Goal: Task Accomplishment & Management: Use online tool/utility

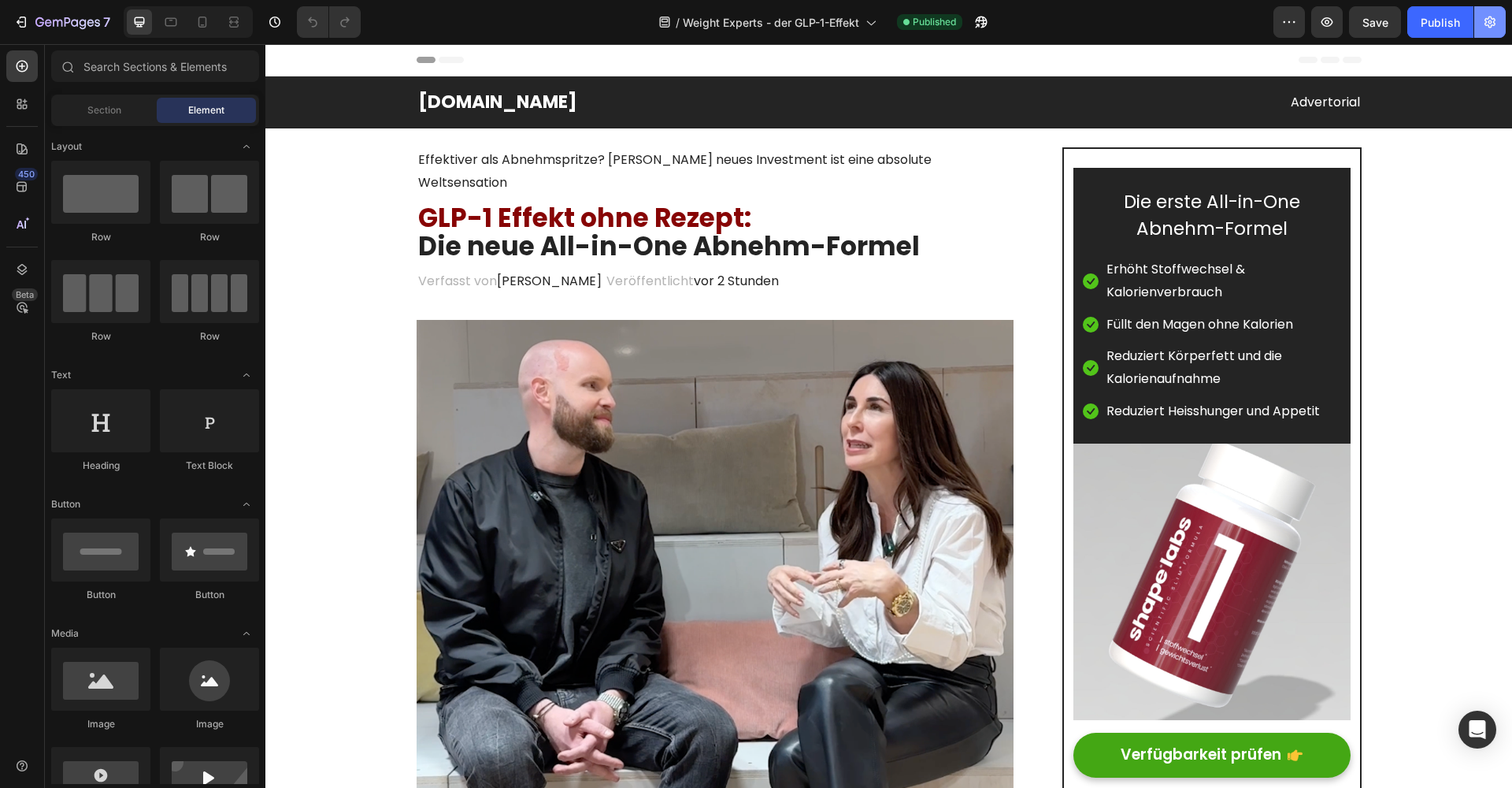
click at [1488, 22] on icon "button" at bounding box center [1490, 23] width 11 height 12
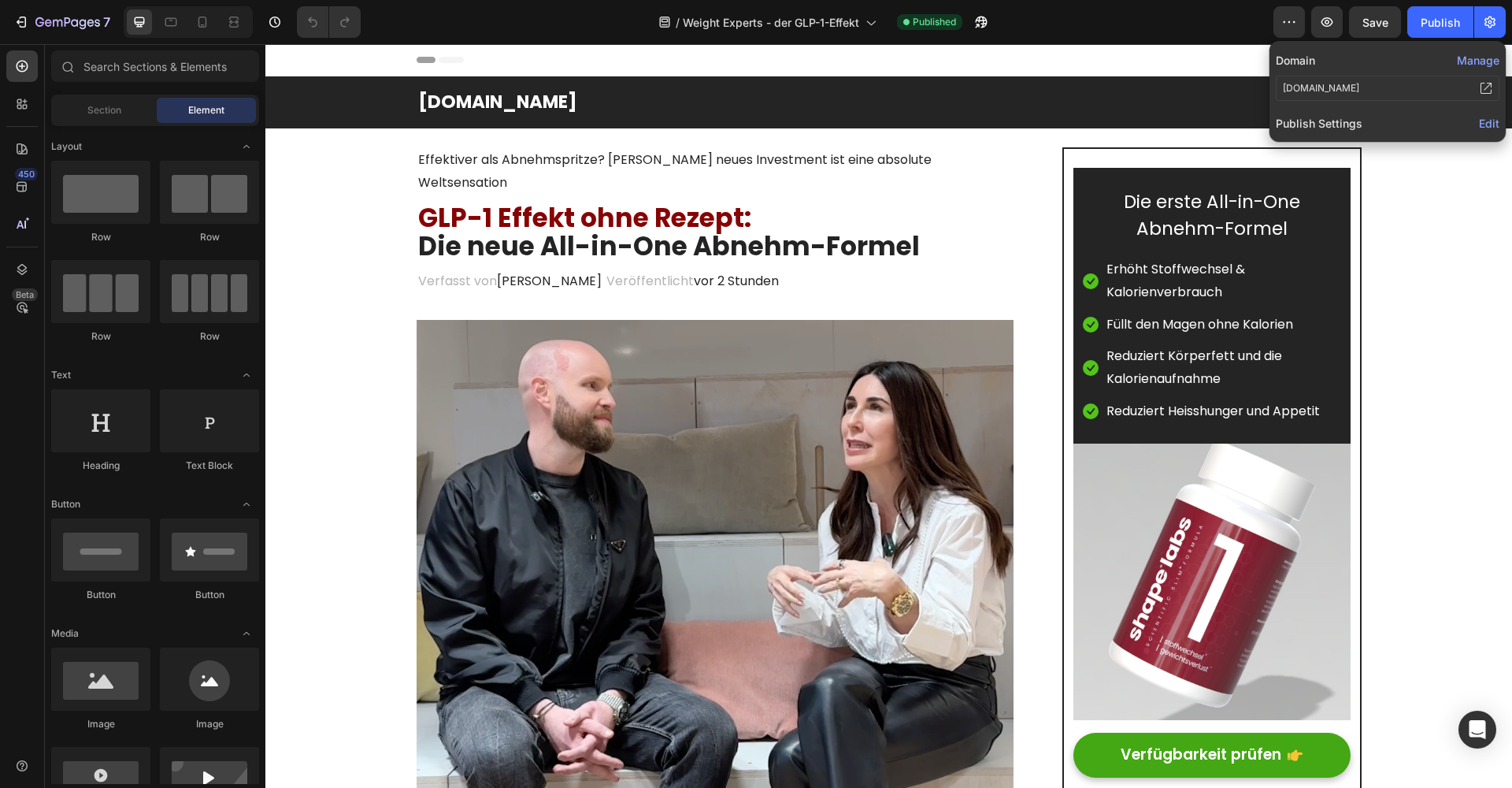
click at [1489, 122] on span "Edit" at bounding box center [1489, 124] width 21 height 13
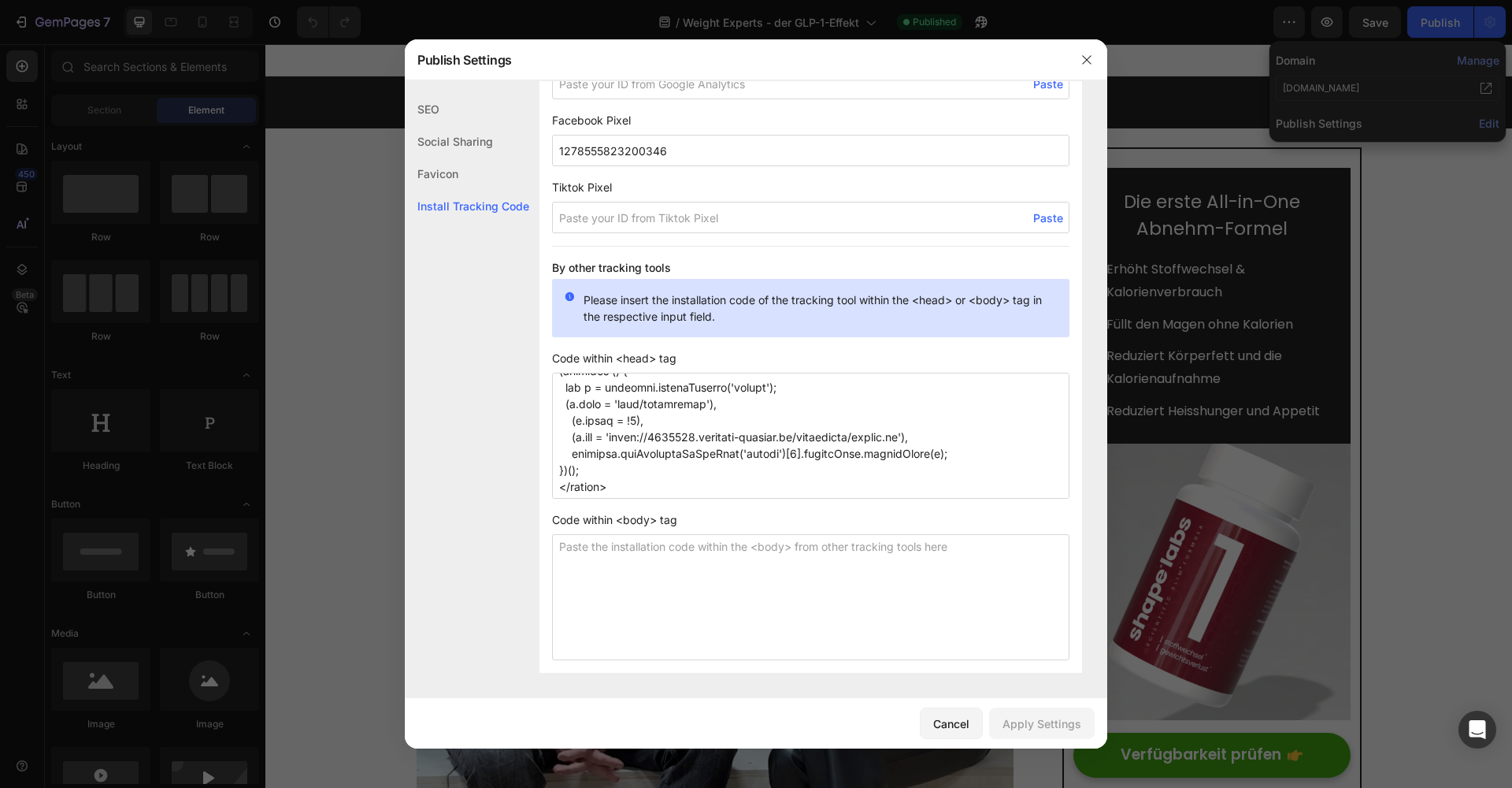
scroll to position [792, 0]
click at [653, 490] on textarea at bounding box center [810, 436] width 517 height 126
paste textarea "<script>/* >> [DOMAIN_NAME] :: Snippet << */(function (h,e,a,t,m,ap) { (h._heat…"
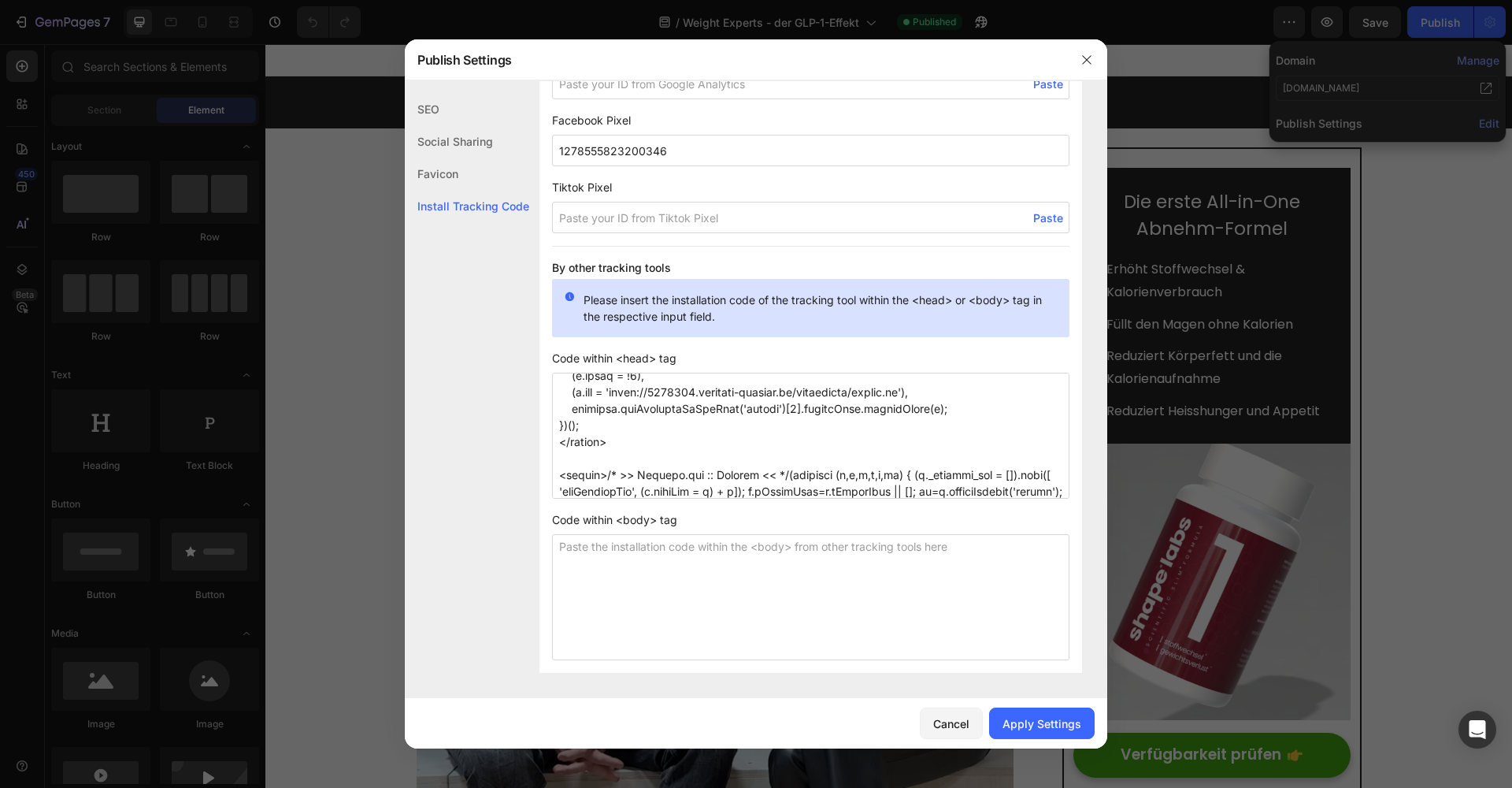
scroll to position [908, 0]
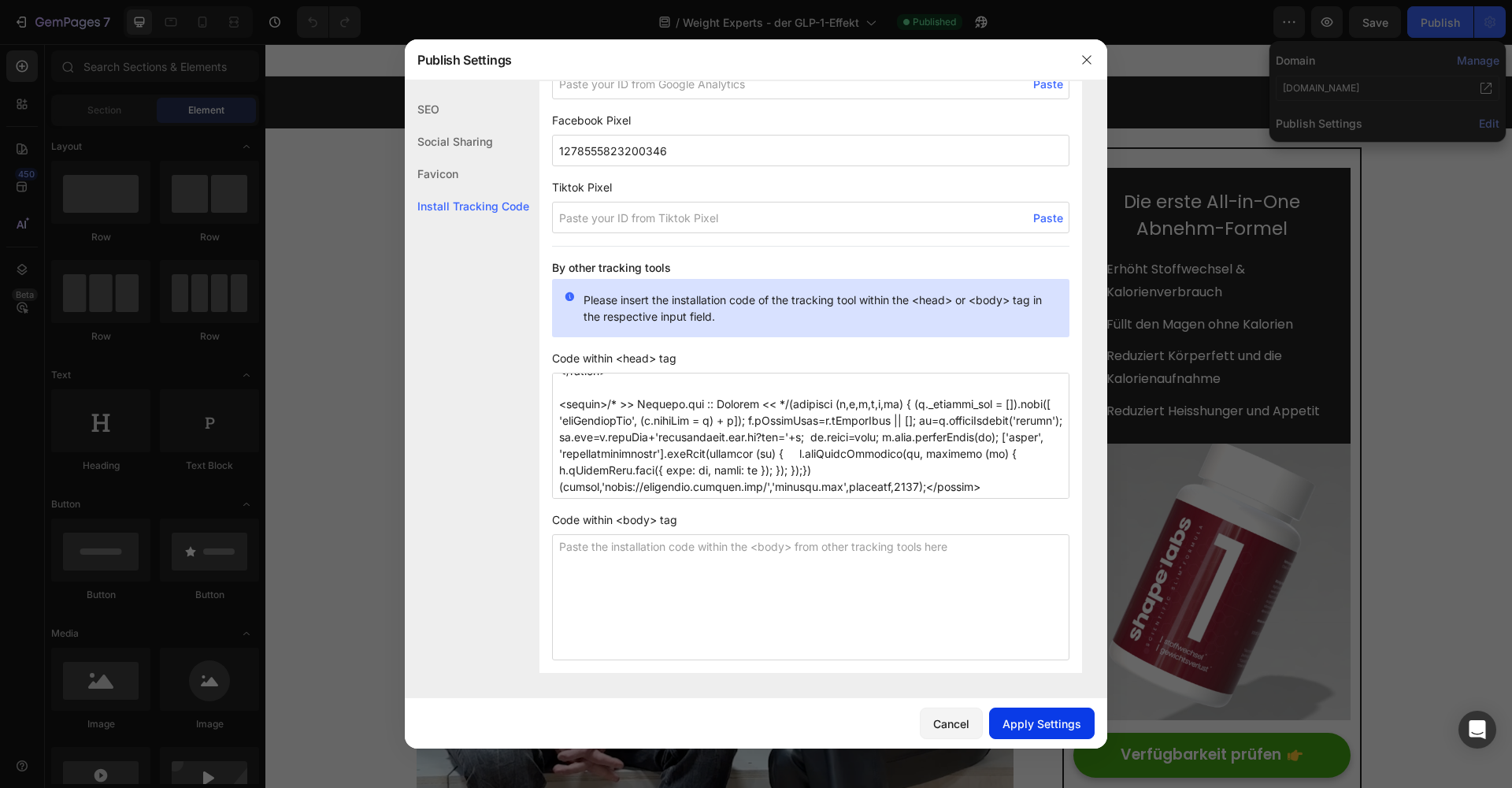
type textarea "<script data-obct type = "text/javascript"> /** DO NOT MODIFY THIS CODE**/ !fun…"
click at [1012, 723] on div "Apply Settings" at bounding box center [1041, 724] width 78 height 17
click at [1081, 59] on icon "button" at bounding box center [1086, 59] width 12 height 12
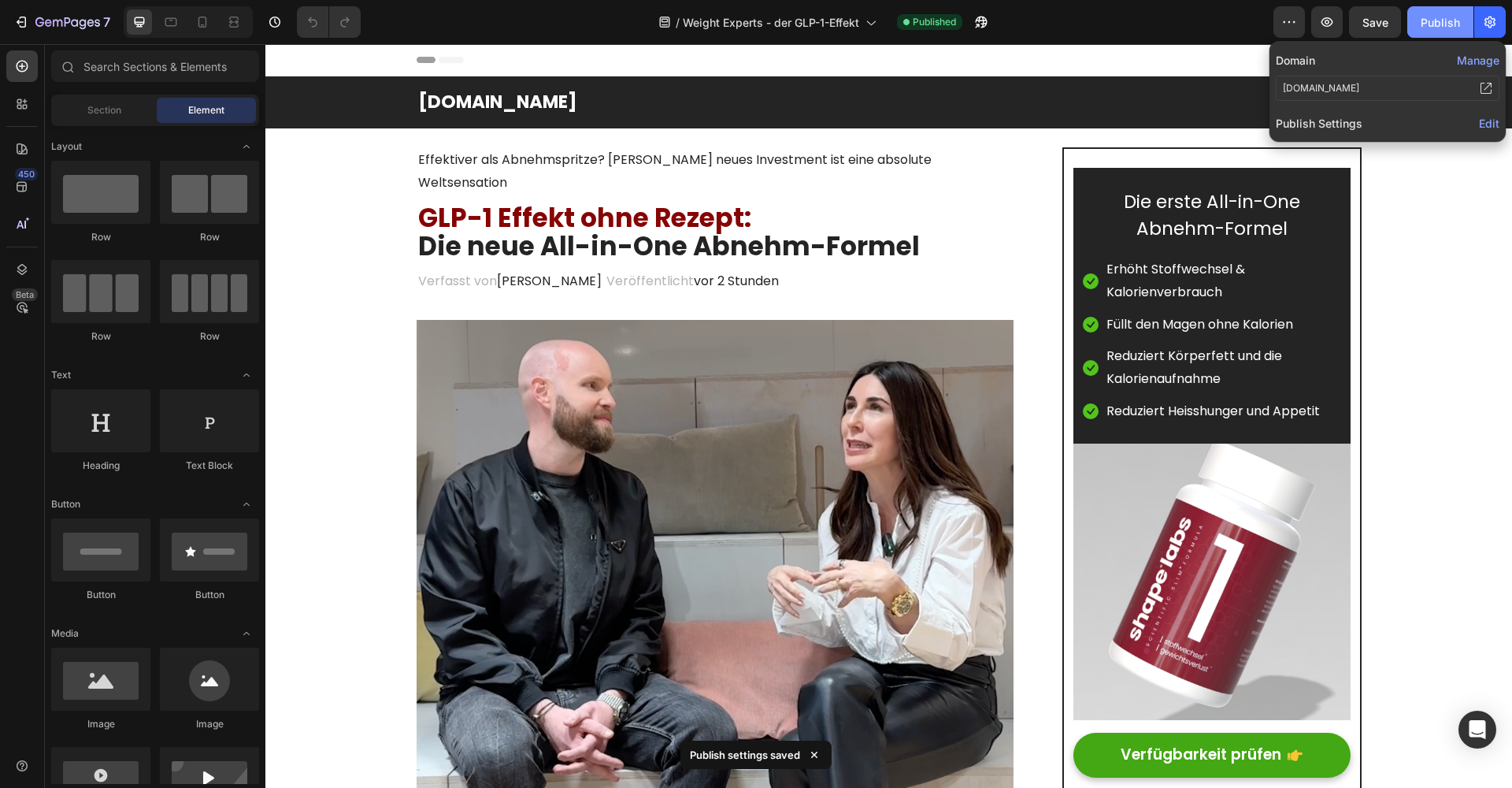
click at [1422, 22] on div "Publish" at bounding box center [1440, 23] width 40 height 17
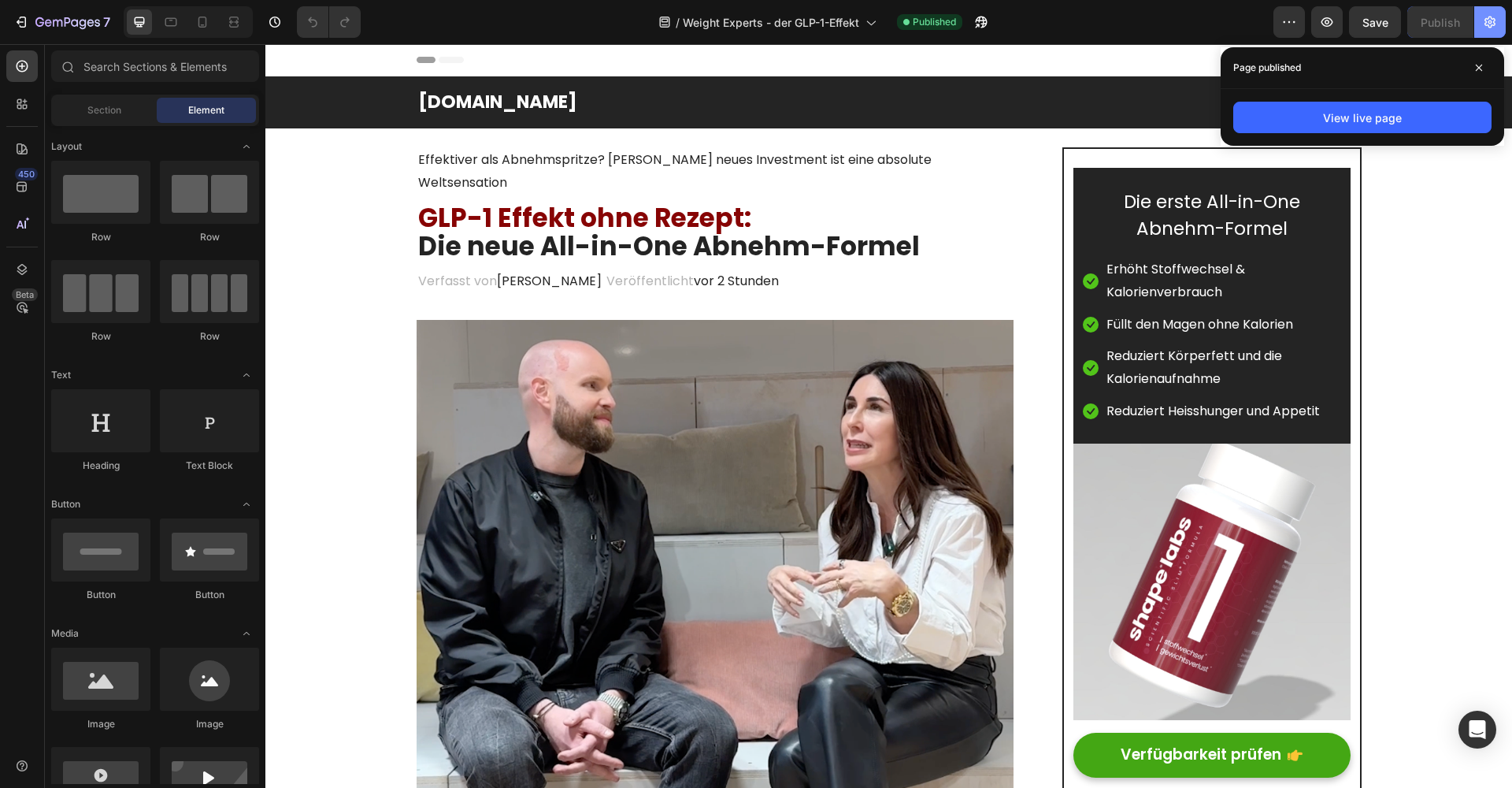
click at [1489, 25] on icon "button" at bounding box center [1489, 22] width 16 height 16
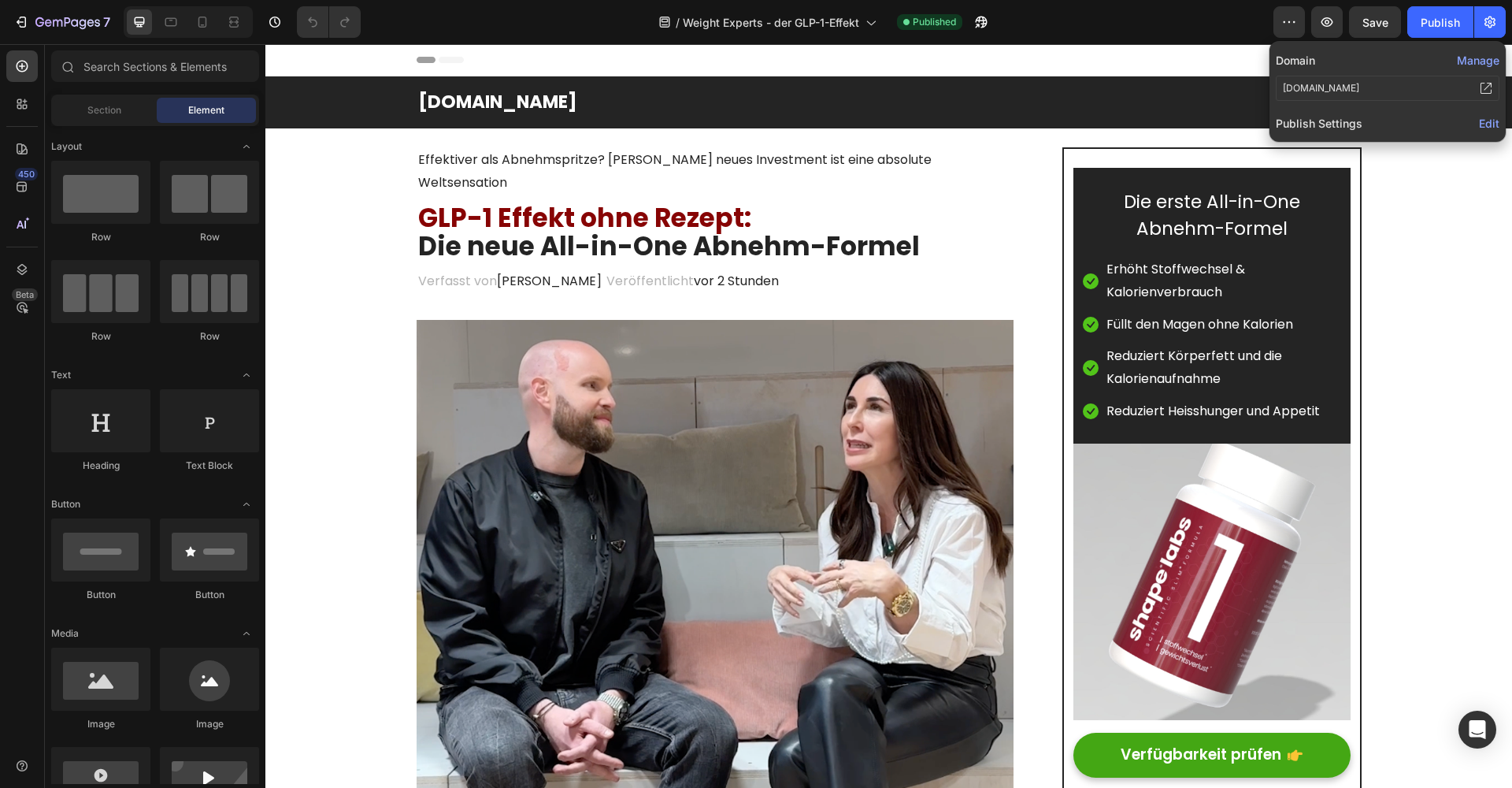
click at [1481, 117] on span "Edit" at bounding box center [1489, 124] width 21 height 13
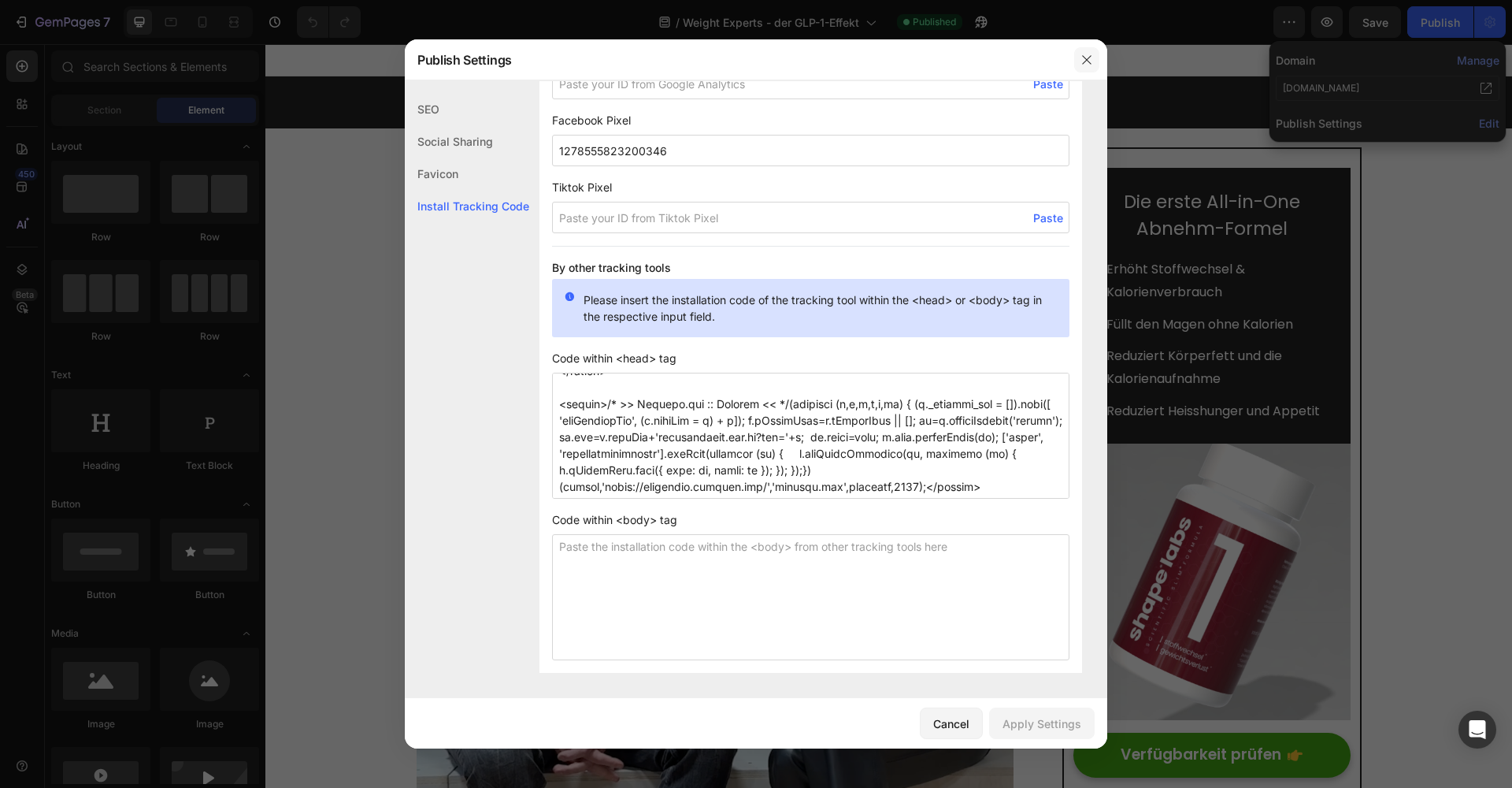
click at [1086, 62] on icon "button" at bounding box center [1086, 59] width 12 height 12
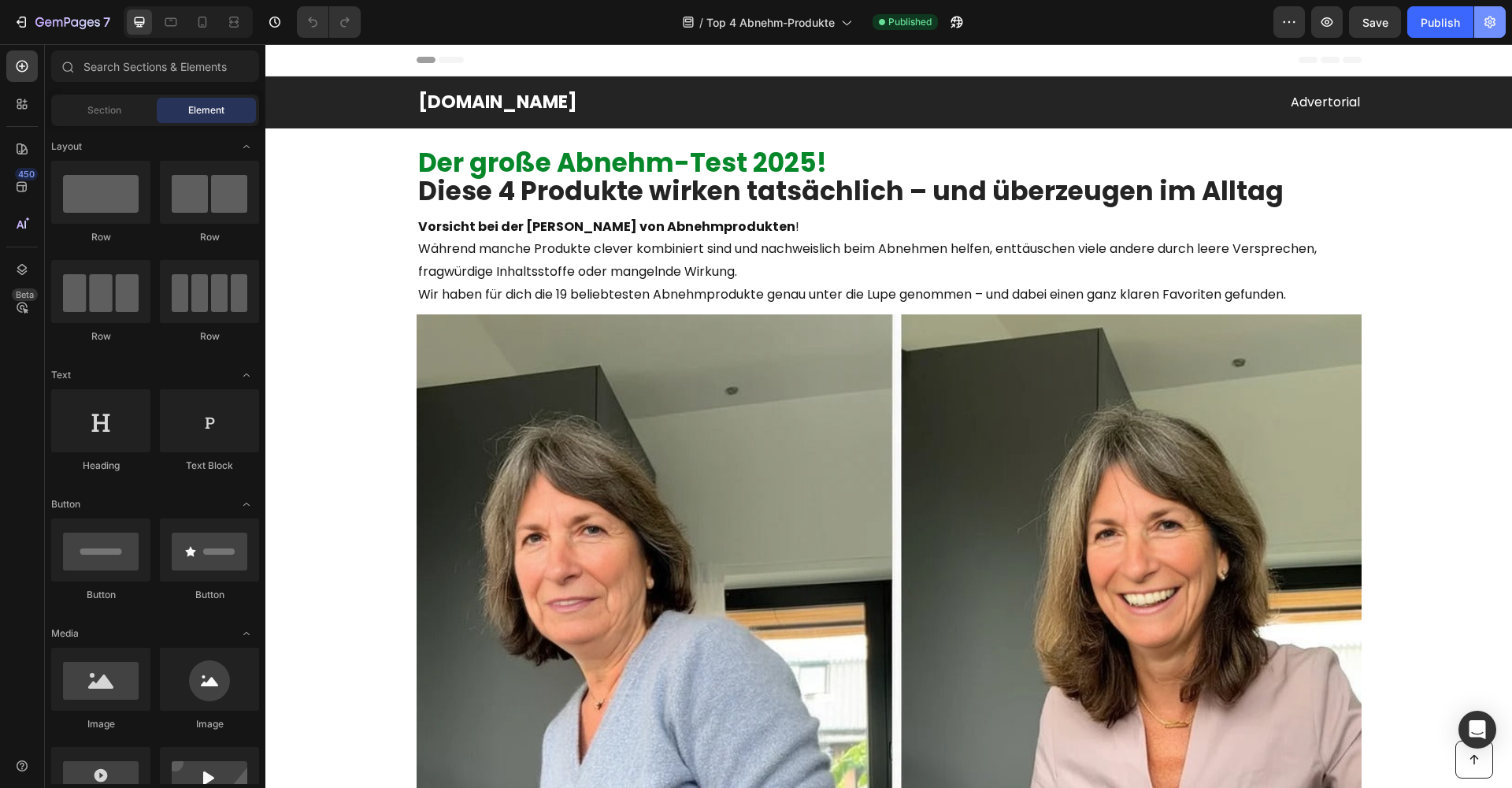
click at [1488, 14] on icon "button" at bounding box center [1489, 22] width 16 height 16
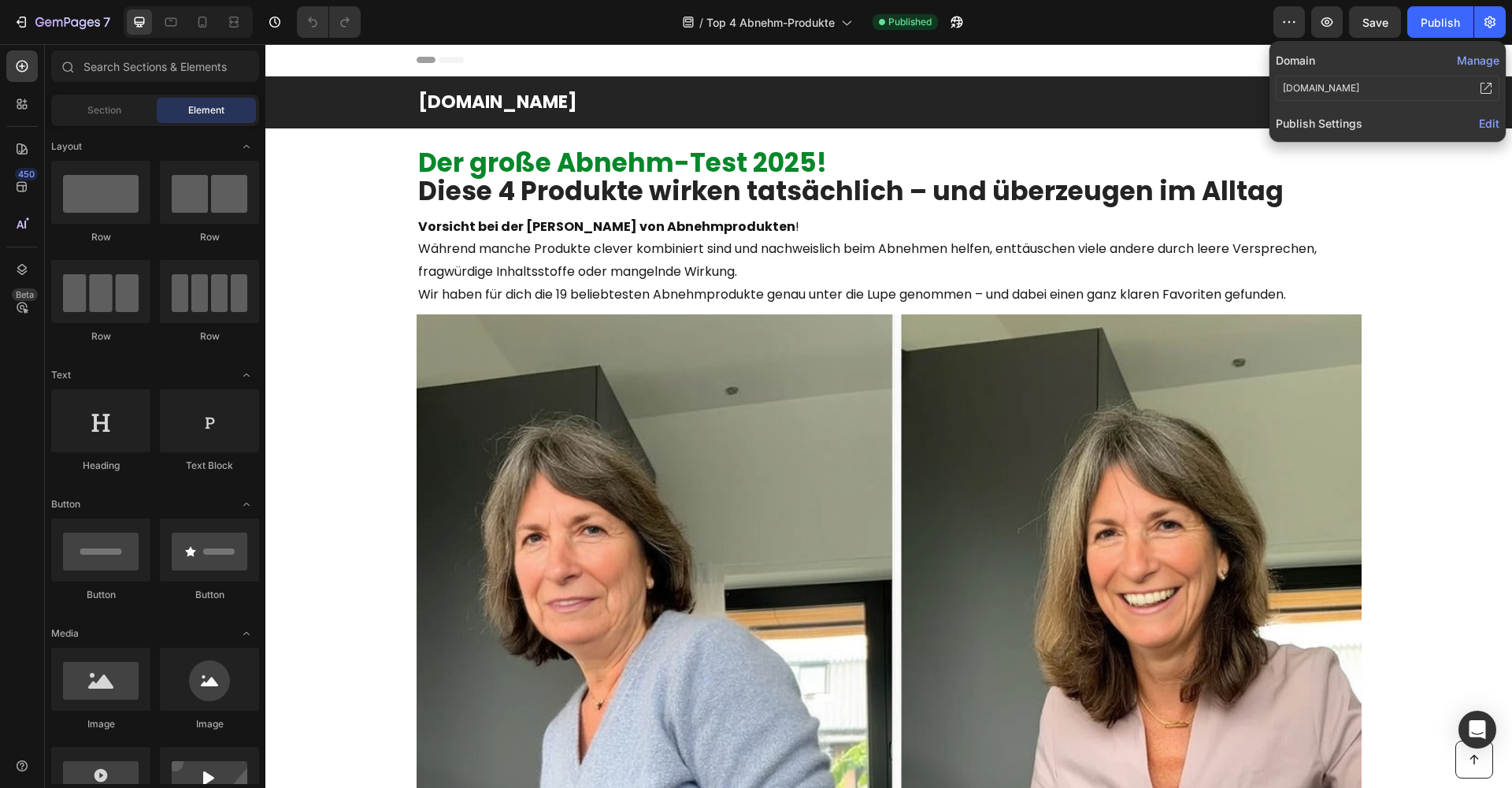
click at [1480, 120] on span "Edit" at bounding box center [1489, 124] width 21 height 13
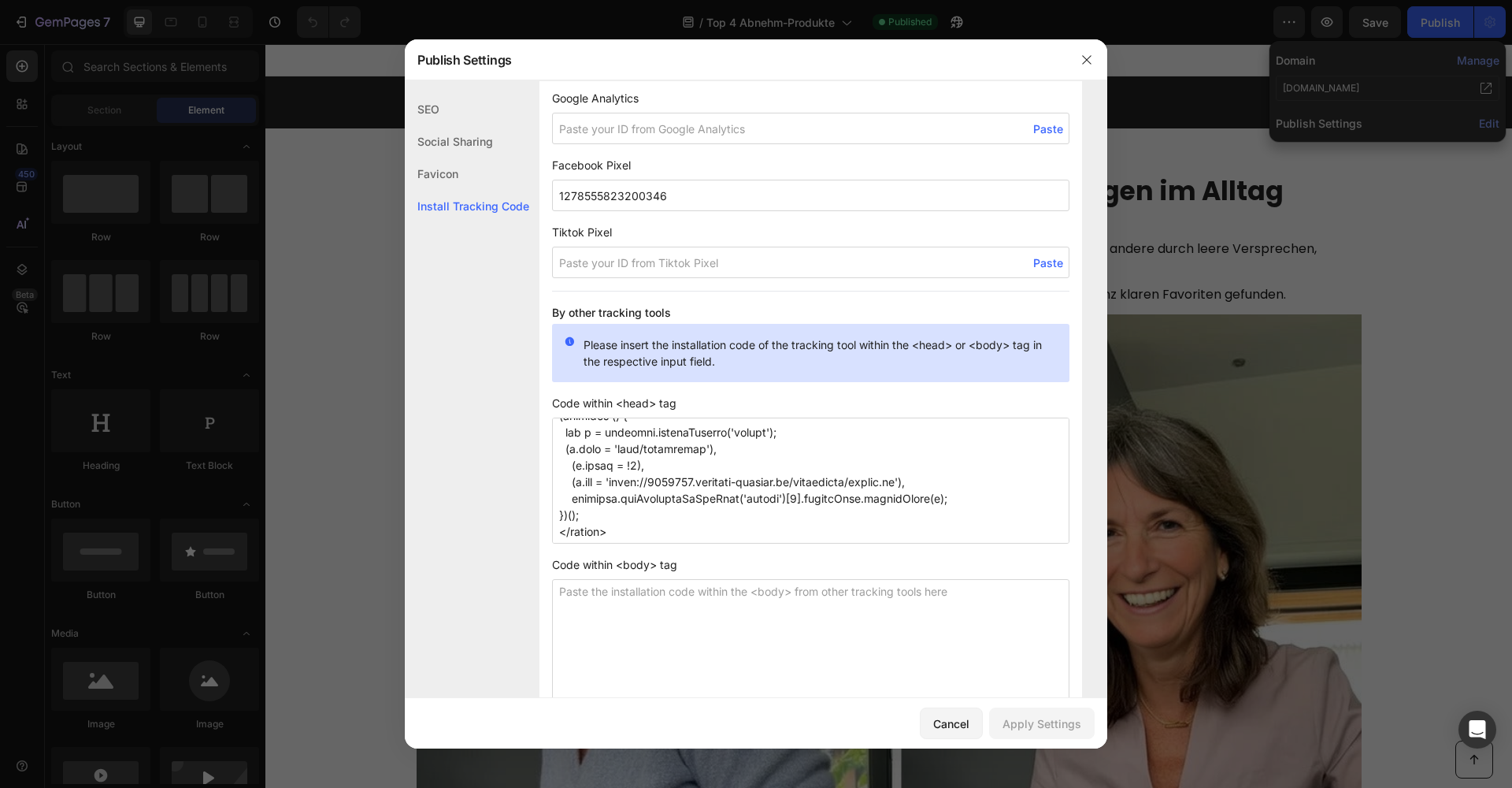
scroll to position [792, 0]
click at [735, 533] on textarea at bounding box center [810, 480] width 517 height 126
paste textarea "<script>/* >> [DOMAIN_NAME] :: Snippet << */(function (h,e,a,t,m,ap) { (h._heat…"
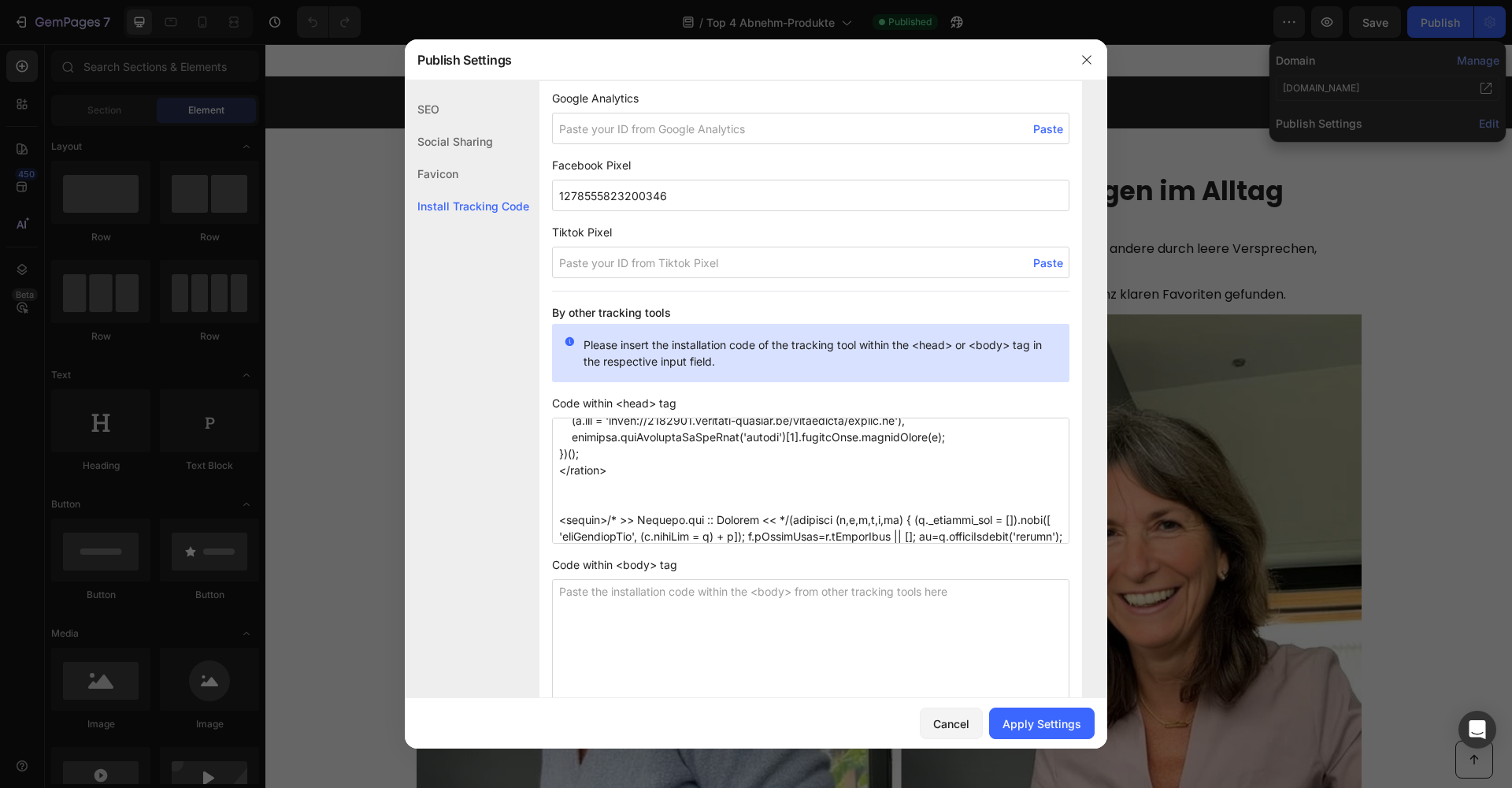
scroll to position [924, 0]
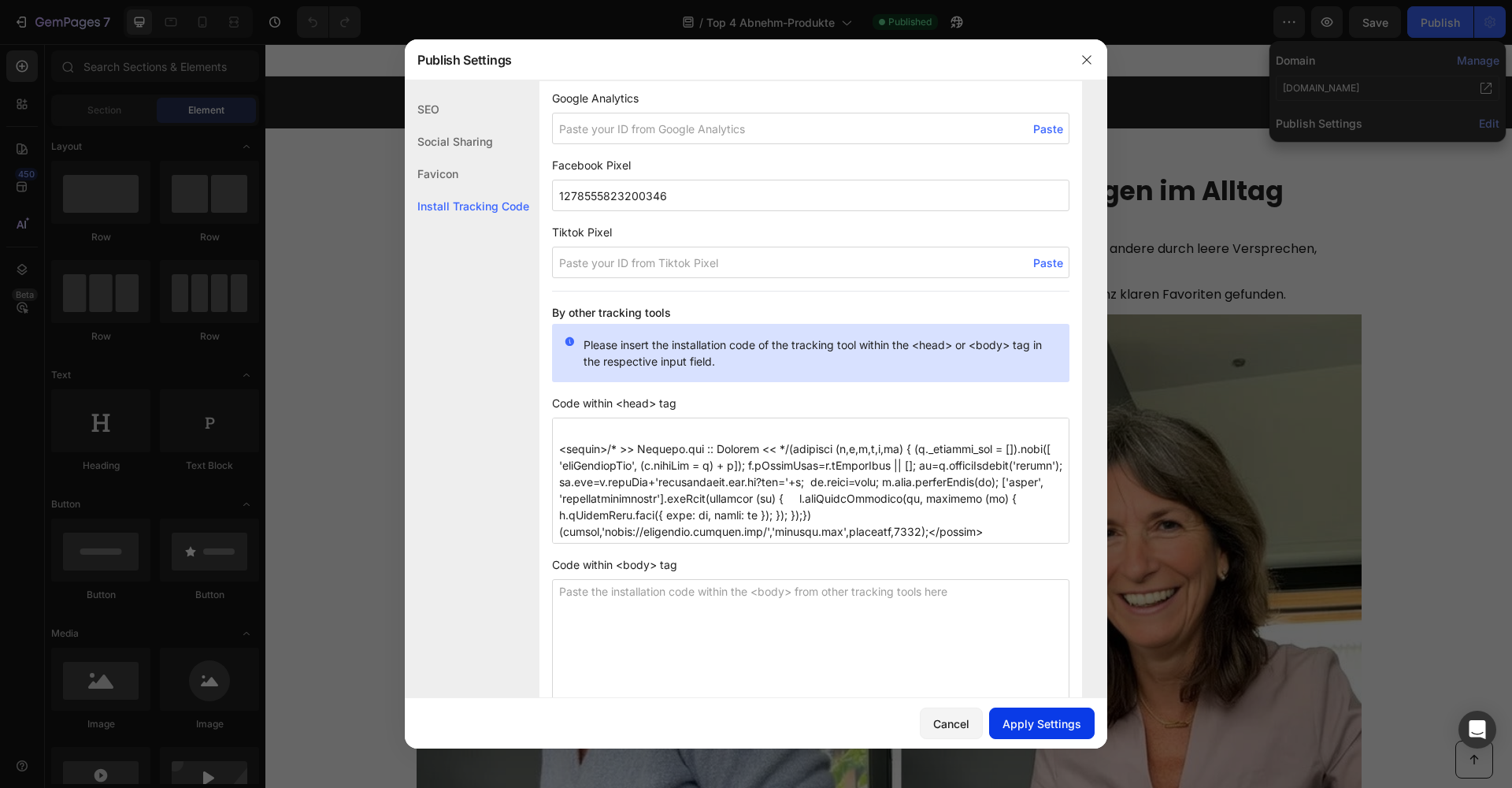
type textarea "<script data-obct type = "text/javascript"> /** DO NOT MODIFY THIS CODE**/ !fun…"
click at [1032, 720] on div "Apply Settings" at bounding box center [1041, 724] width 78 height 17
drag, startPoint x: 1084, startPoint y: 61, endPoint x: 898, endPoint y: 13, distance: 192.1
click at [1084, 61] on icon "button" at bounding box center [1086, 59] width 8 height 8
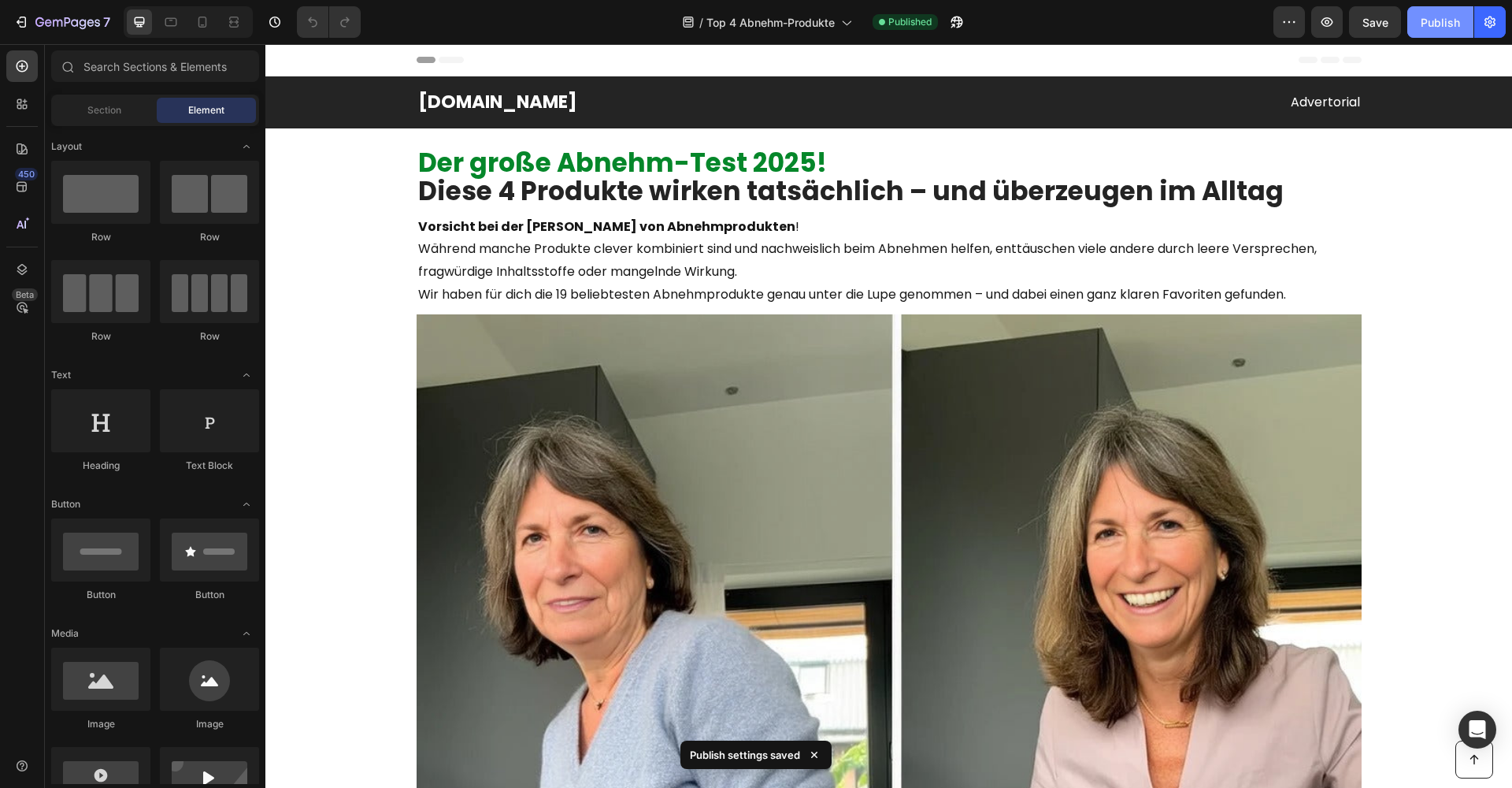
click at [1423, 22] on div "Publish" at bounding box center [1440, 23] width 40 height 17
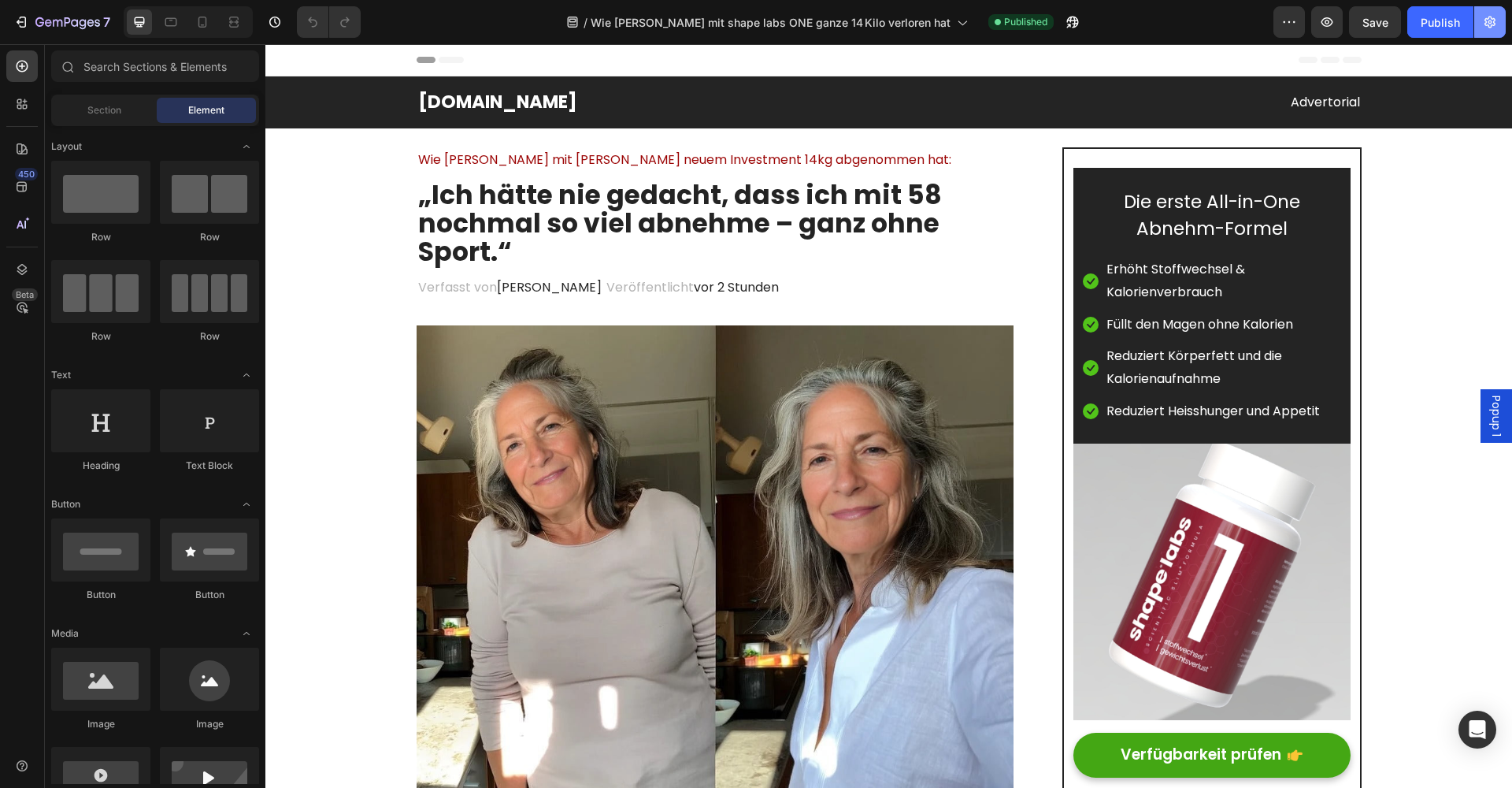
click at [1489, 29] on icon "button" at bounding box center [1489, 22] width 16 height 16
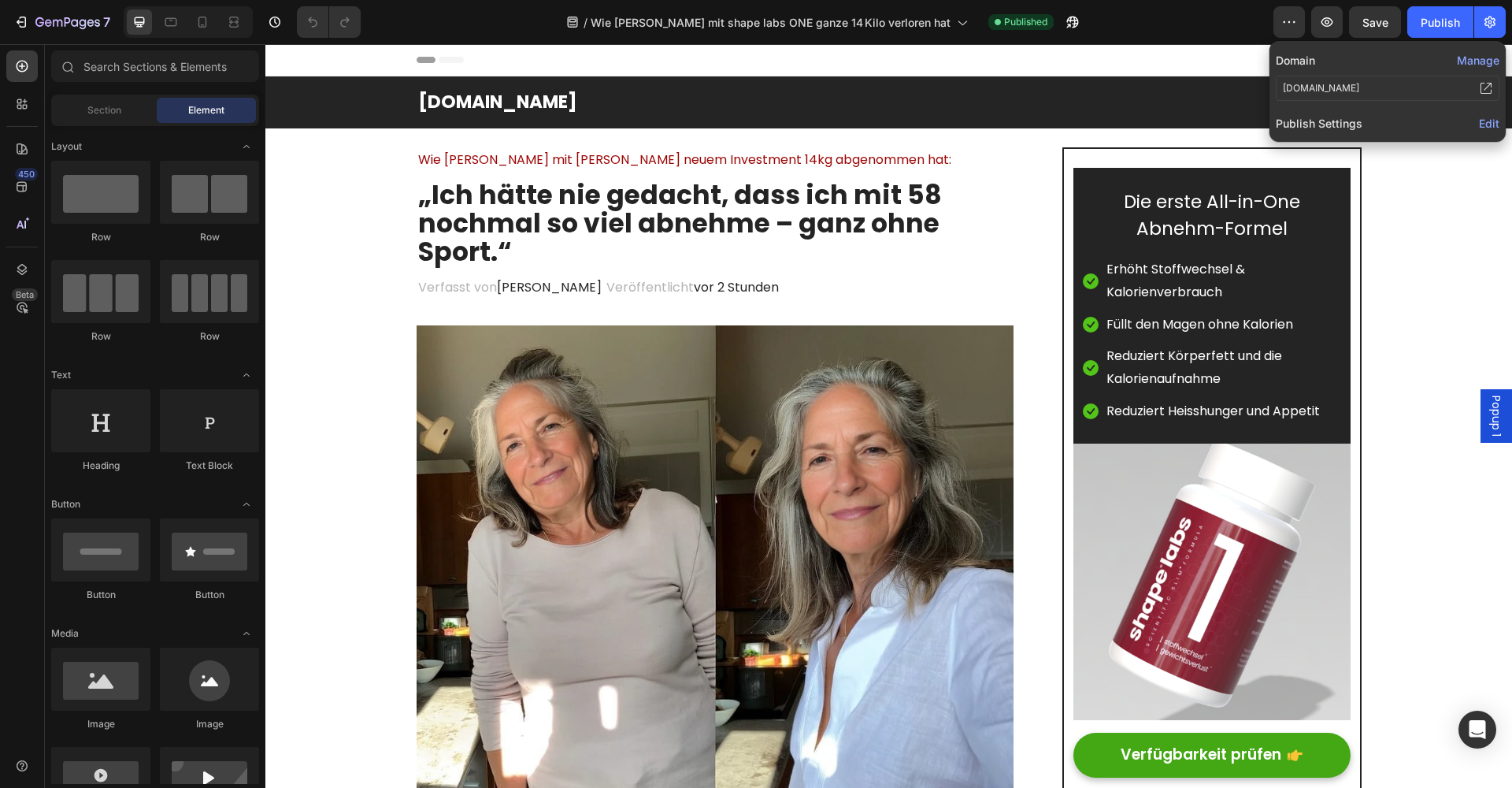
click at [1484, 122] on span "Edit" at bounding box center [1489, 124] width 21 height 13
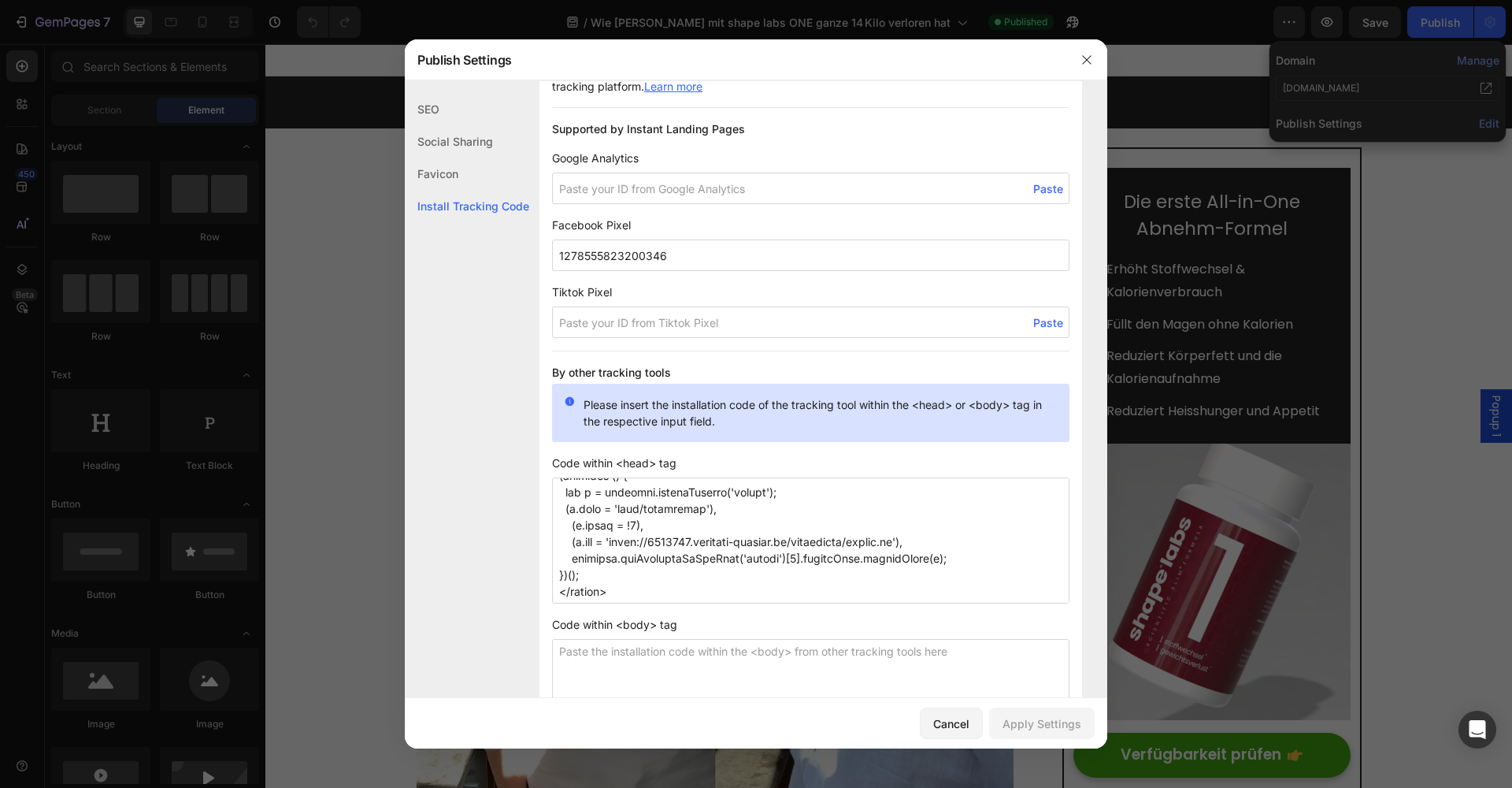
scroll to position [1151, 0]
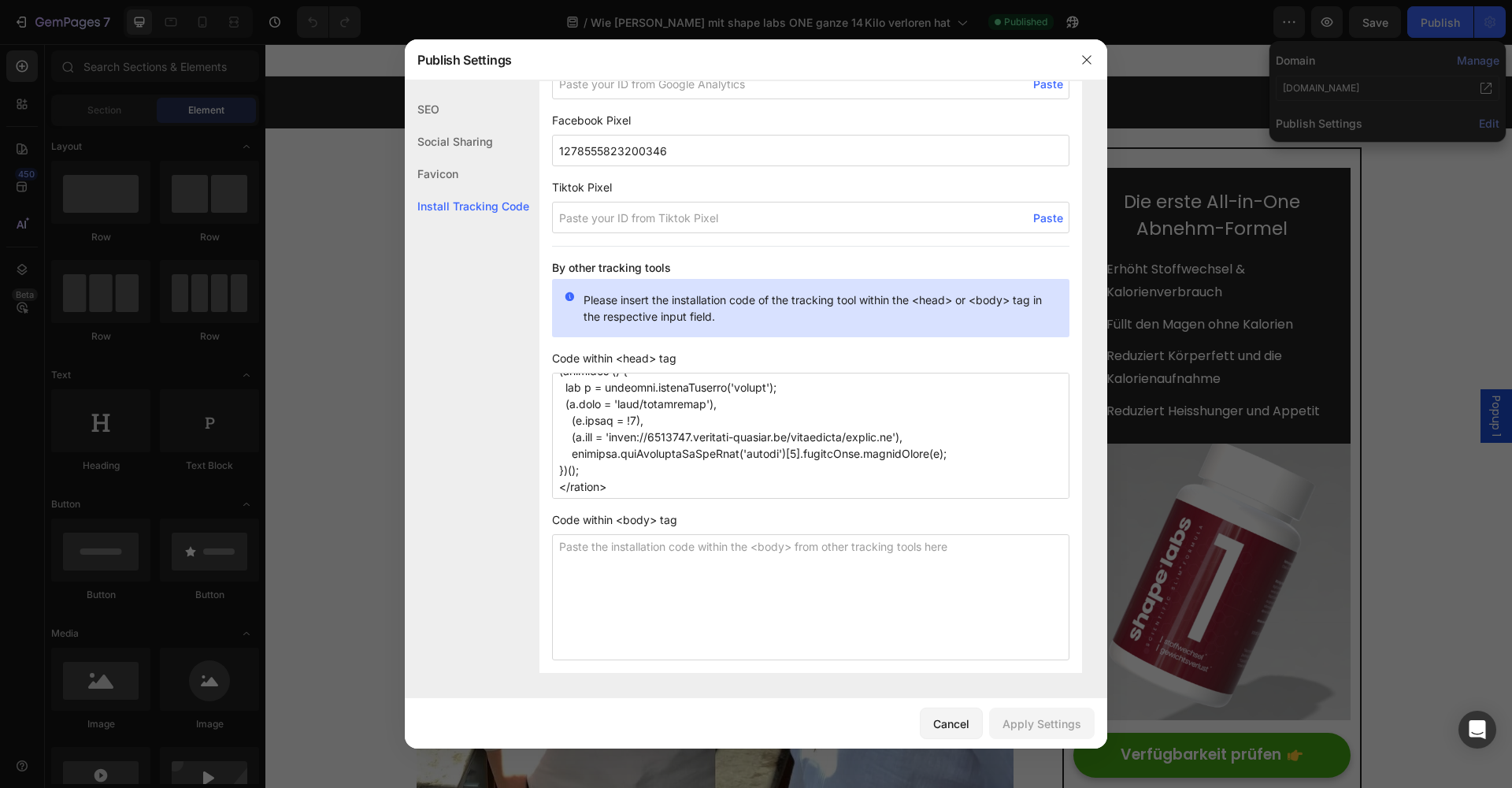
click at [713, 489] on textarea at bounding box center [810, 436] width 517 height 126
paste textarea "<script>/* >> [DOMAIN_NAME] :: Snippet << */(function (h,e,a,t,m,ap) { (h._heat…"
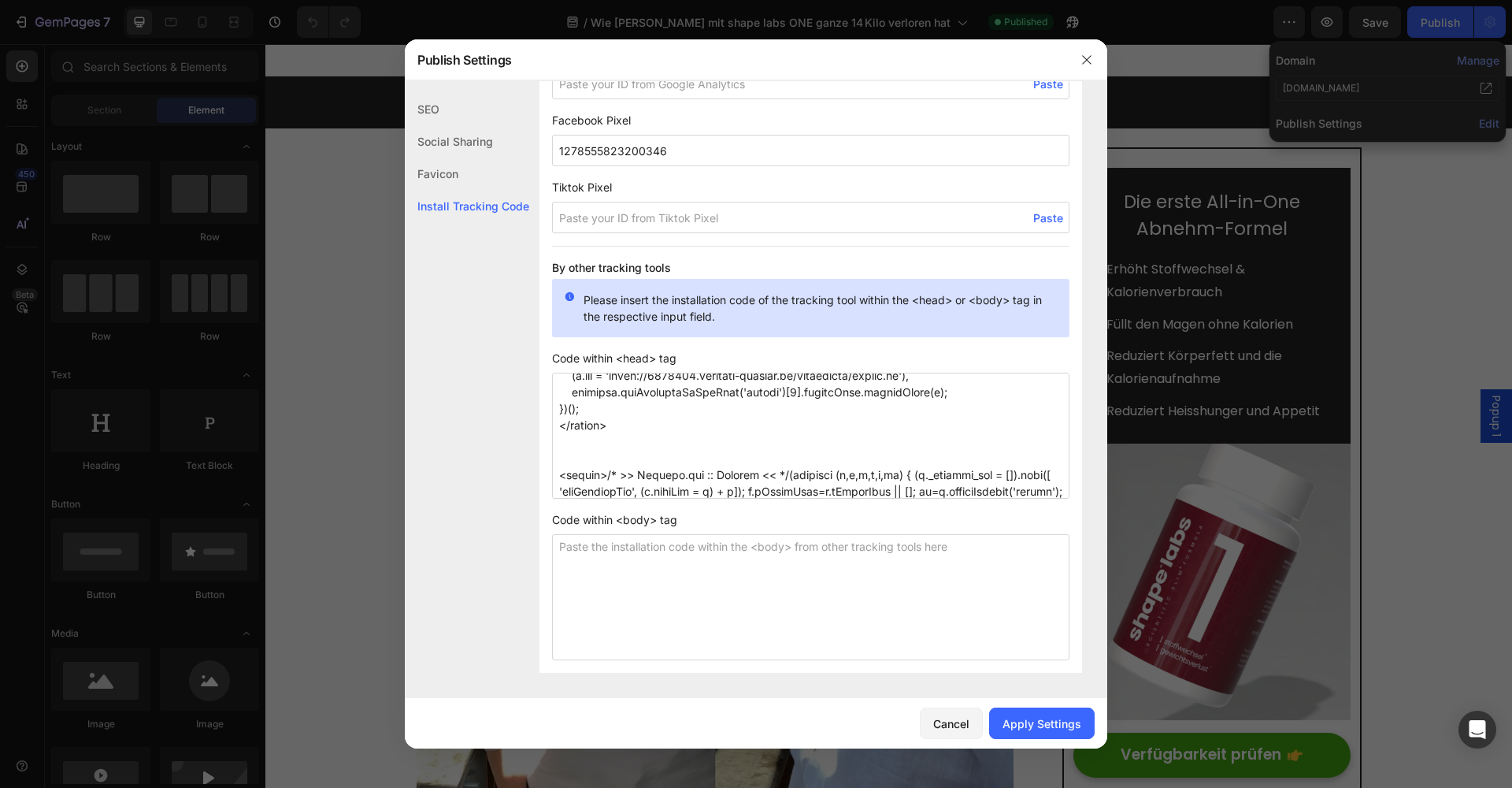
scroll to position [924, 0]
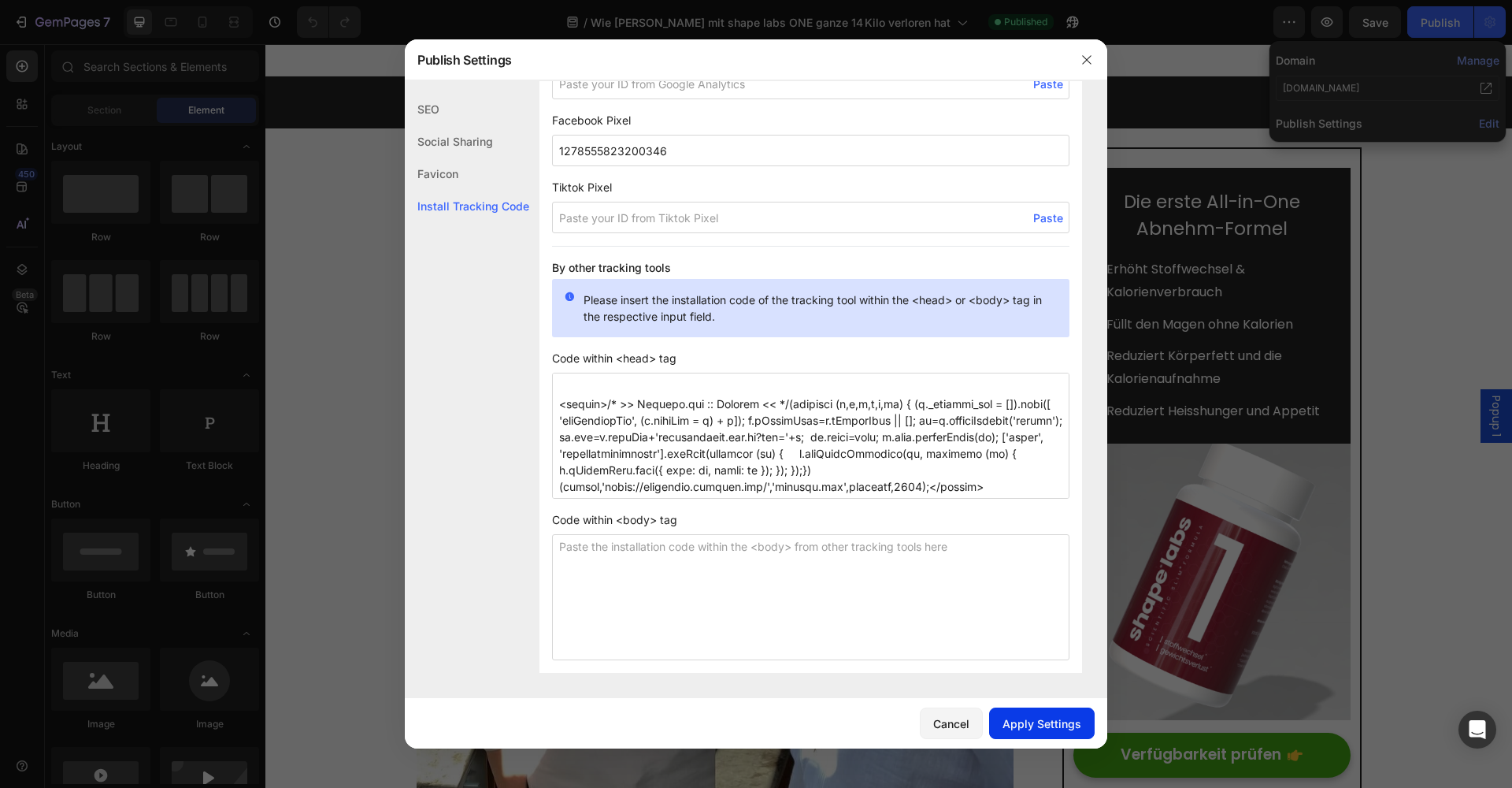
type textarea "<script data-obct type = "text/javascript"> /** DO NOT MODIFY THIS CODE**/ !fun…"
click at [1038, 722] on div "Apply Settings" at bounding box center [1041, 724] width 78 height 17
click at [1085, 64] on icon "button" at bounding box center [1086, 59] width 12 height 12
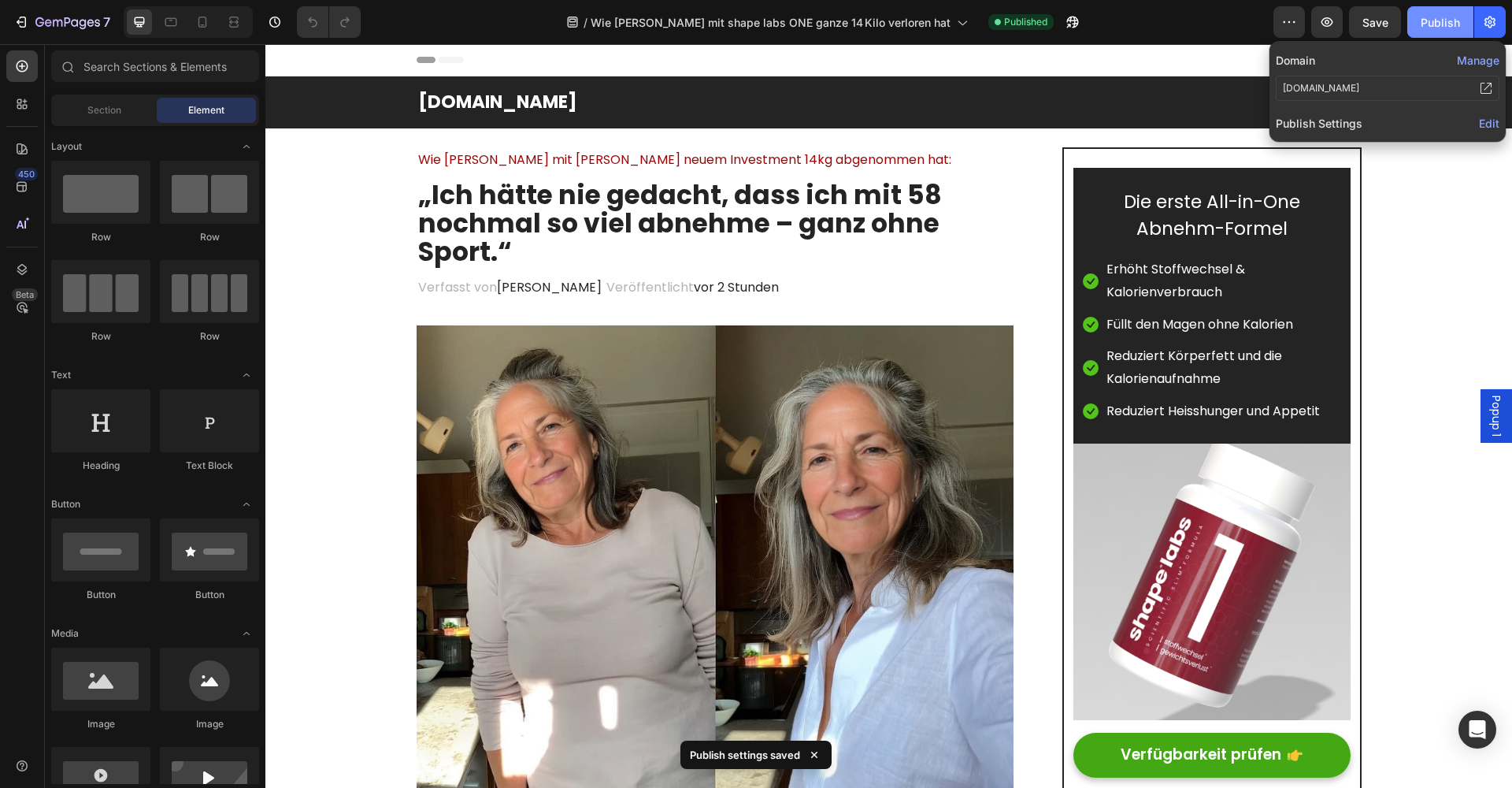
click at [1420, 22] on button "Publish" at bounding box center [1440, 22] width 66 height 31
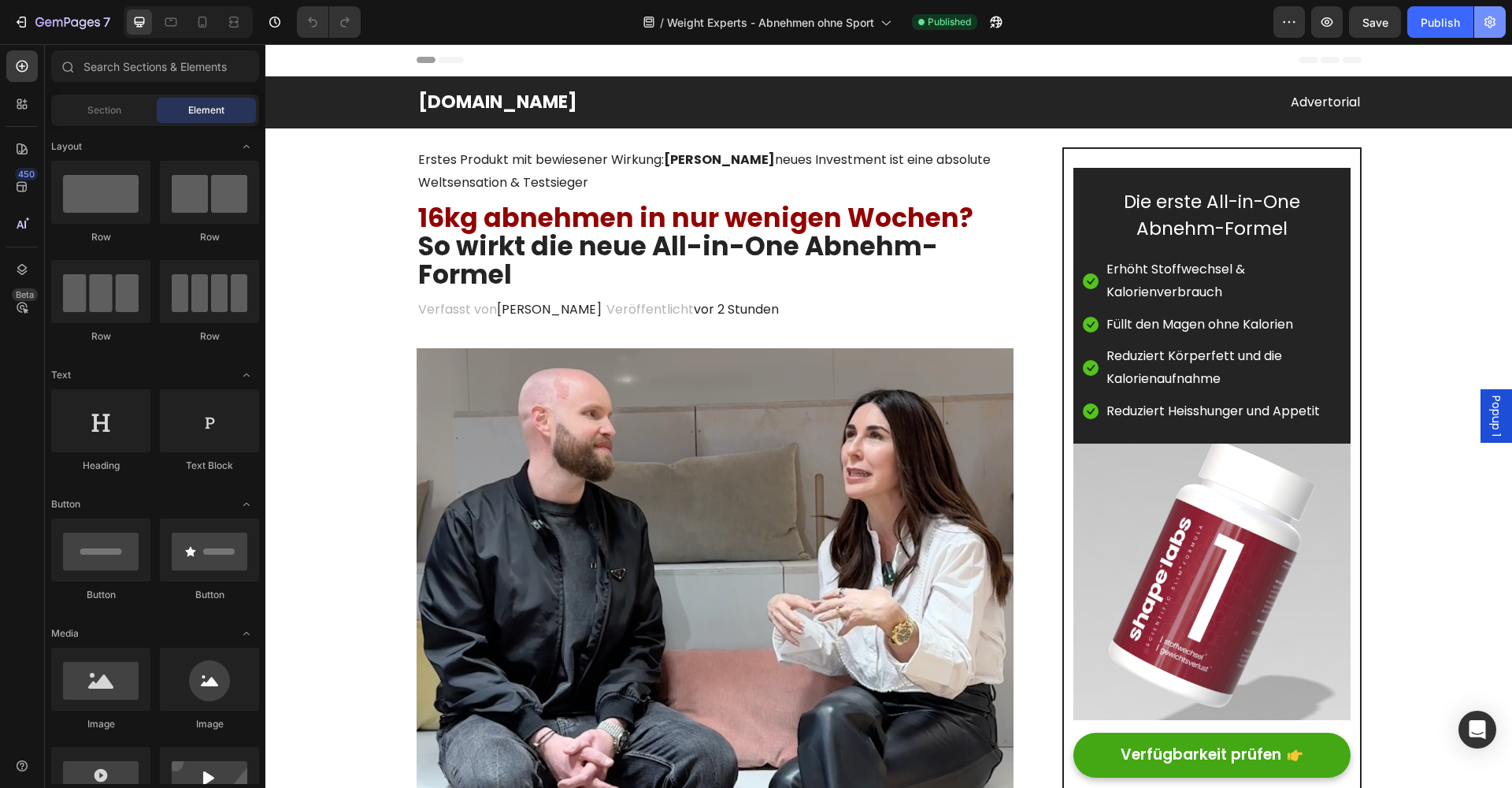
click at [1482, 26] on icon "button" at bounding box center [1489, 22] width 16 height 16
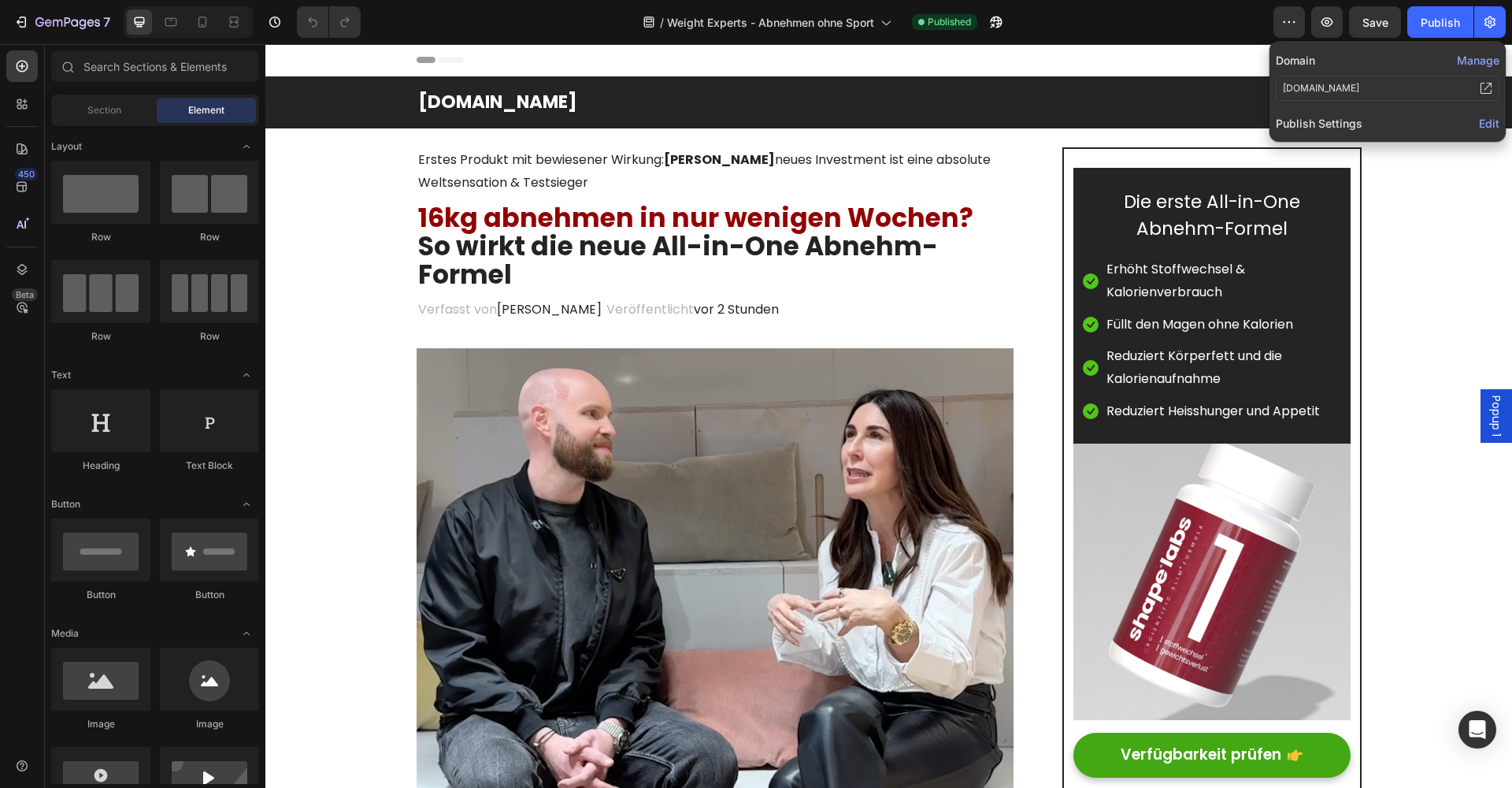
click at [1480, 122] on span "Edit" at bounding box center [1489, 124] width 21 height 13
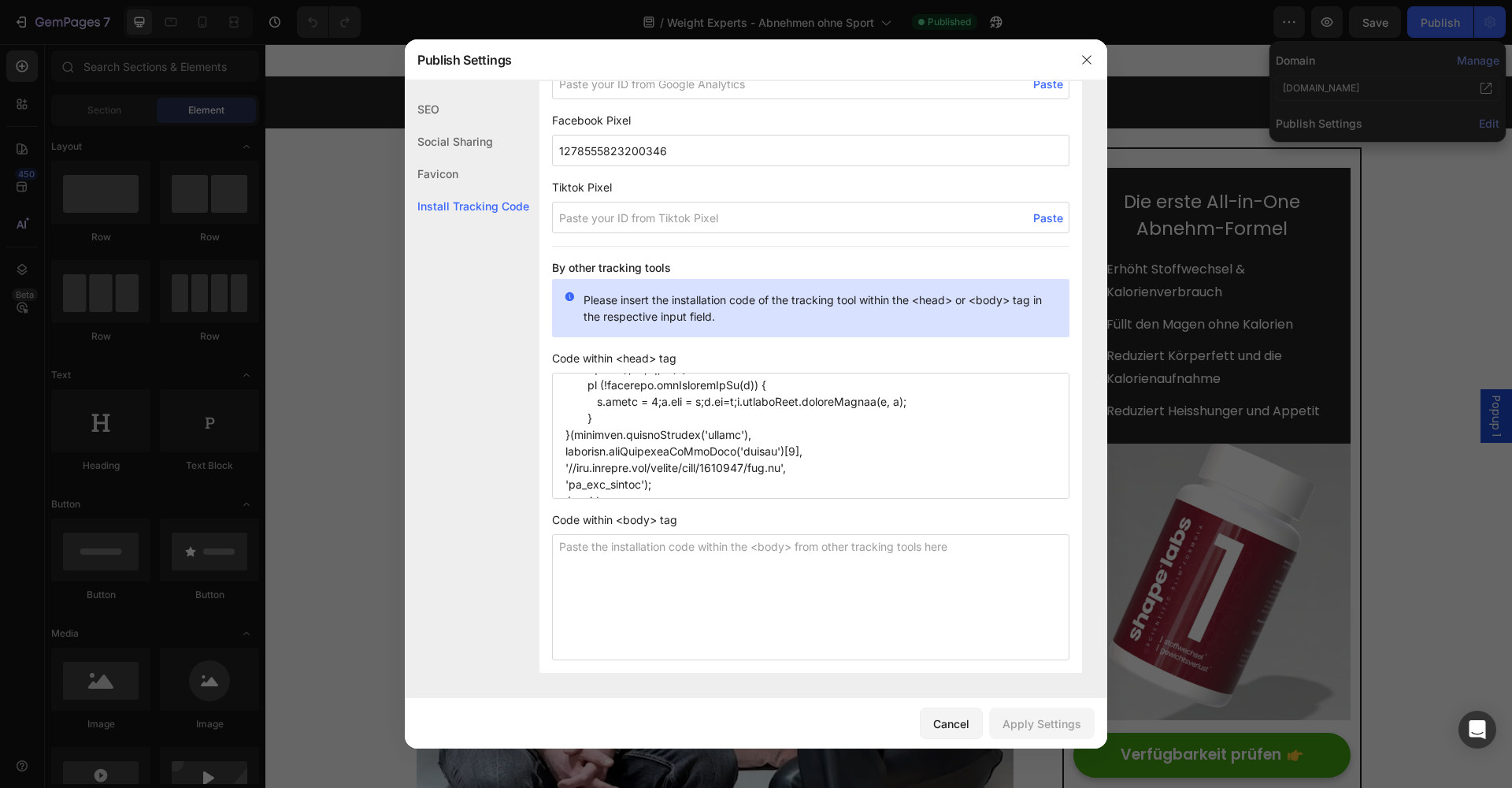
scroll to position [1151, 0]
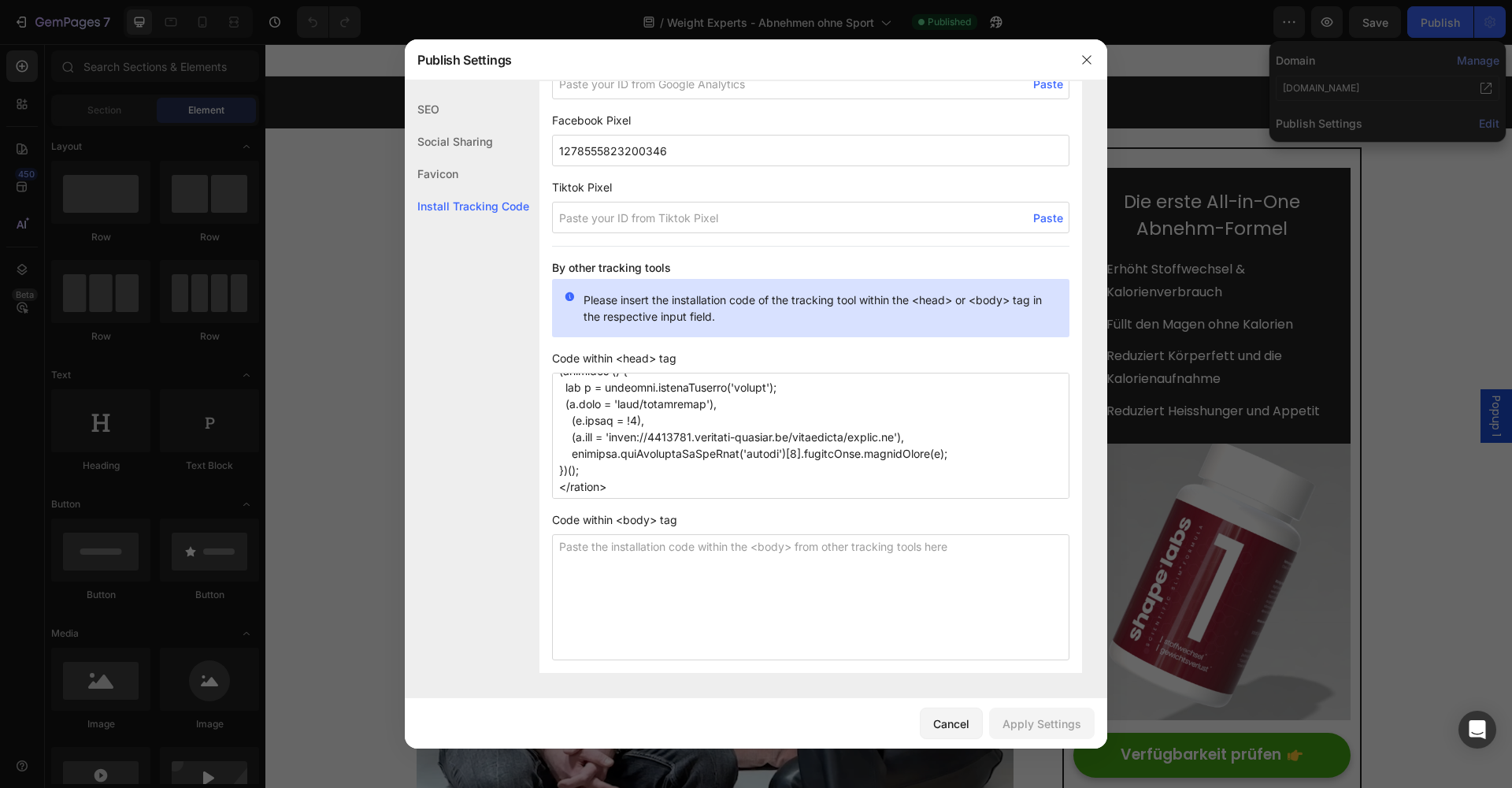
click at [684, 491] on textarea at bounding box center [810, 436] width 517 height 126
paste textarea "<script>/* >> [DOMAIN_NAME] :: Snippet << */(function (h,e,a,t,m,ap) { (h._heat…"
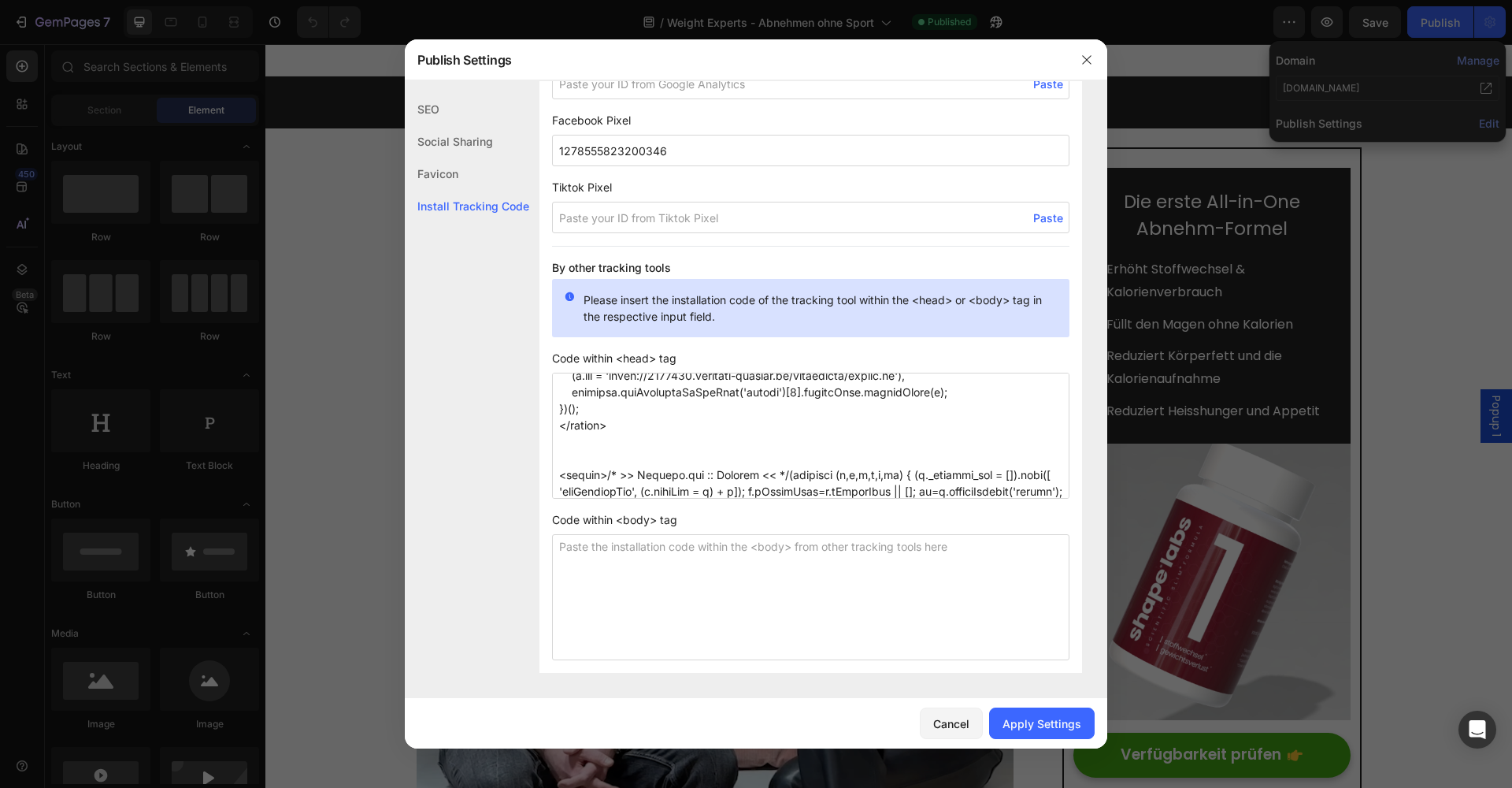
scroll to position [924, 0]
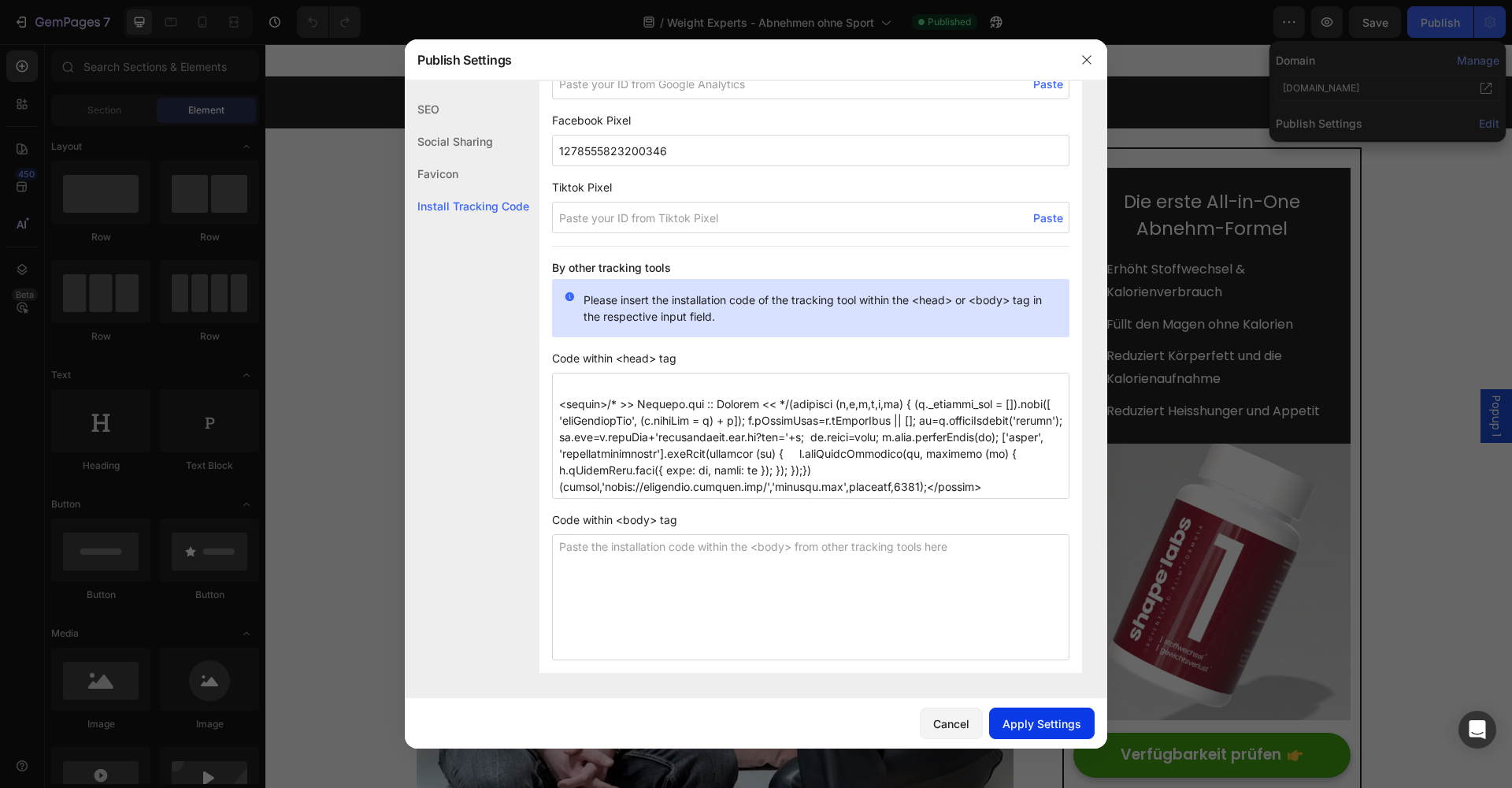
type textarea "<script data-obct type = "text/javascript"> /** DO NOT MODIFY THIS CODE**/ !fun…"
click at [1041, 719] on div "Apply Settings" at bounding box center [1041, 724] width 78 height 17
drag, startPoint x: 1085, startPoint y: 56, endPoint x: 1022, endPoint y: 6, distance: 80.4
click at [1085, 56] on icon "button" at bounding box center [1086, 59] width 12 height 12
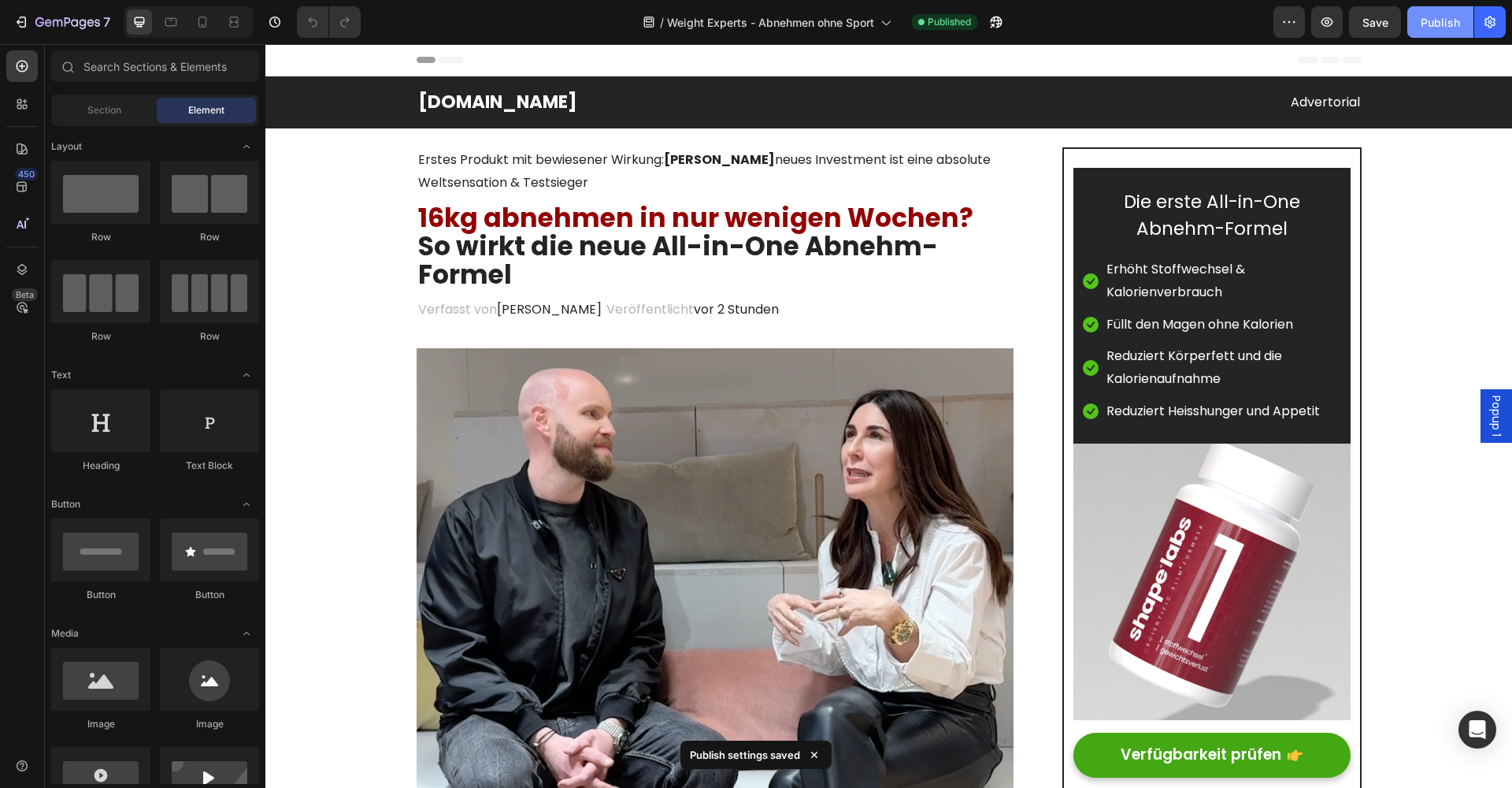
drag, startPoint x: 1417, startPoint y: 30, endPoint x: 631, endPoint y: 36, distance: 786.0
click at [1417, 30] on button "Publish" at bounding box center [1440, 22] width 66 height 31
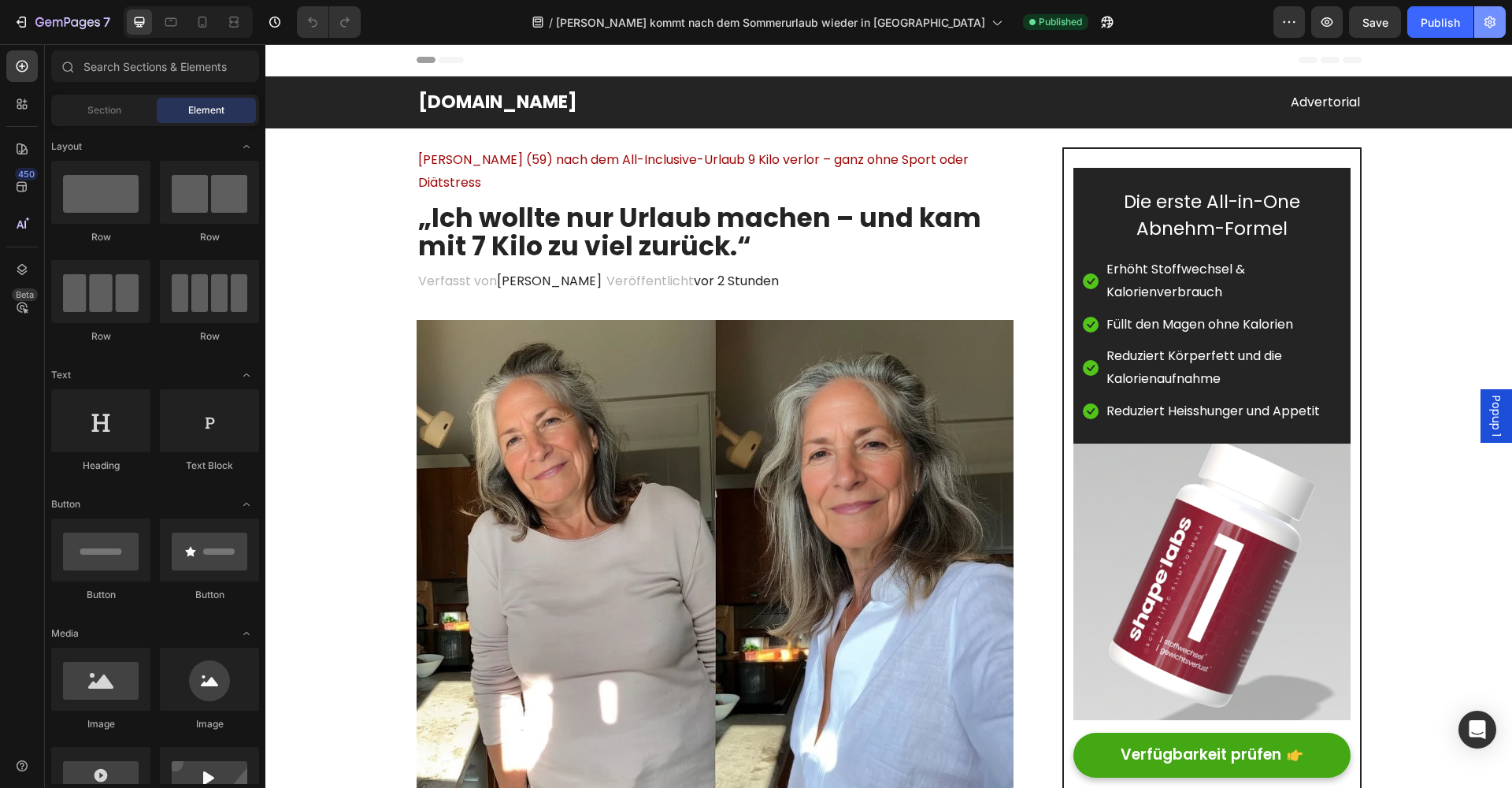
click at [1489, 24] on icon "button" at bounding box center [1490, 23] width 11 height 12
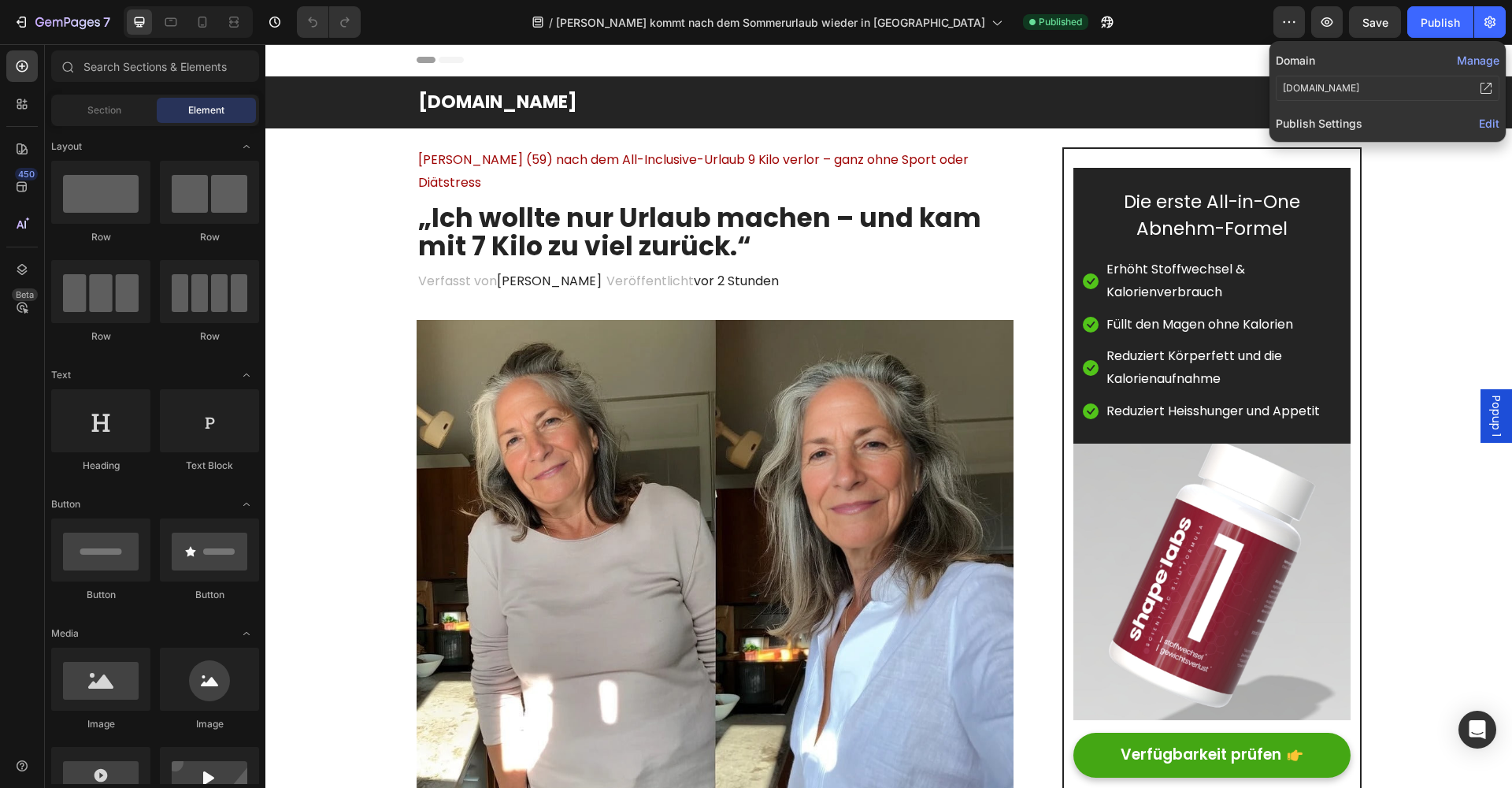
click at [1486, 127] on span "Edit" at bounding box center [1489, 124] width 21 height 13
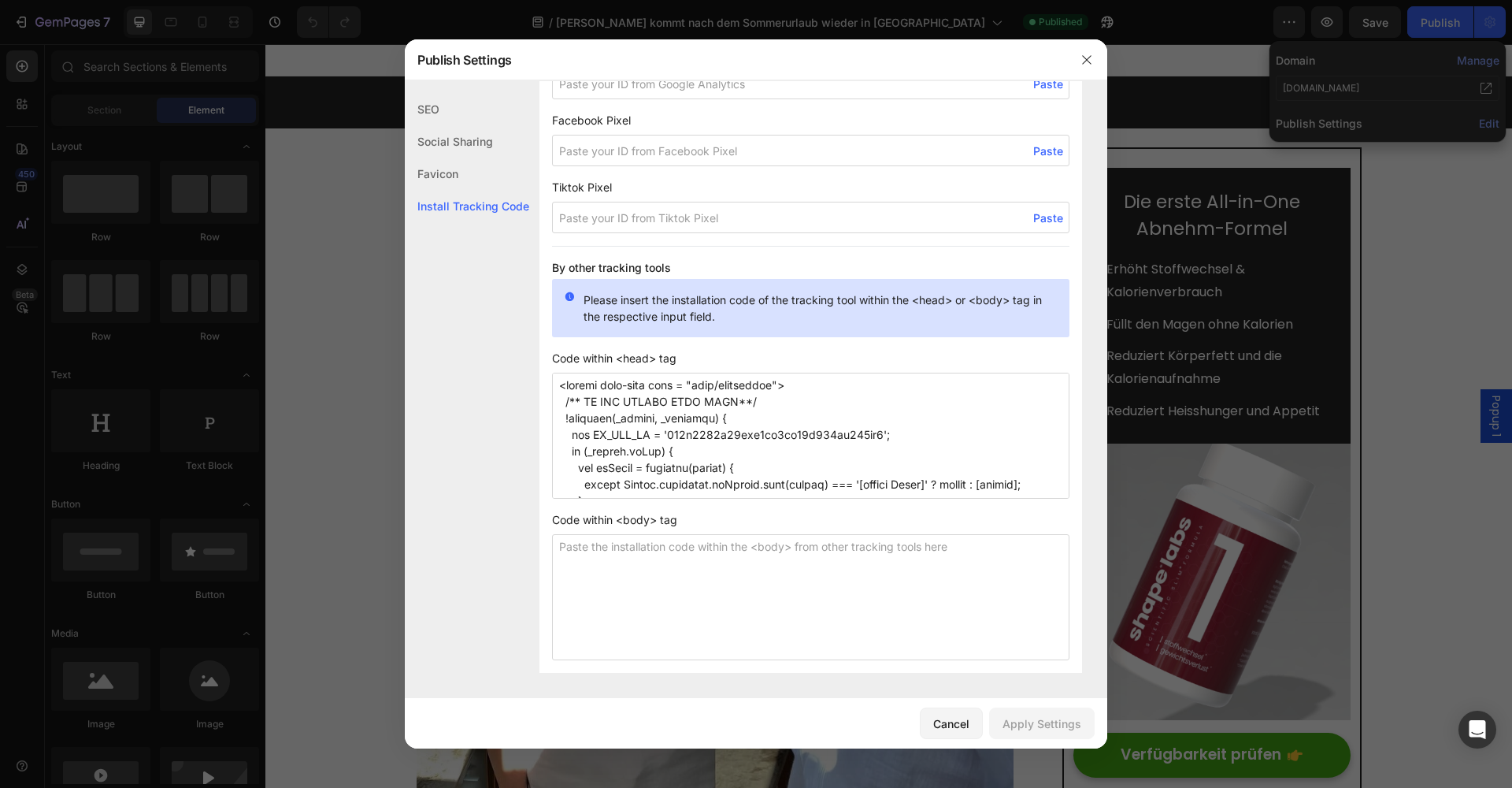
scroll to position [1151, 0]
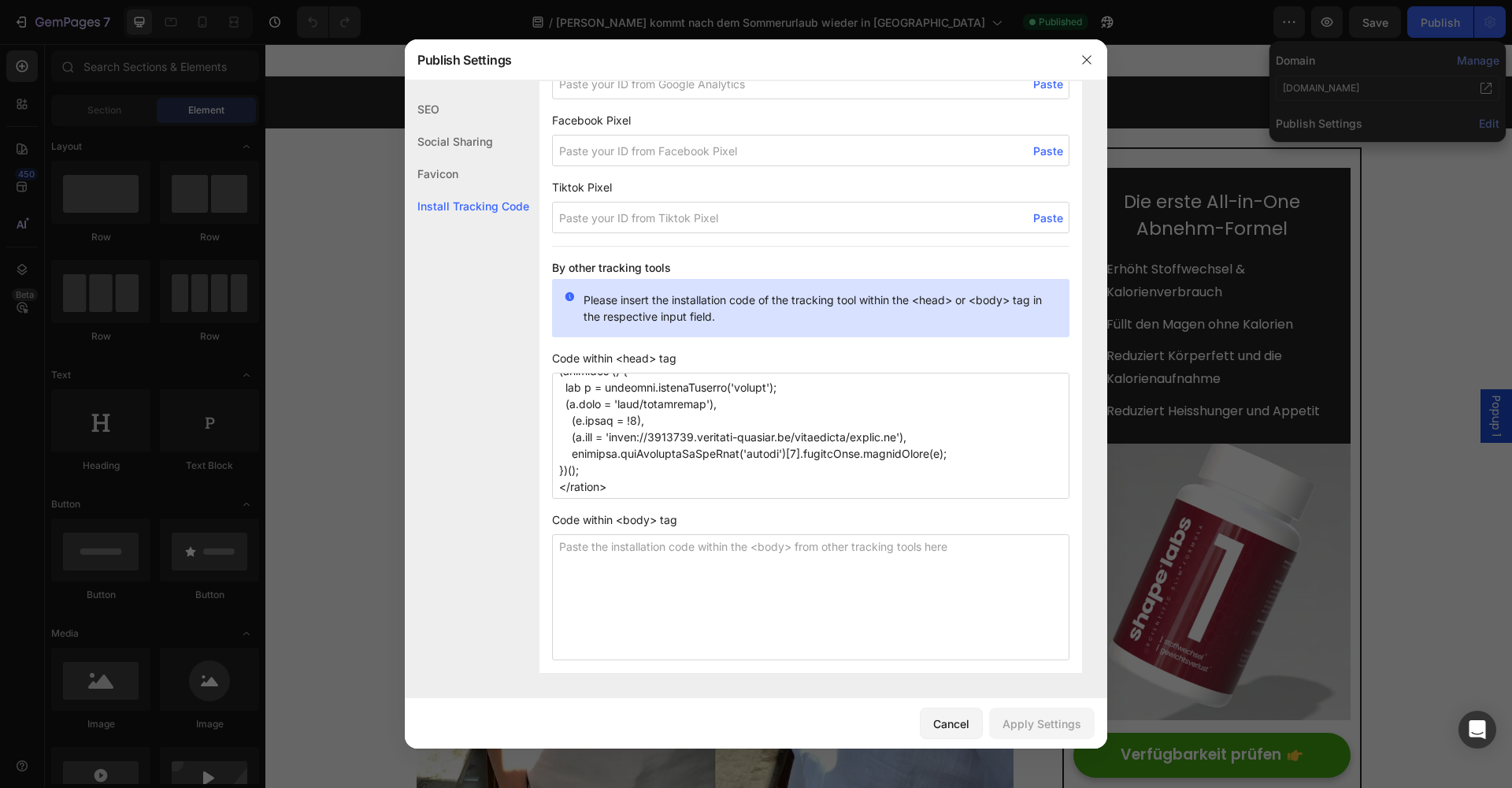
click at [710, 487] on textarea at bounding box center [810, 436] width 517 height 126
paste textarea "<script>/* >> [DOMAIN_NAME] :: Snippet << */(function (h,e,a,t,m,ap) { (h._heat…"
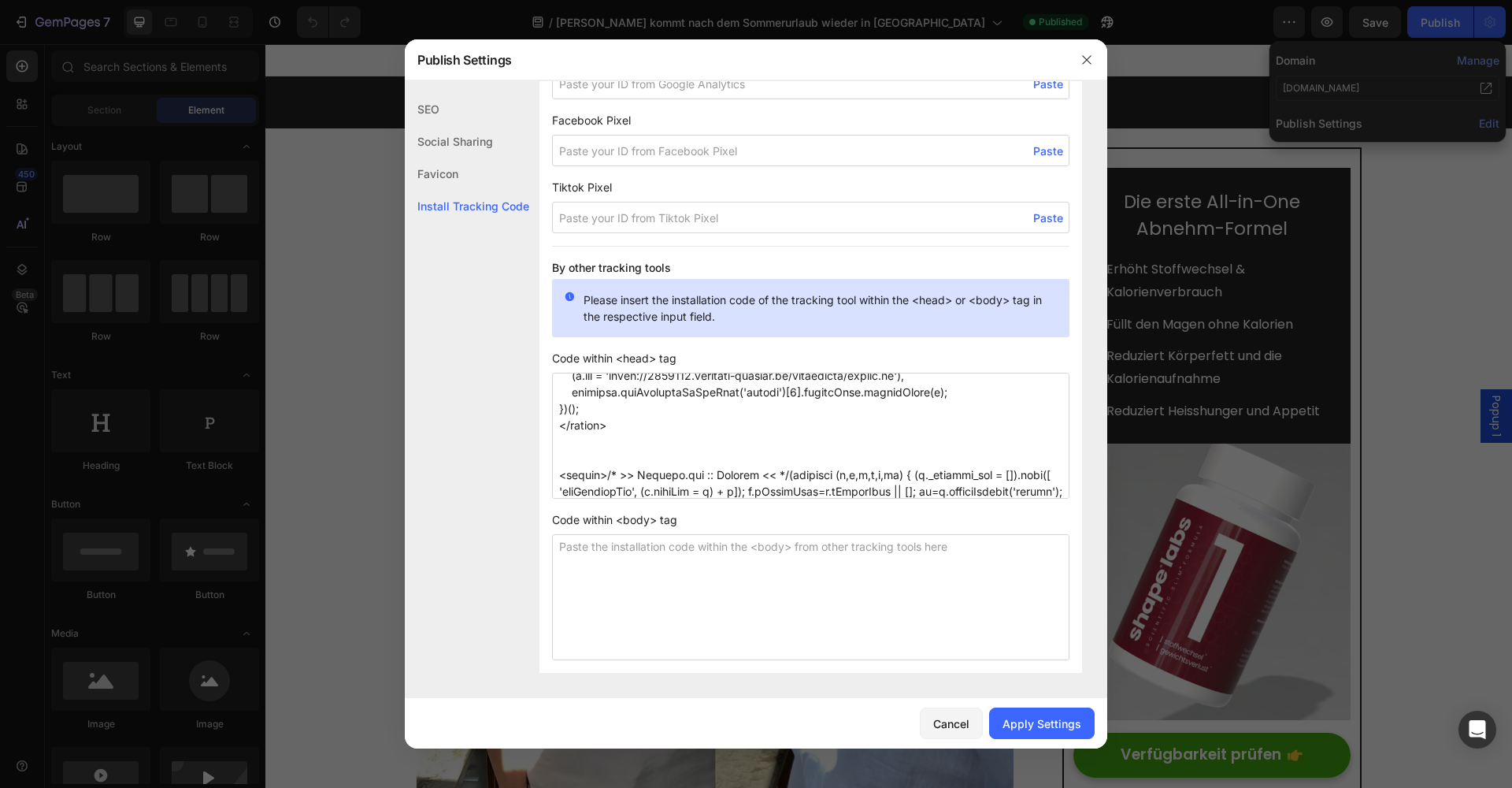
scroll to position [924, 0]
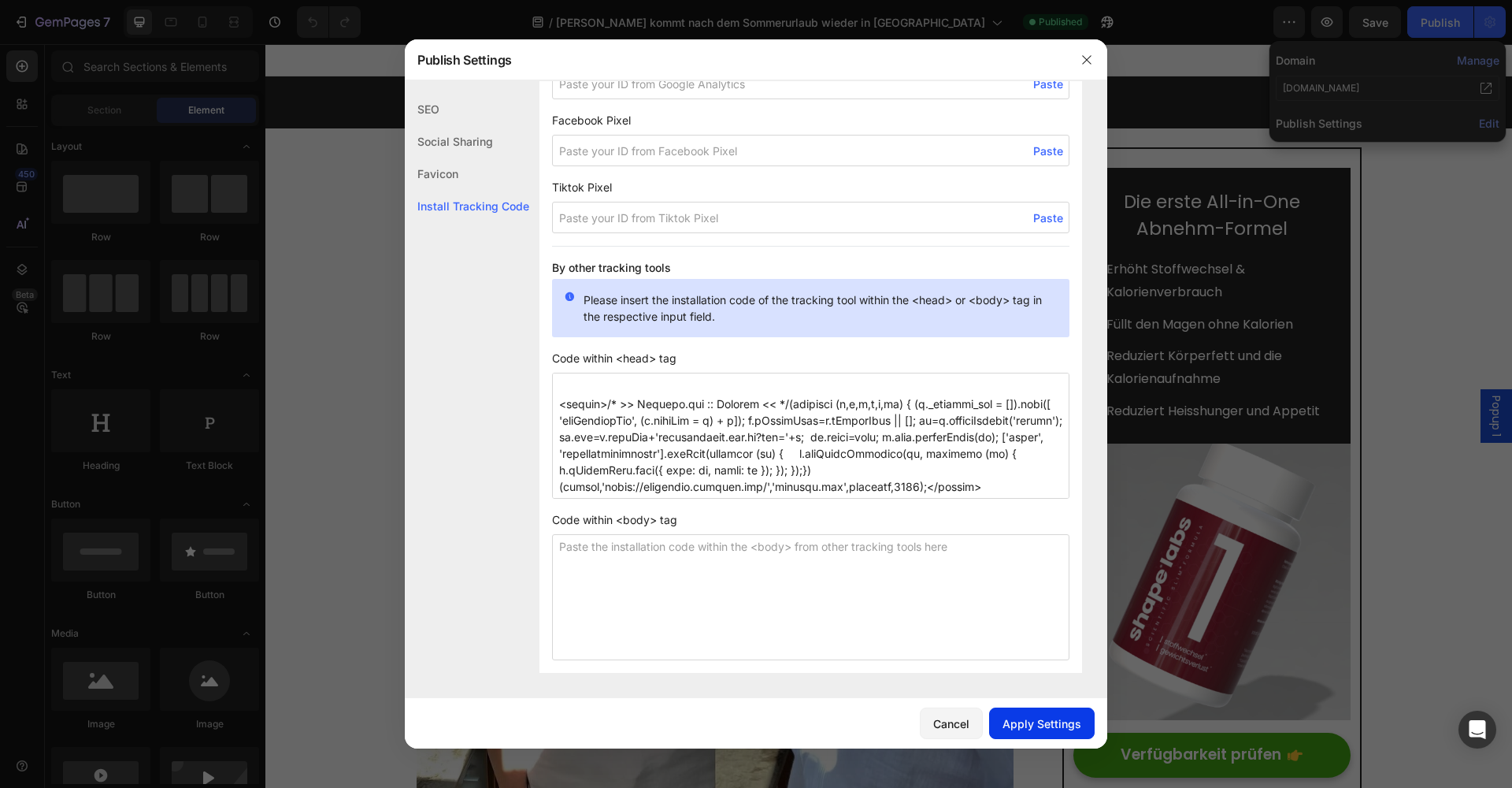
type textarea "<script data-obct type = "text/javascript"> /** DO NOT MODIFY THIS CODE**/ !fun…"
click at [1049, 725] on div "Apply Settings" at bounding box center [1041, 724] width 78 height 17
click at [1088, 59] on icon "button" at bounding box center [1086, 59] width 12 height 12
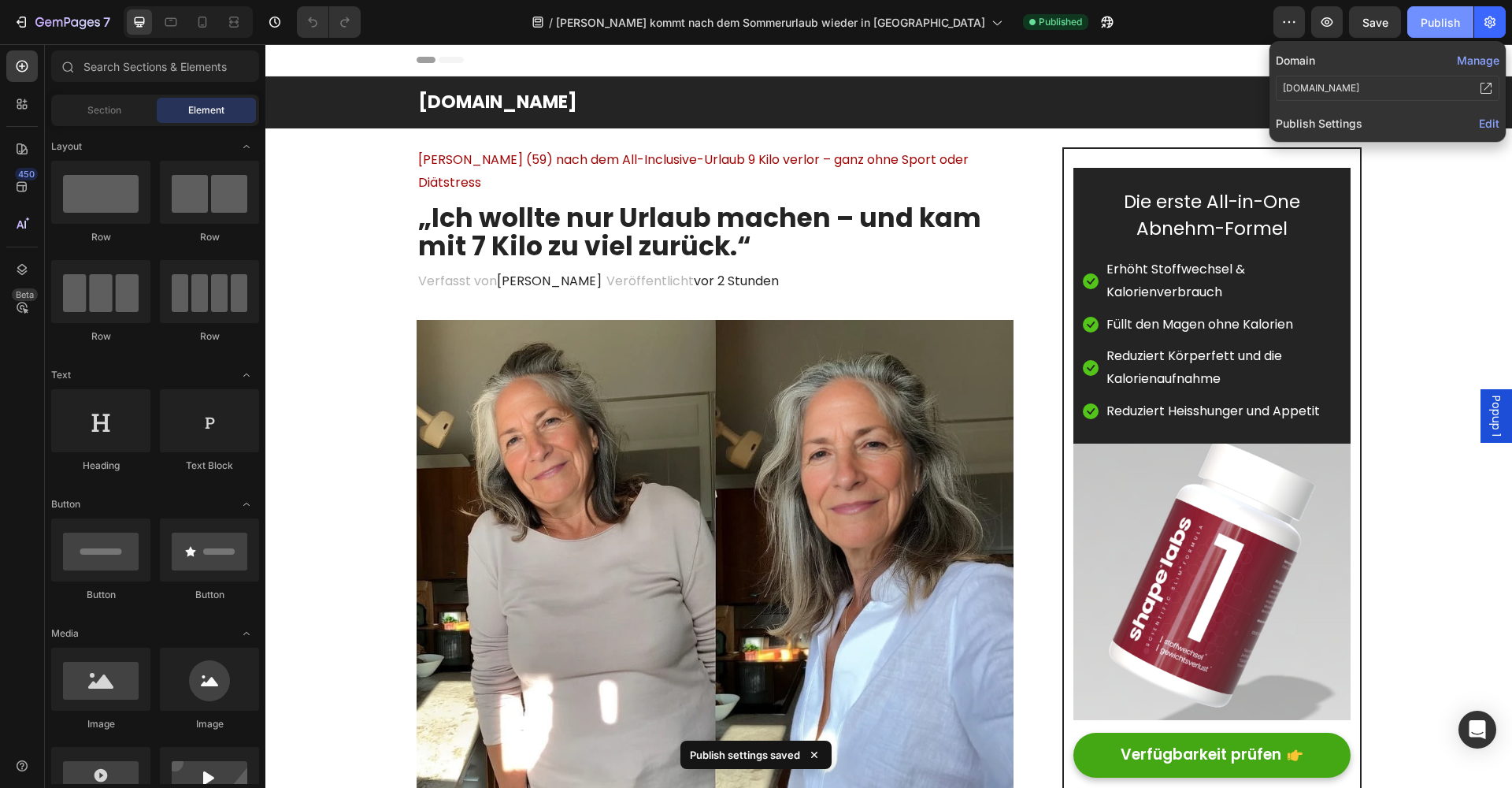
click at [1427, 28] on div "Publish" at bounding box center [1440, 23] width 40 height 17
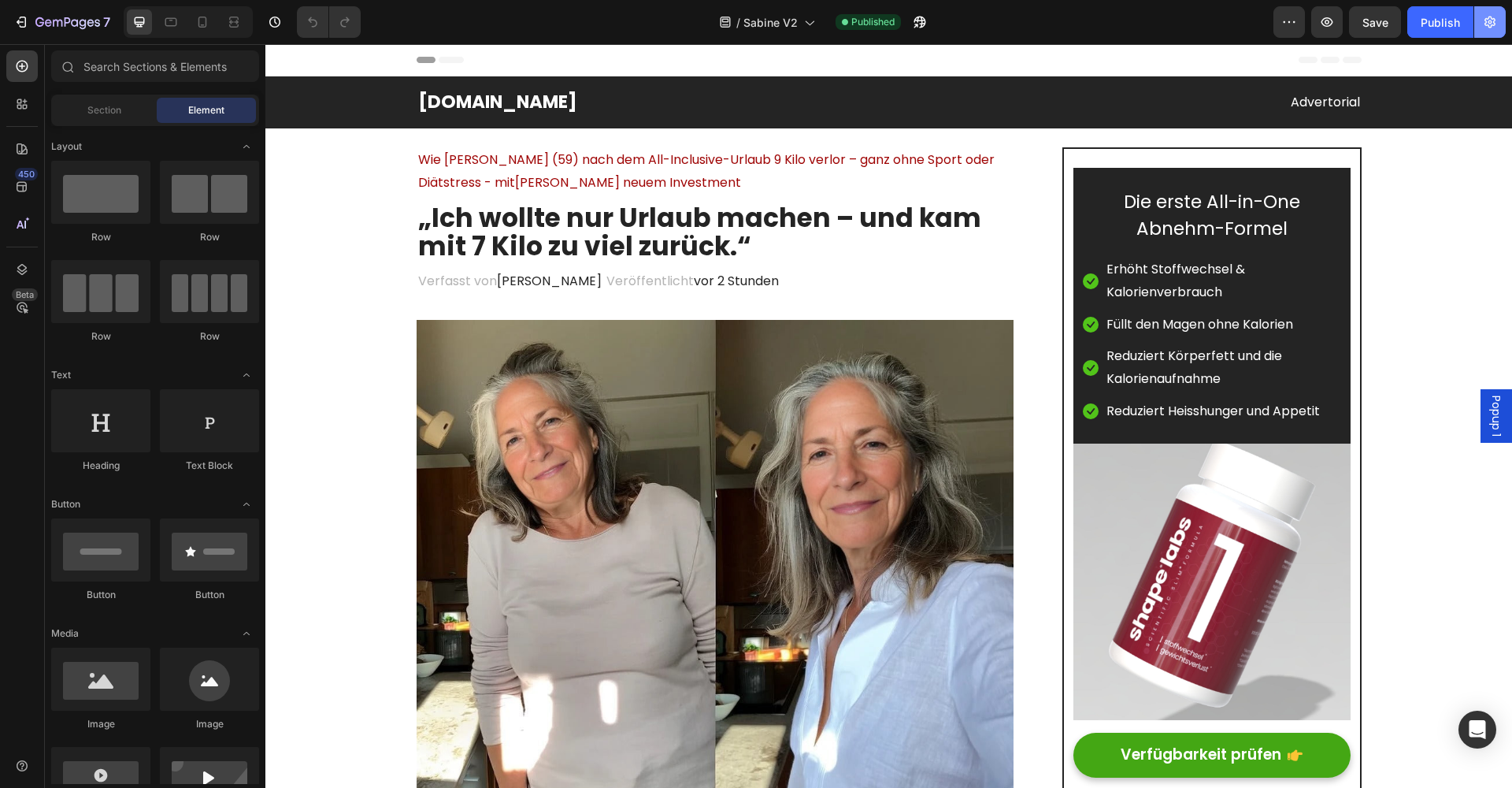
click at [1494, 22] on icon "button" at bounding box center [1489, 22] width 16 height 16
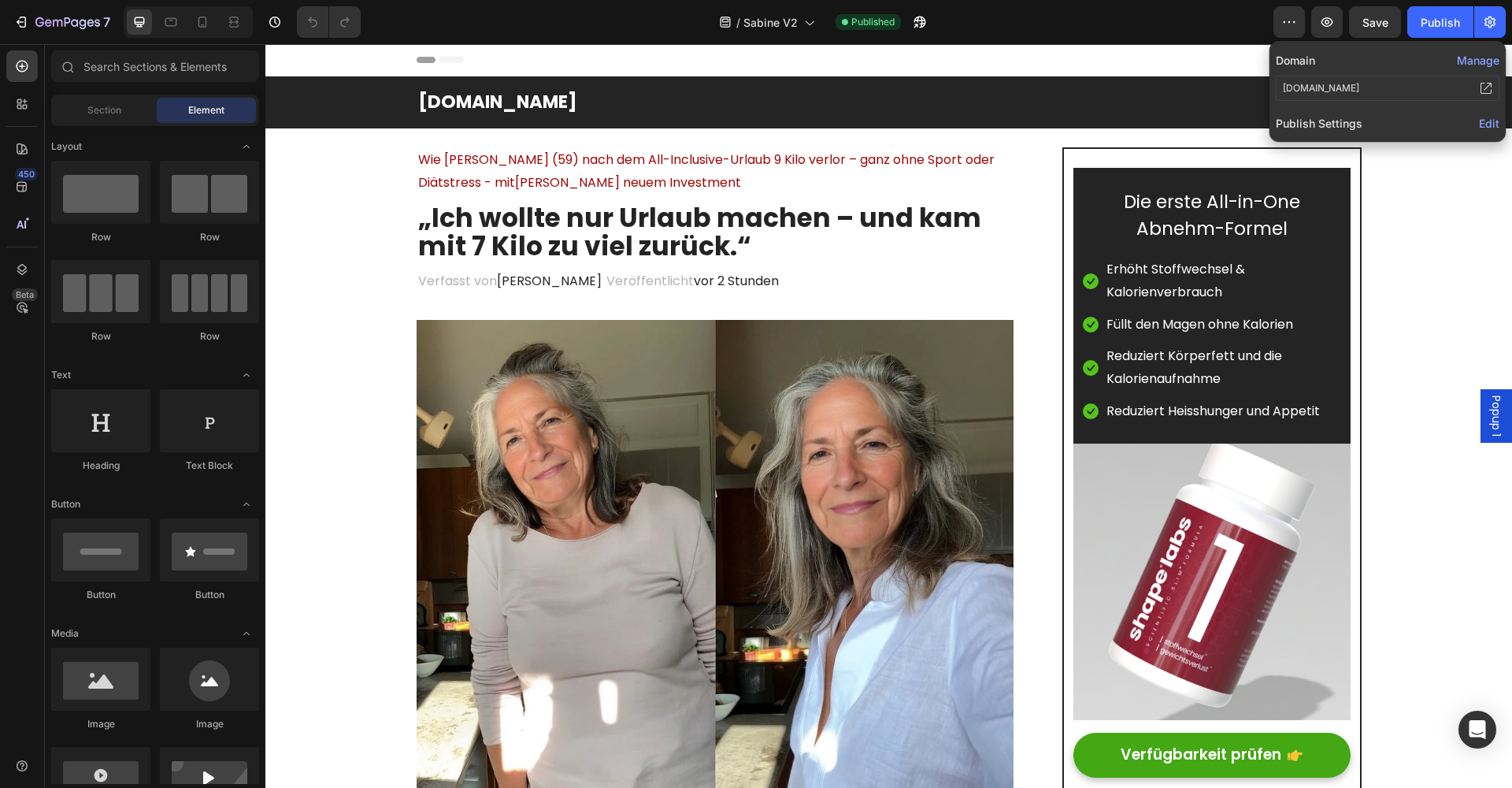
click at [1480, 125] on span "Edit" at bounding box center [1489, 124] width 21 height 13
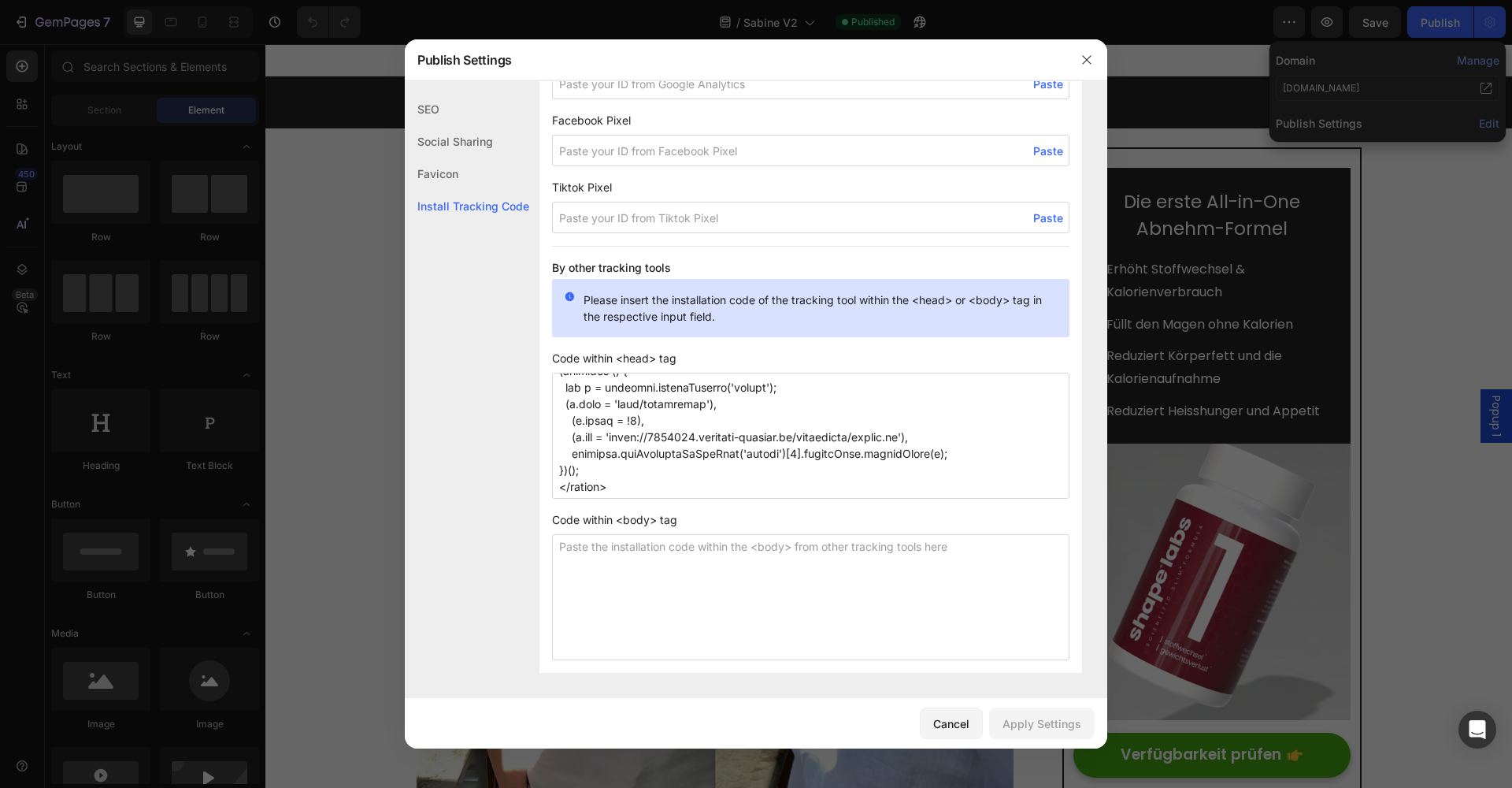
scroll to position [1151, 0]
click at [707, 491] on textarea at bounding box center [810, 436] width 517 height 126
paste textarea "<script>/* >> [DOMAIN_NAME] :: Snippet << */(function (h,e,a,t,m,ap) { (h._heat…"
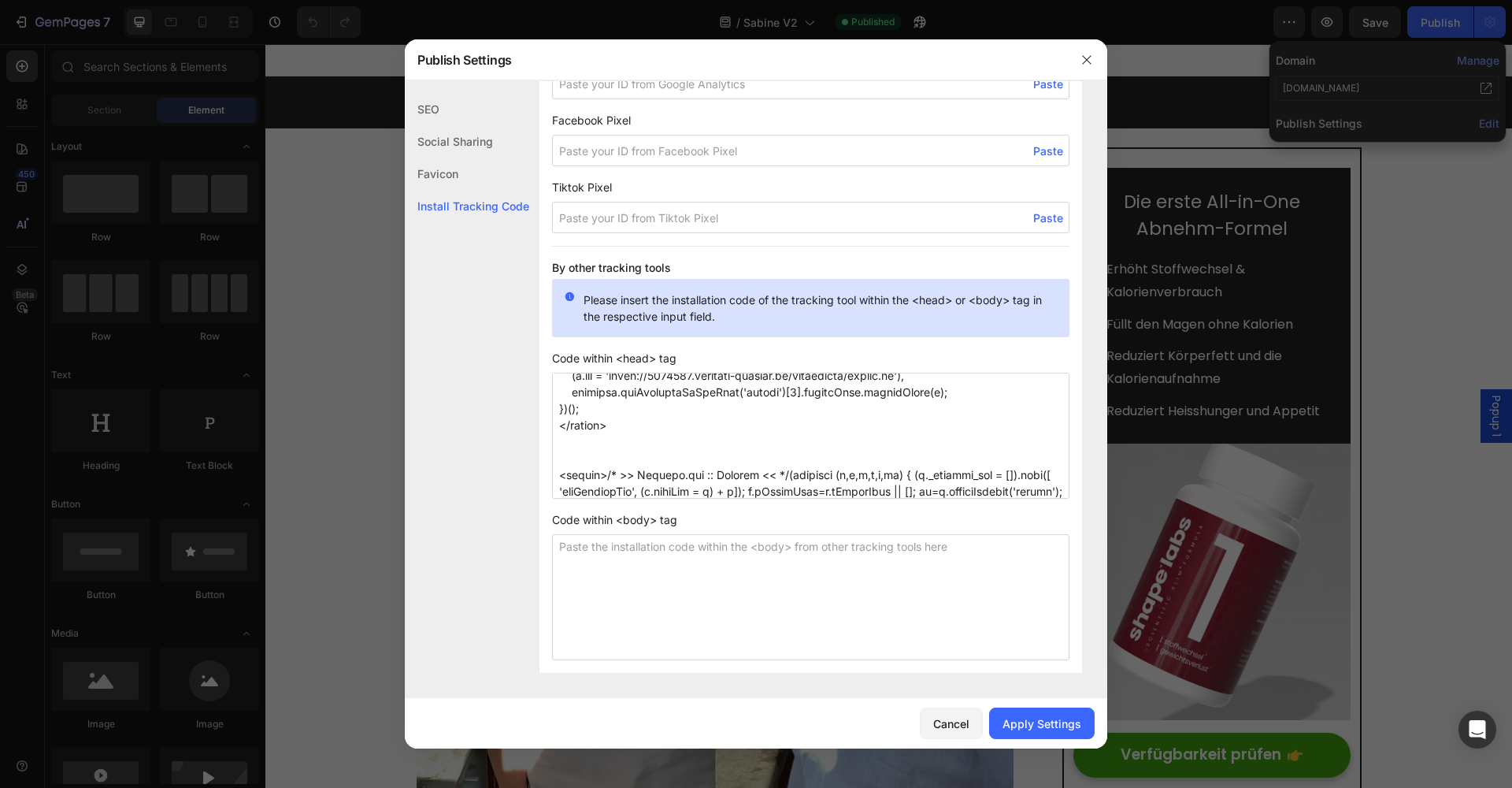
scroll to position [924, 0]
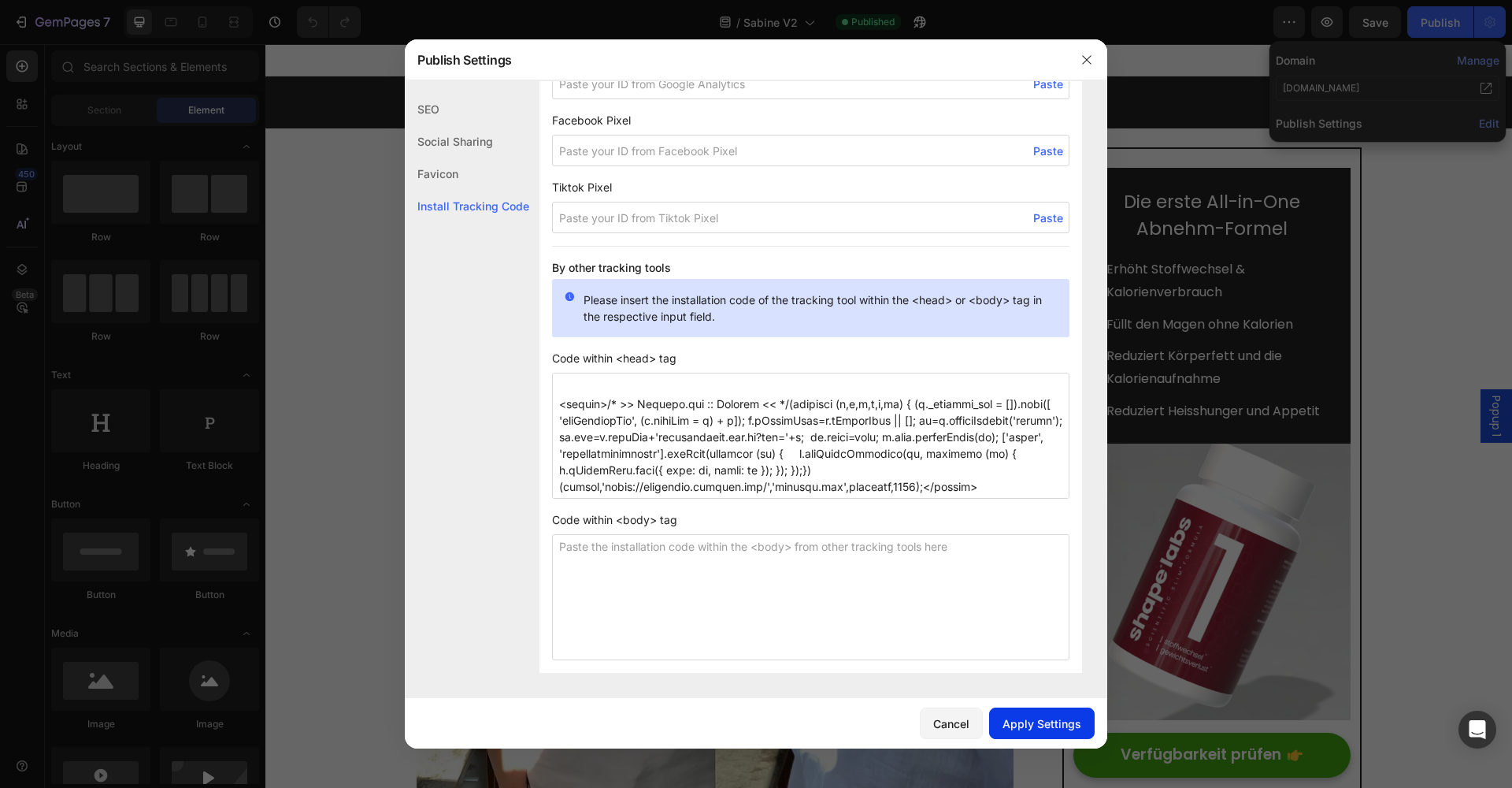
type textarea "<script data-obct type = "text/javascript"> /** DO NOT MODIFY THIS CODE**/ !fun…"
click at [1013, 727] on div "Apply Settings" at bounding box center [1041, 724] width 78 height 17
click at [1088, 54] on icon "button" at bounding box center [1086, 59] width 12 height 12
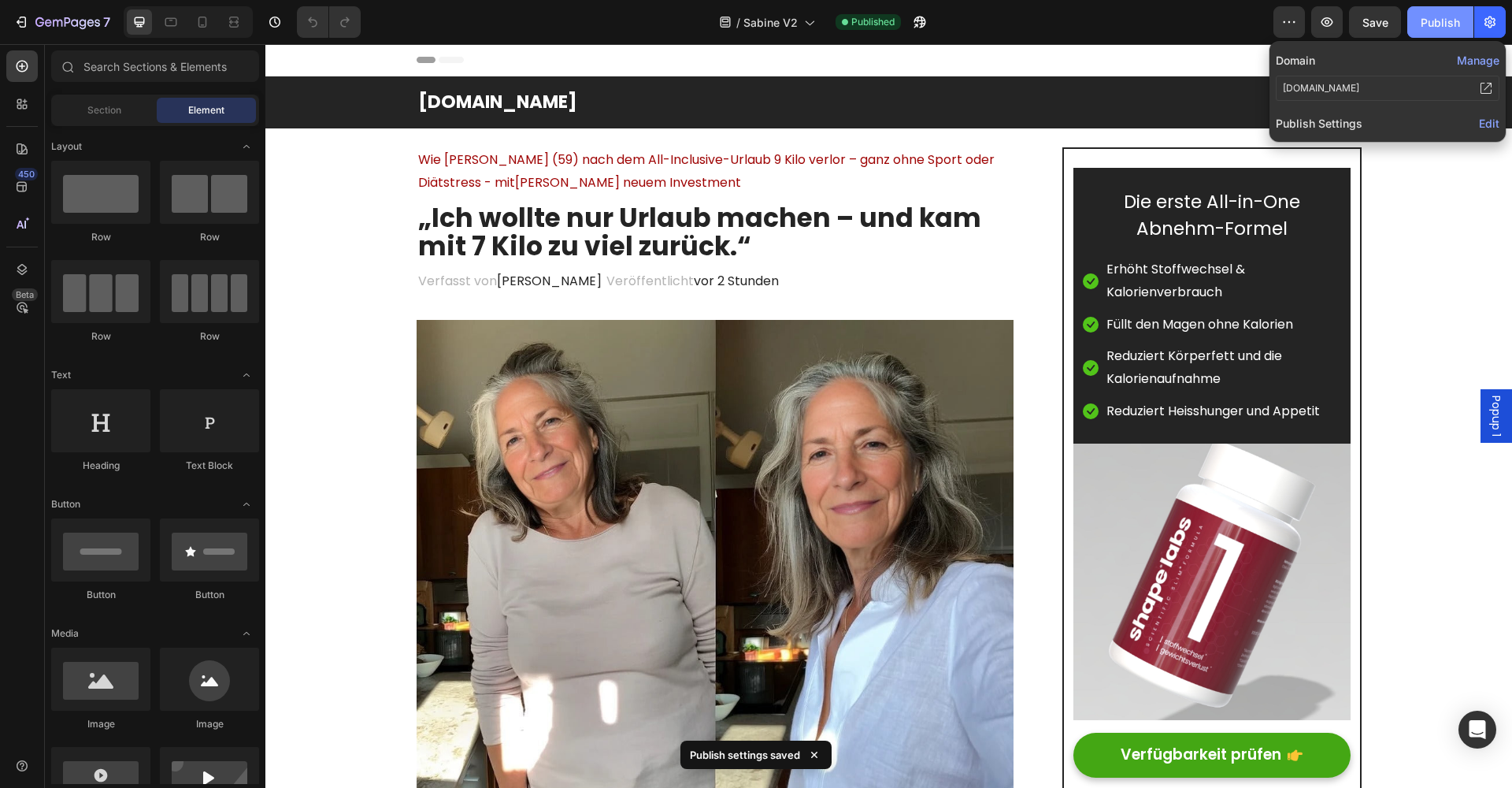
click at [1425, 25] on div "Publish" at bounding box center [1440, 23] width 40 height 17
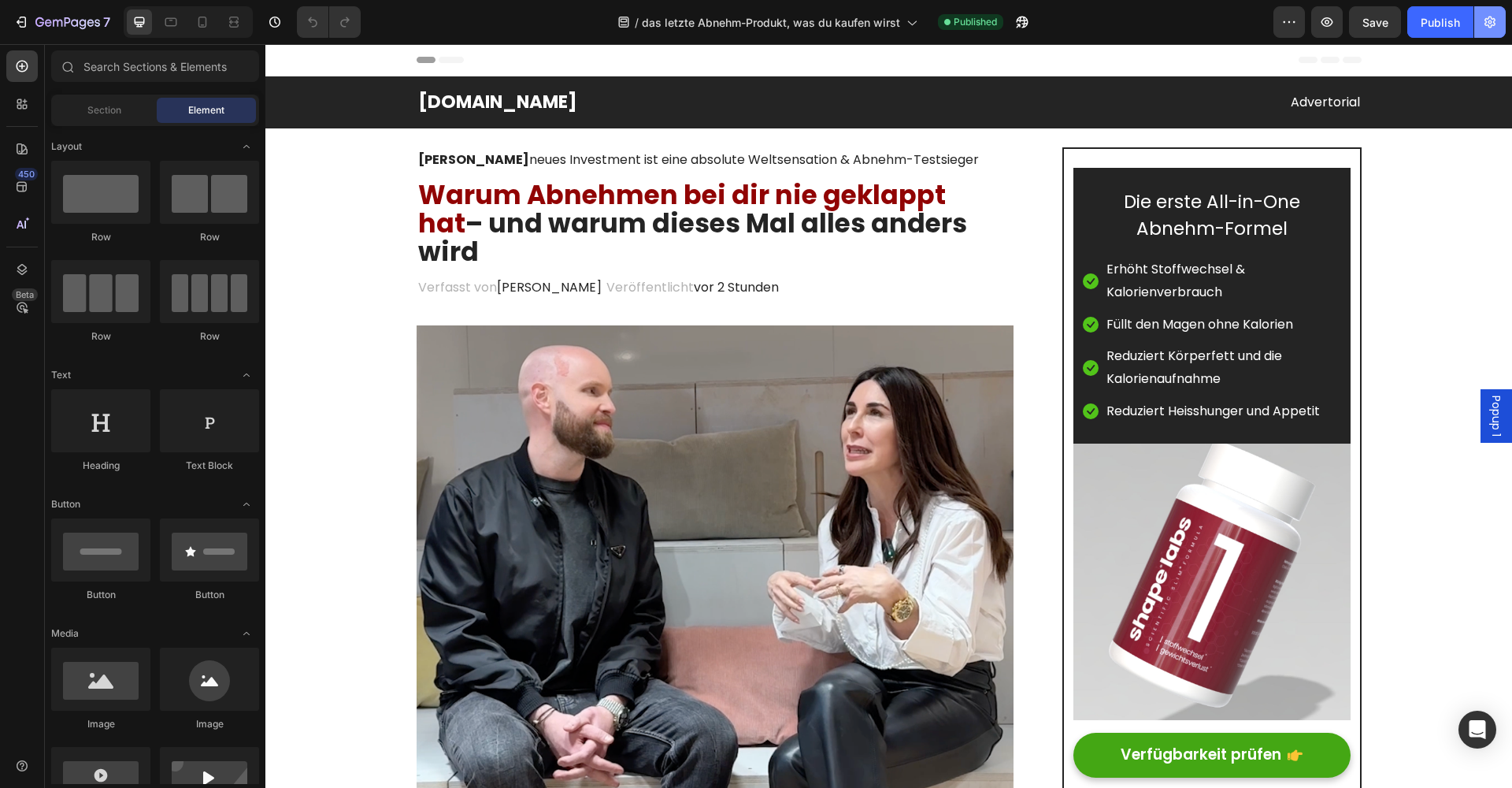
click at [1497, 26] on icon "button" at bounding box center [1489, 22] width 16 height 16
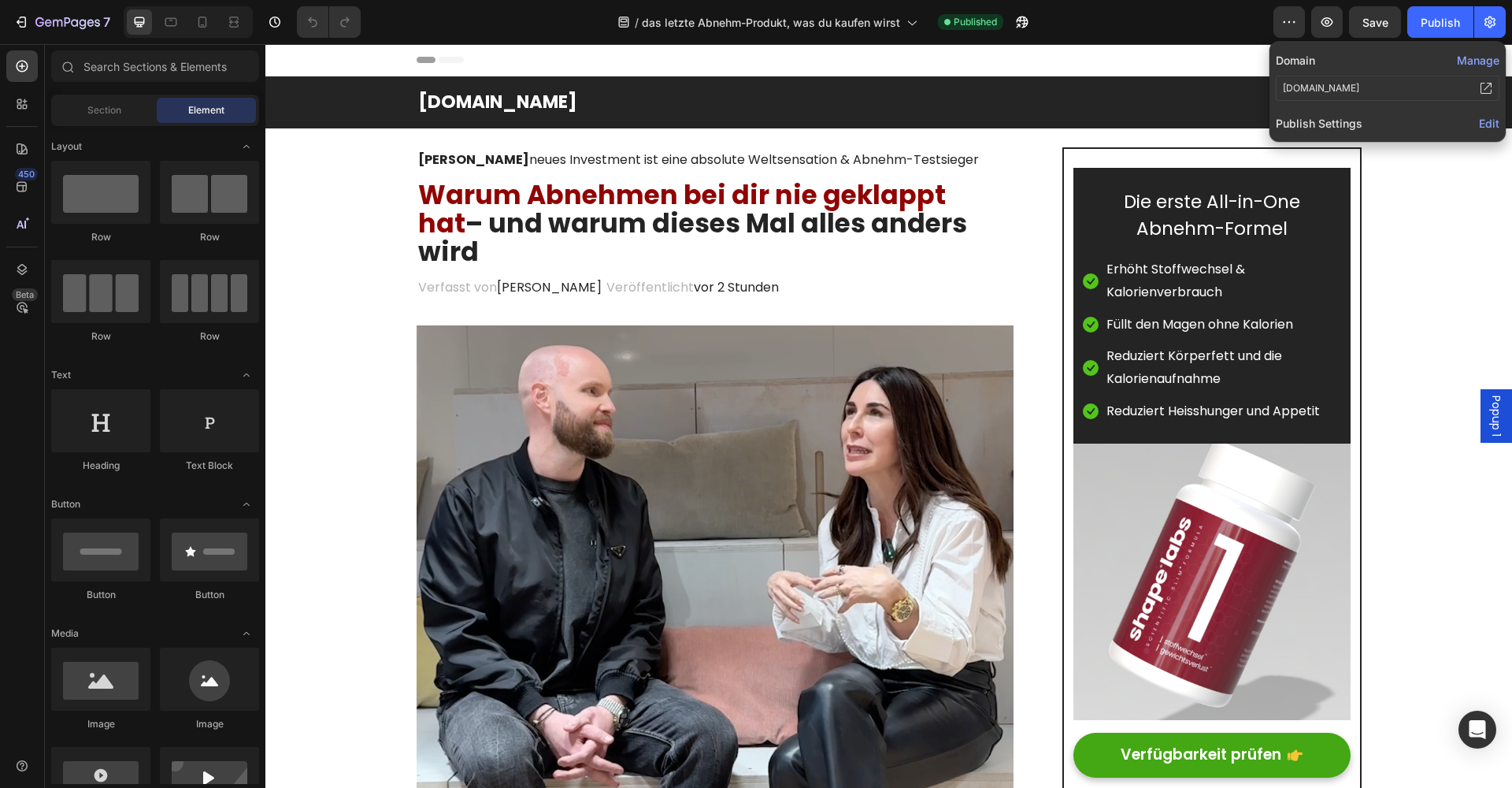
click at [1488, 118] on span "Edit" at bounding box center [1489, 124] width 21 height 13
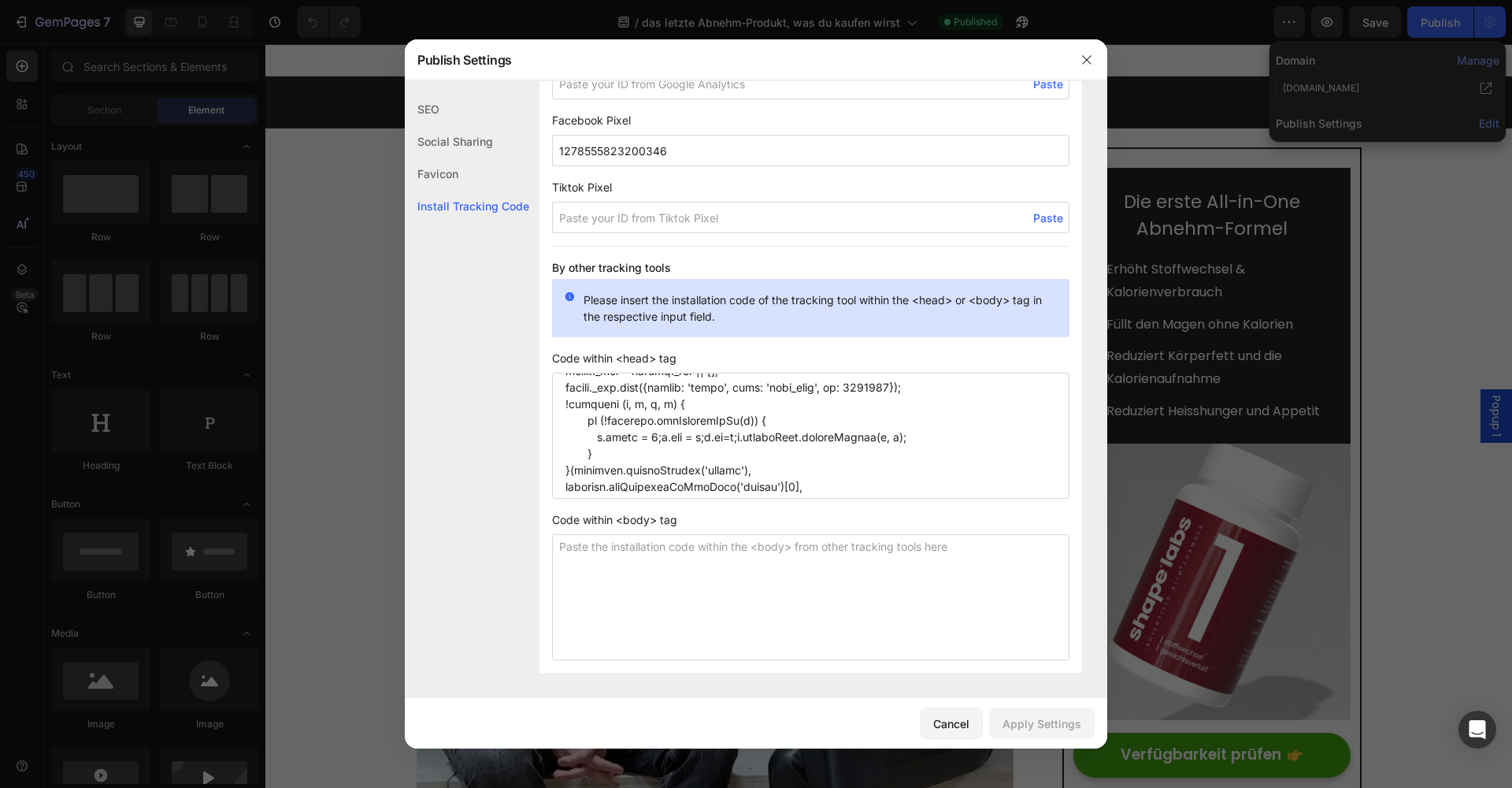
scroll to position [1151, 0]
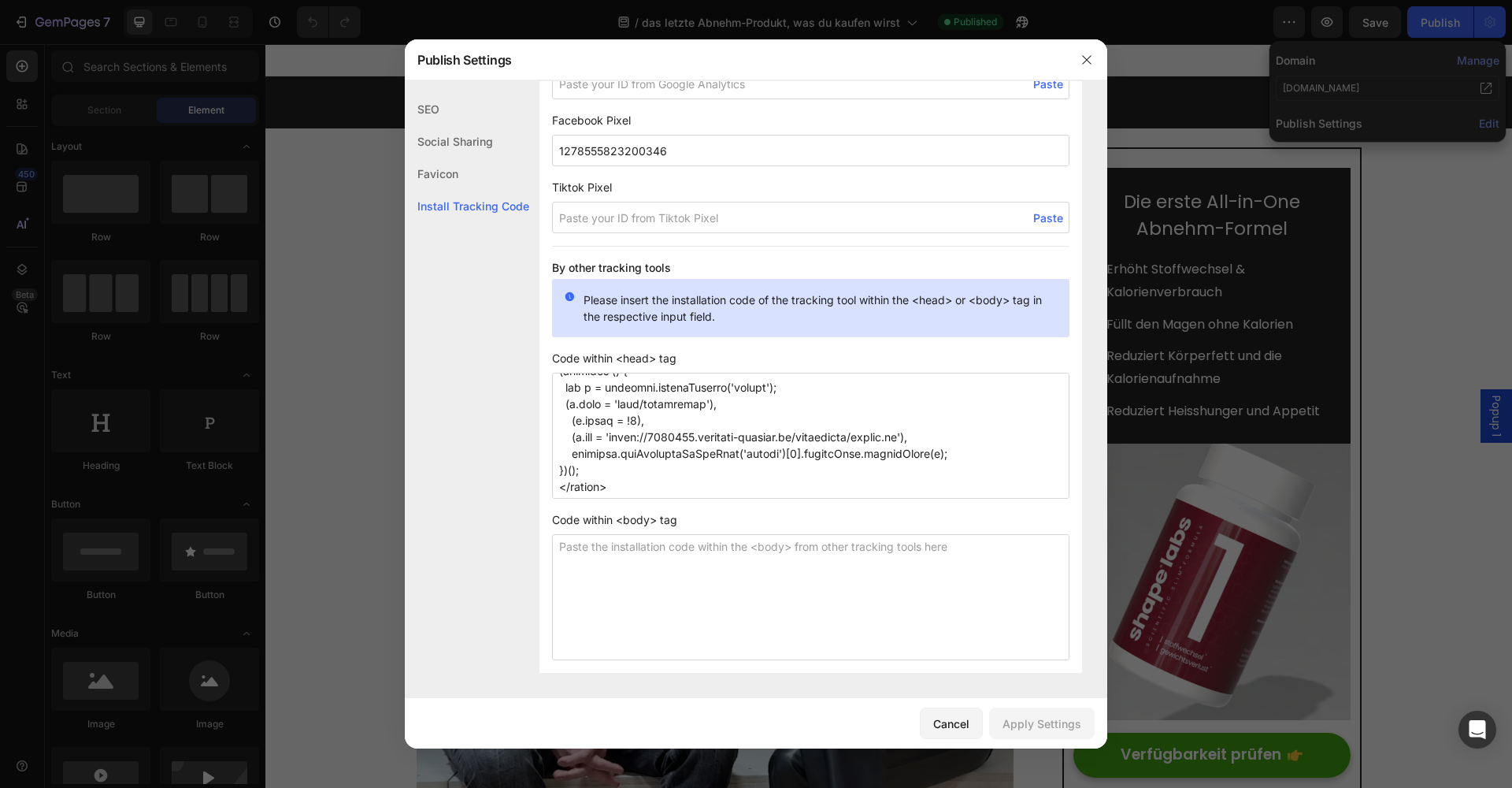
click at [706, 485] on textarea at bounding box center [810, 436] width 517 height 126
paste textarea "<script>/* >> [DOMAIN_NAME] :: Snippet << */(function (h,e,a,t,m,ap) { (h._heat…"
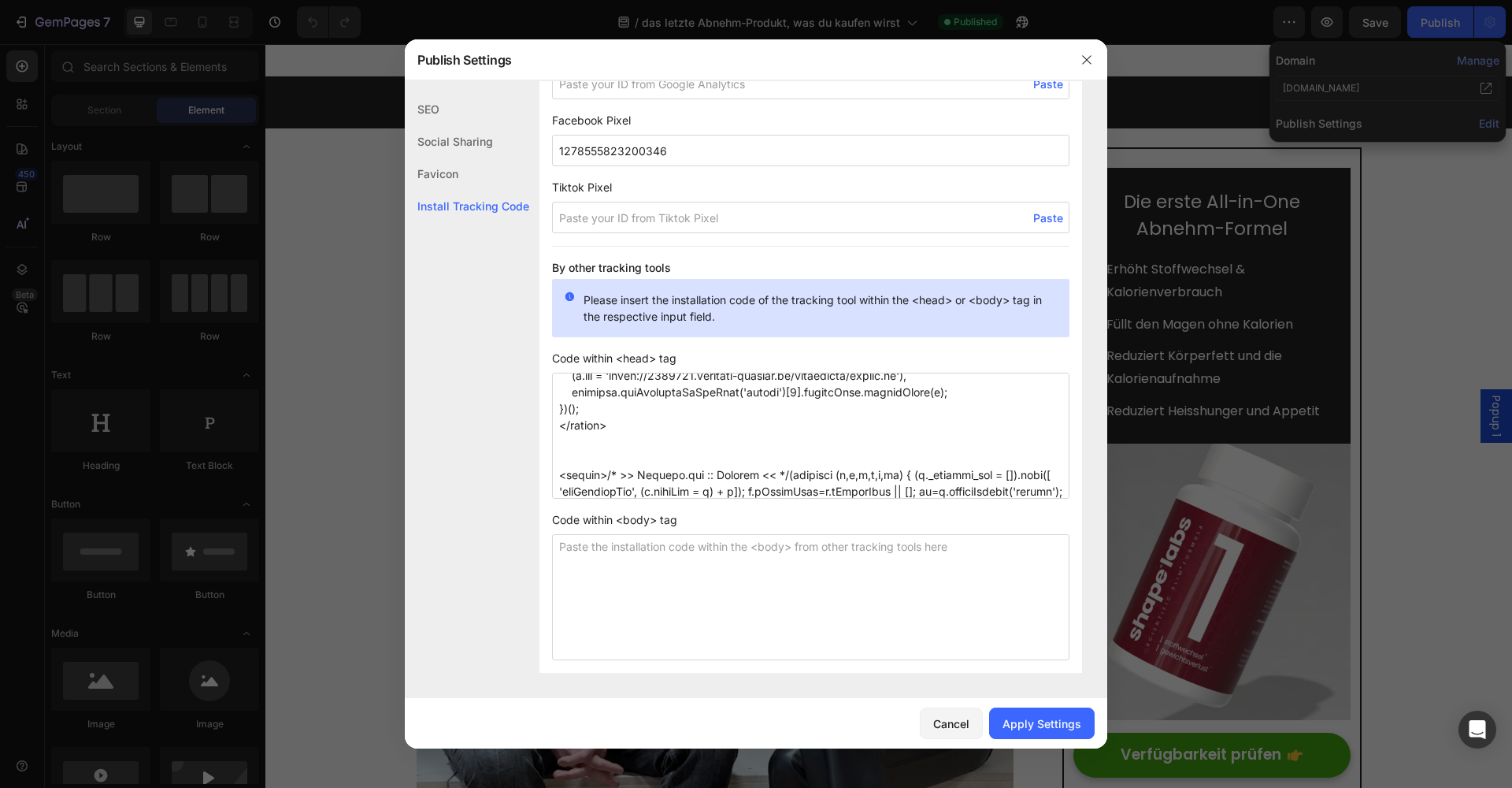
scroll to position [924, 0]
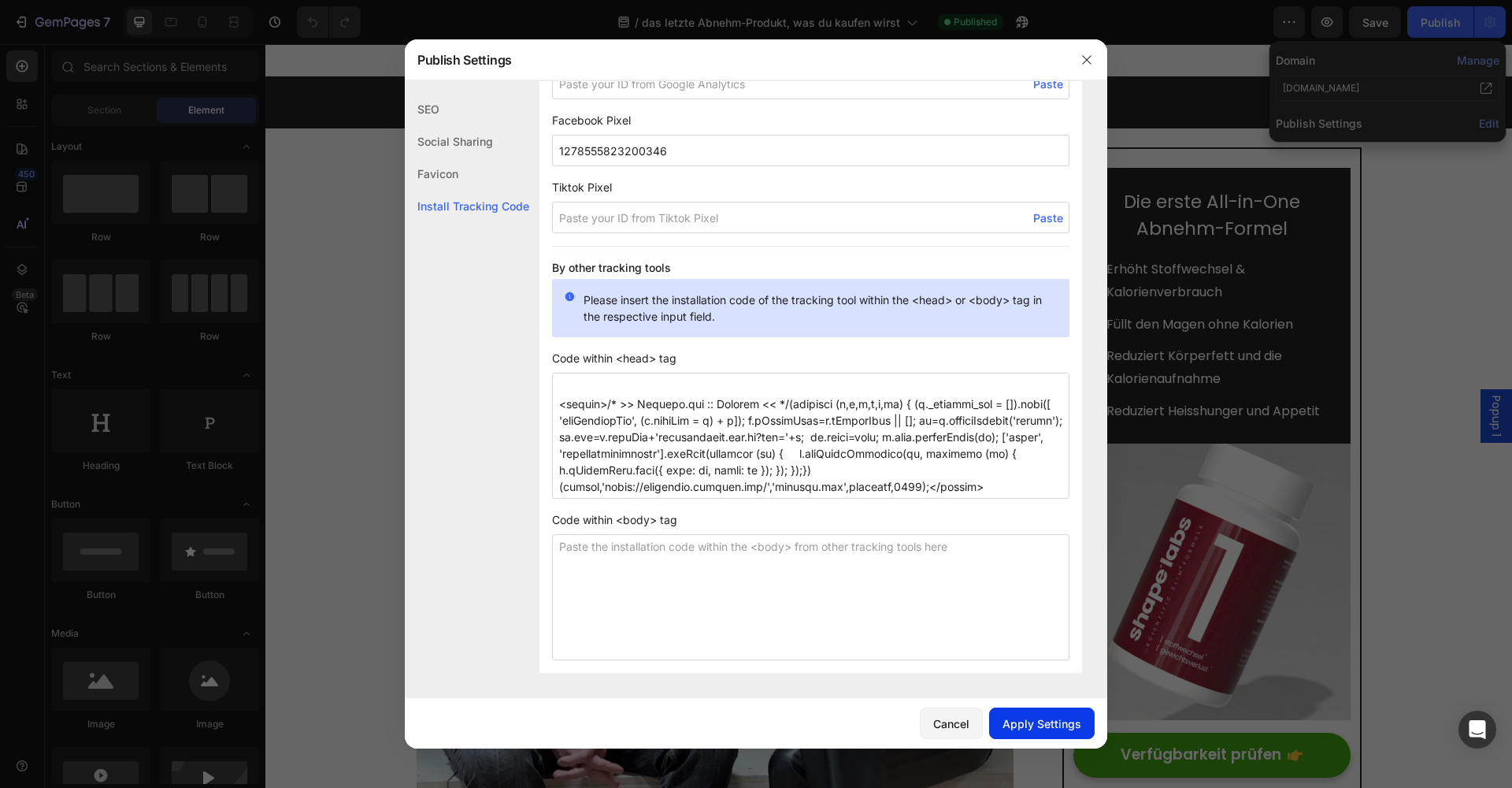
type textarea "<script data-obct type = "text/javascript"> /** DO NOT MODIFY THIS CODE**/ !fun…"
click at [1038, 713] on button "Apply Settings" at bounding box center [1041, 723] width 106 height 31
drag, startPoint x: 950, startPoint y: 723, endPoint x: 689, endPoint y: 675, distance: 265.4
click at [950, 723] on div "Cancel" at bounding box center [951, 724] width 36 height 17
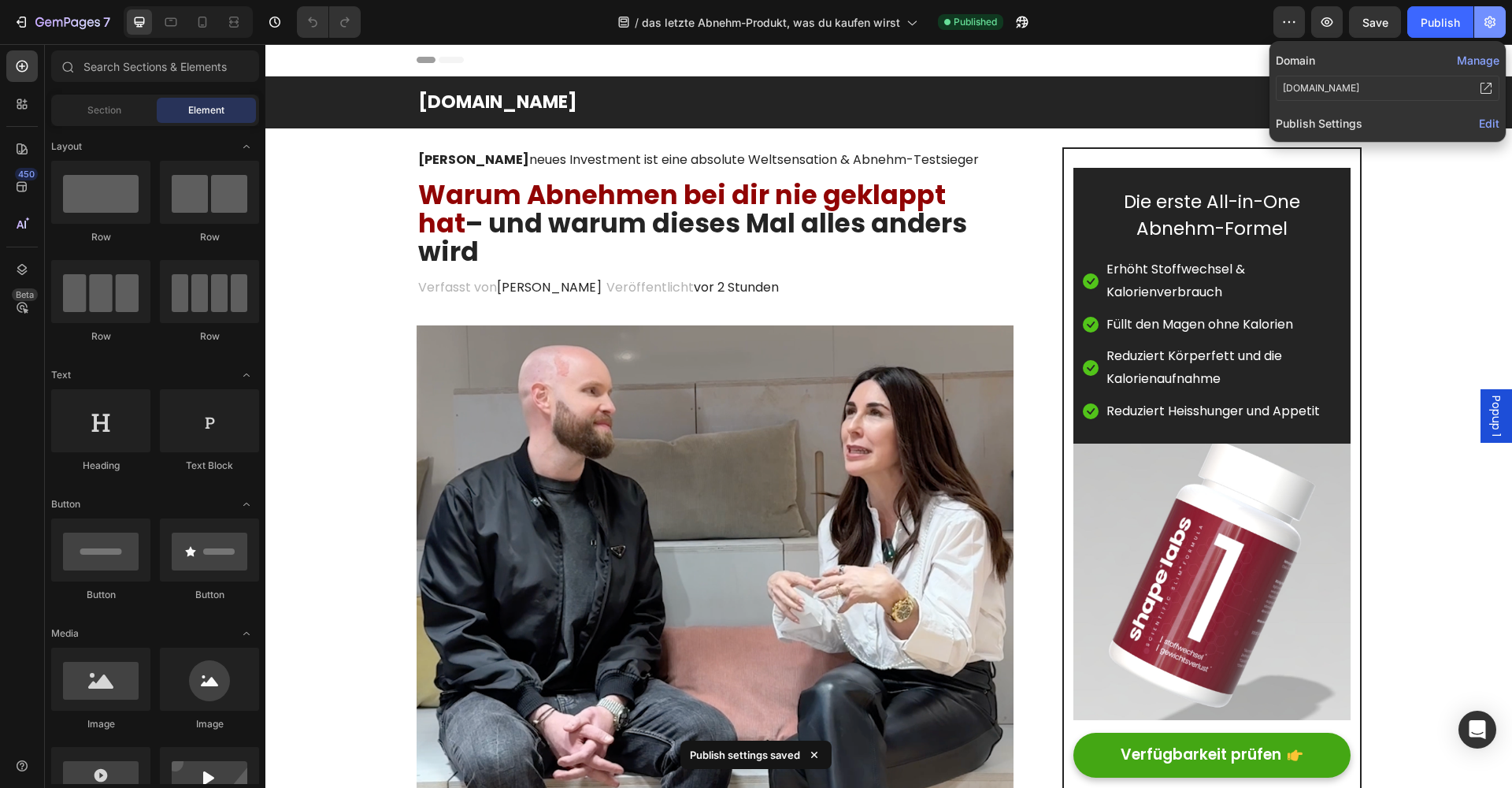
click at [1493, 21] on icon "button" at bounding box center [1489, 22] width 16 height 16
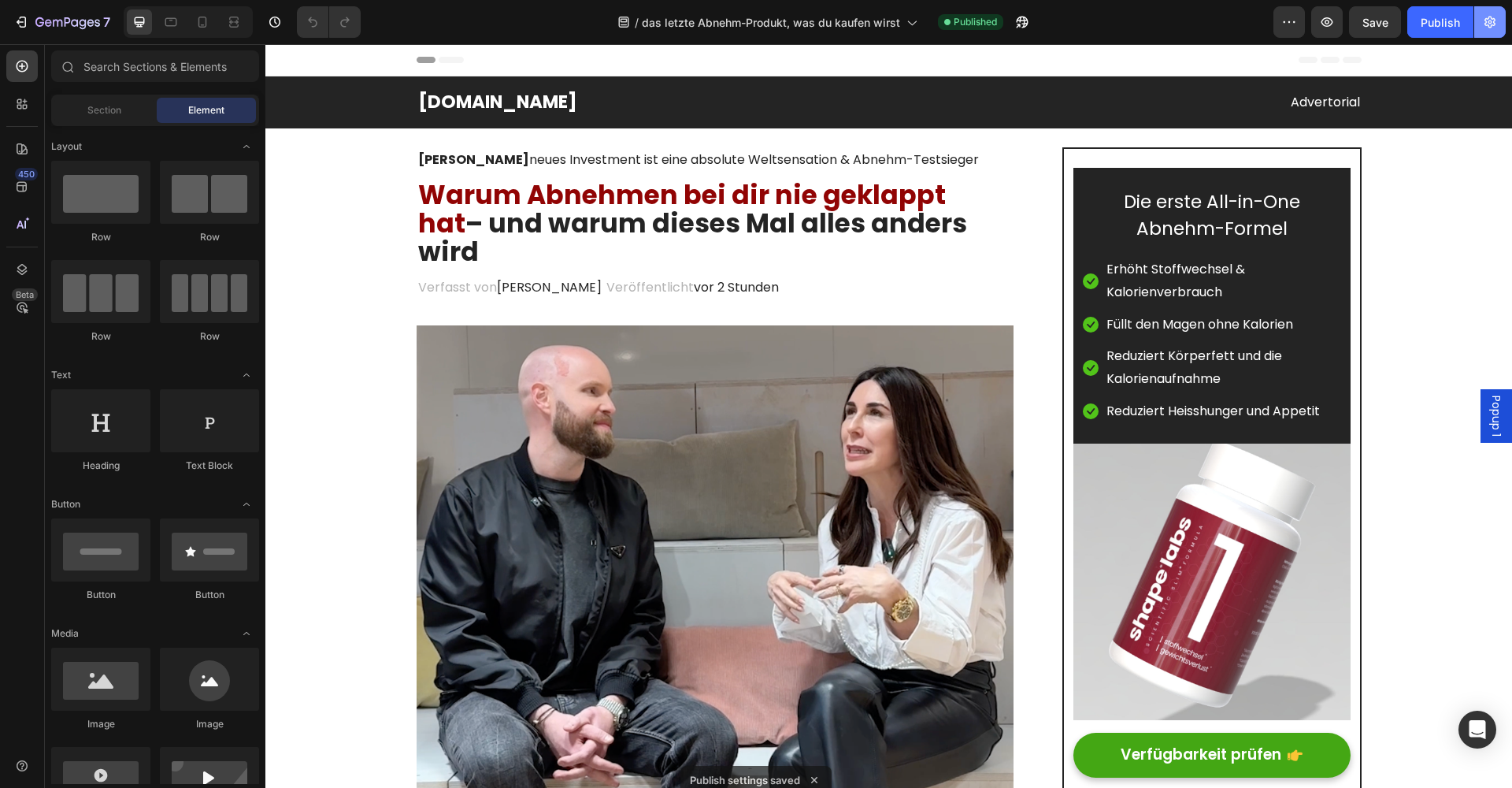
click at [1485, 26] on icon "button" at bounding box center [1489, 22] width 16 height 16
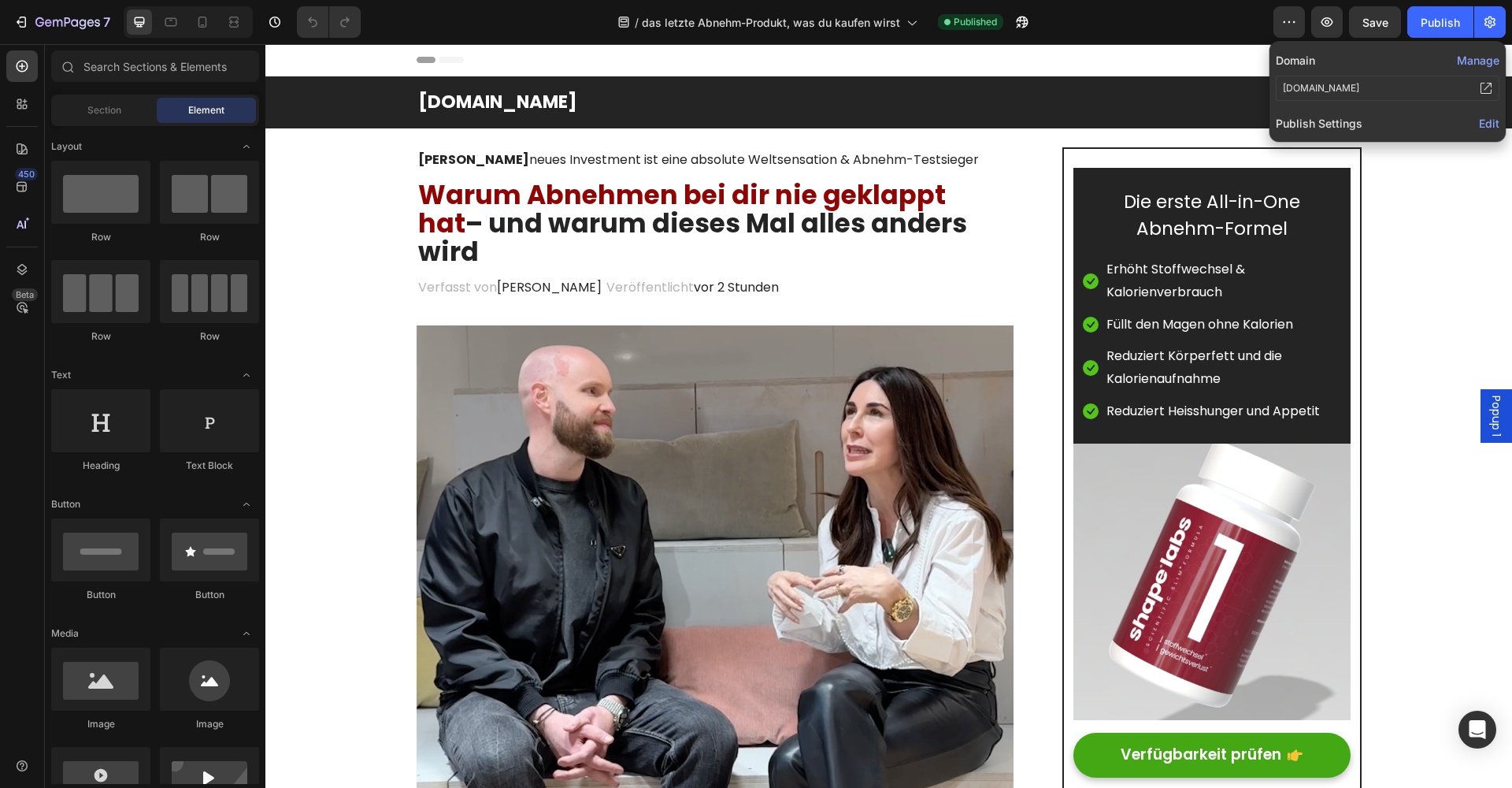
click at [1482, 125] on span "Edit" at bounding box center [1489, 124] width 21 height 13
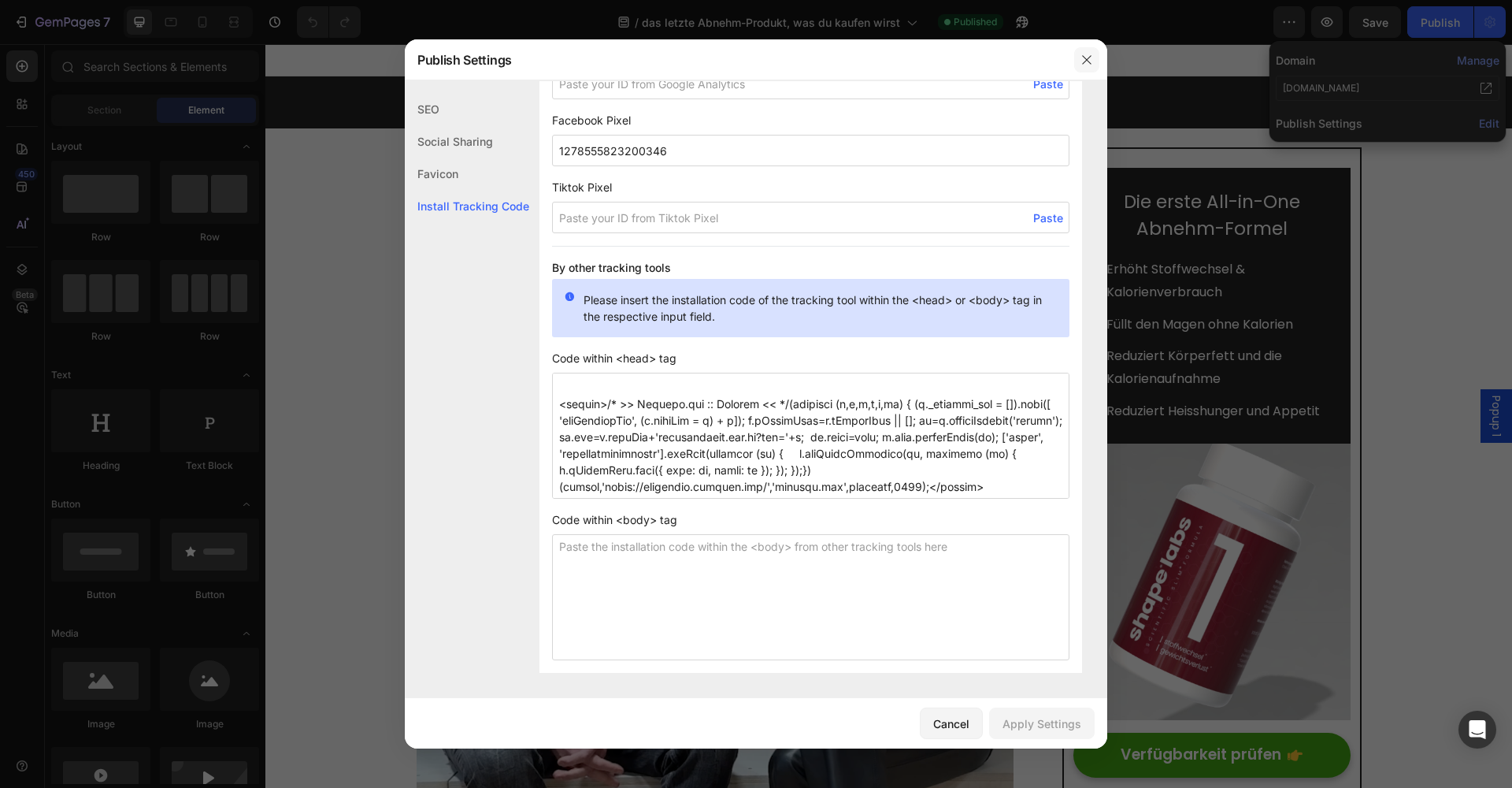
click at [1093, 69] on button "button" at bounding box center [1087, 59] width 25 height 25
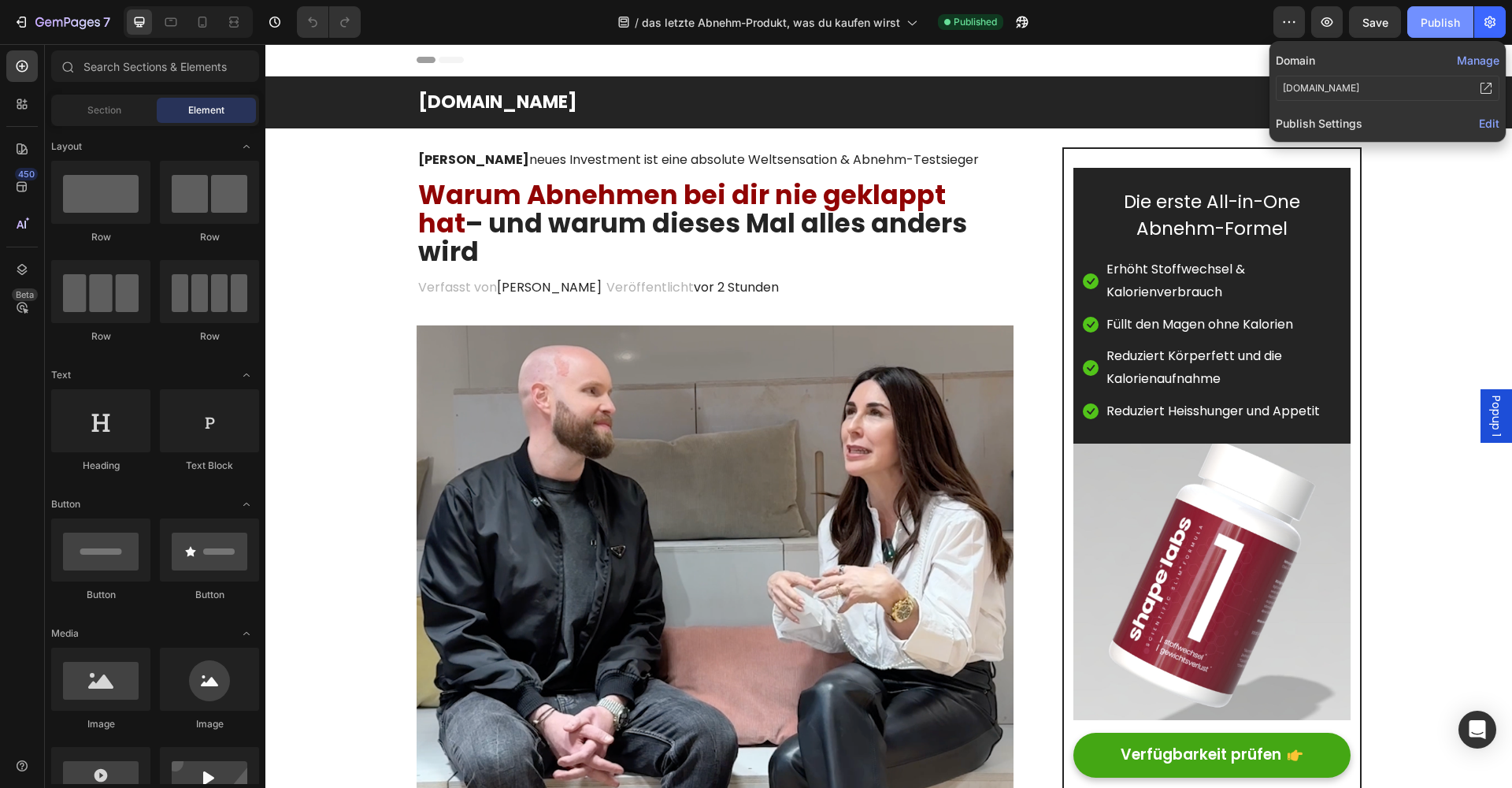
click at [1421, 23] on div "Publish" at bounding box center [1440, 23] width 40 height 17
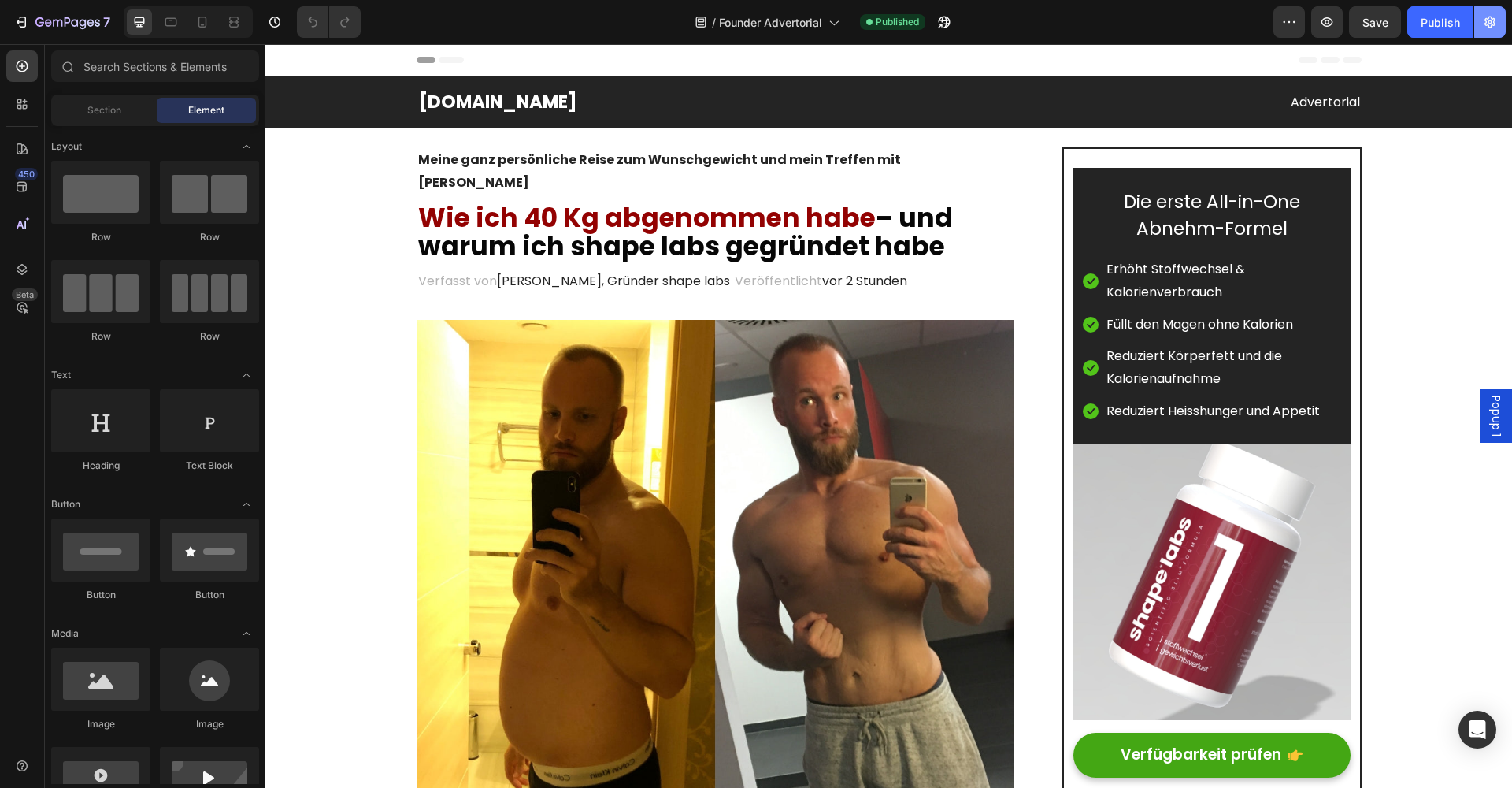
click at [1483, 24] on icon "button" at bounding box center [1489, 22] width 16 height 16
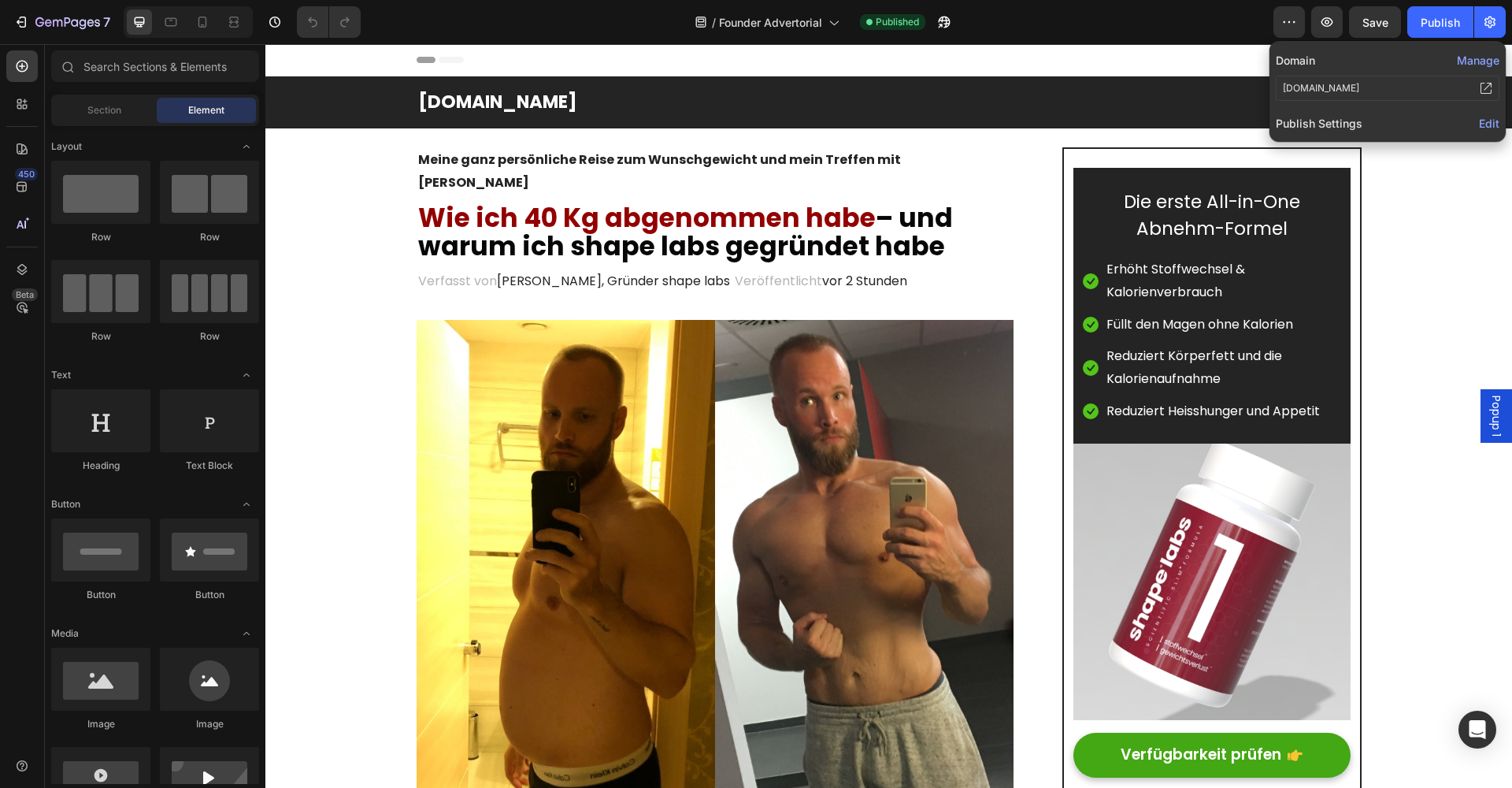
click at [1485, 126] on span "Edit" at bounding box center [1489, 124] width 21 height 13
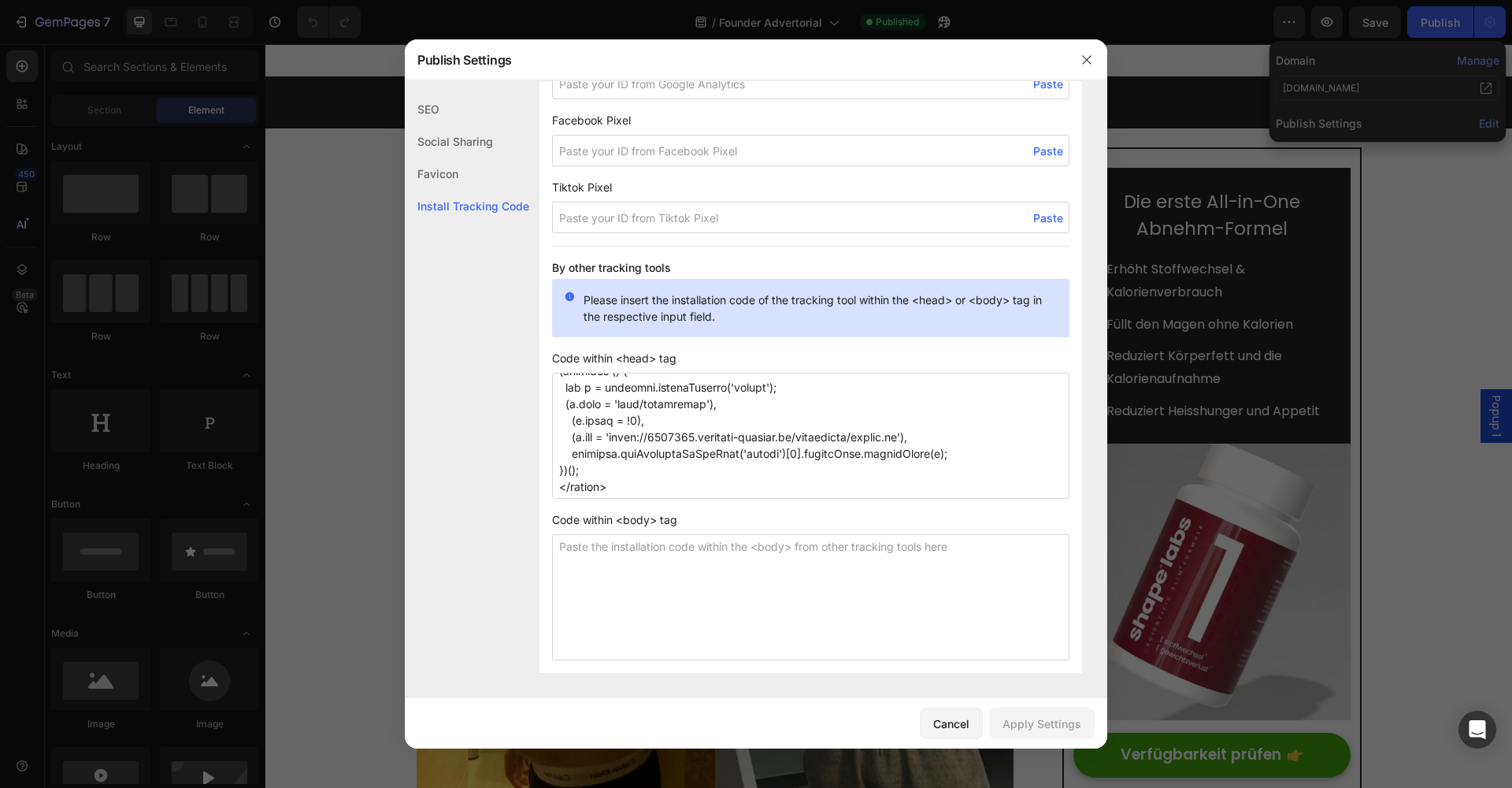
scroll to position [1151, 0]
click at [713, 492] on textarea at bounding box center [810, 436] width 517 height 126
paste textarea "<script>/* >> [DOMAIN_NAME] :: Snippet << */(function (h,e,a,t,m,ap) { (h._heat…"
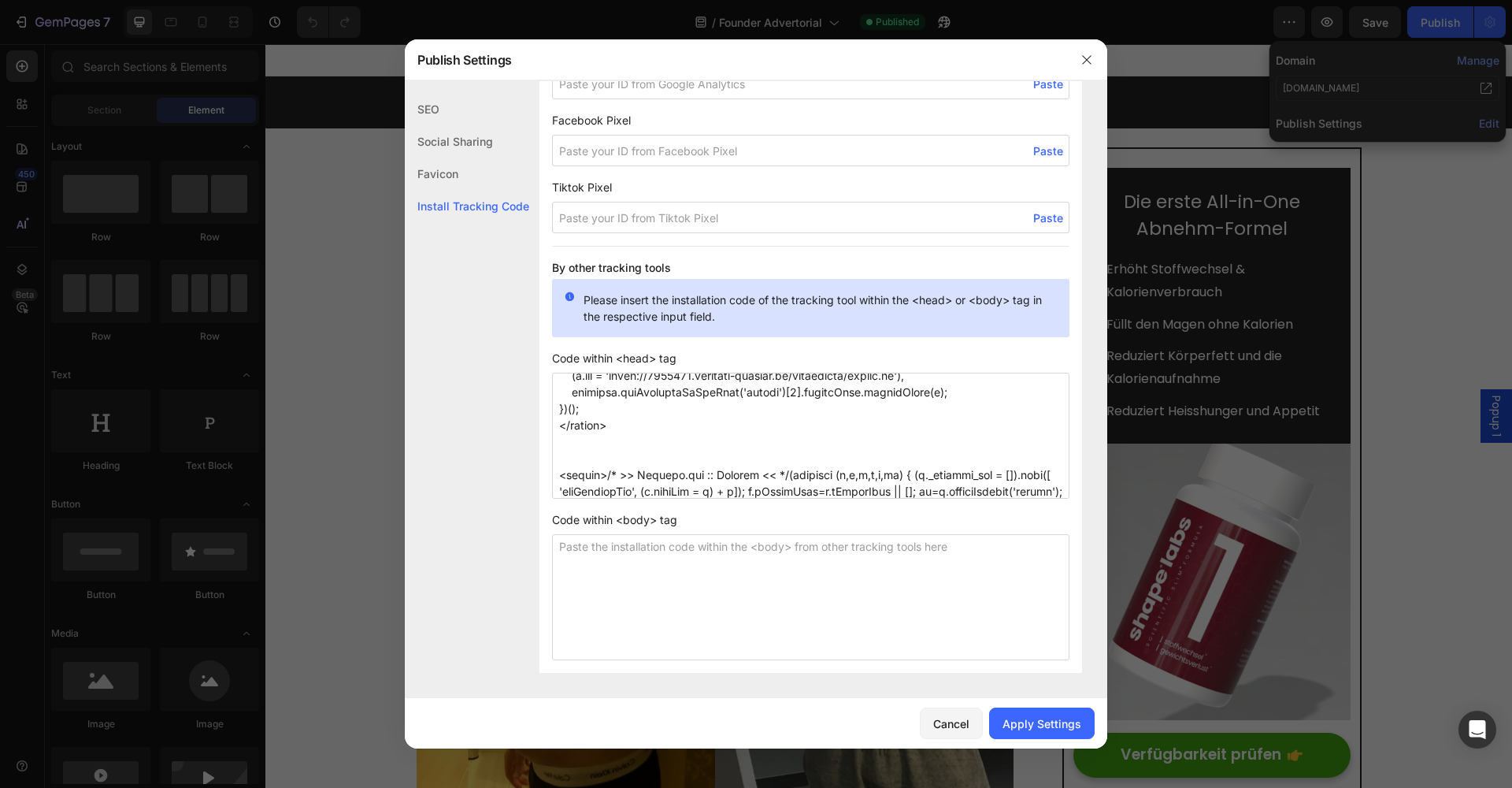
scroll to position [924, 0]
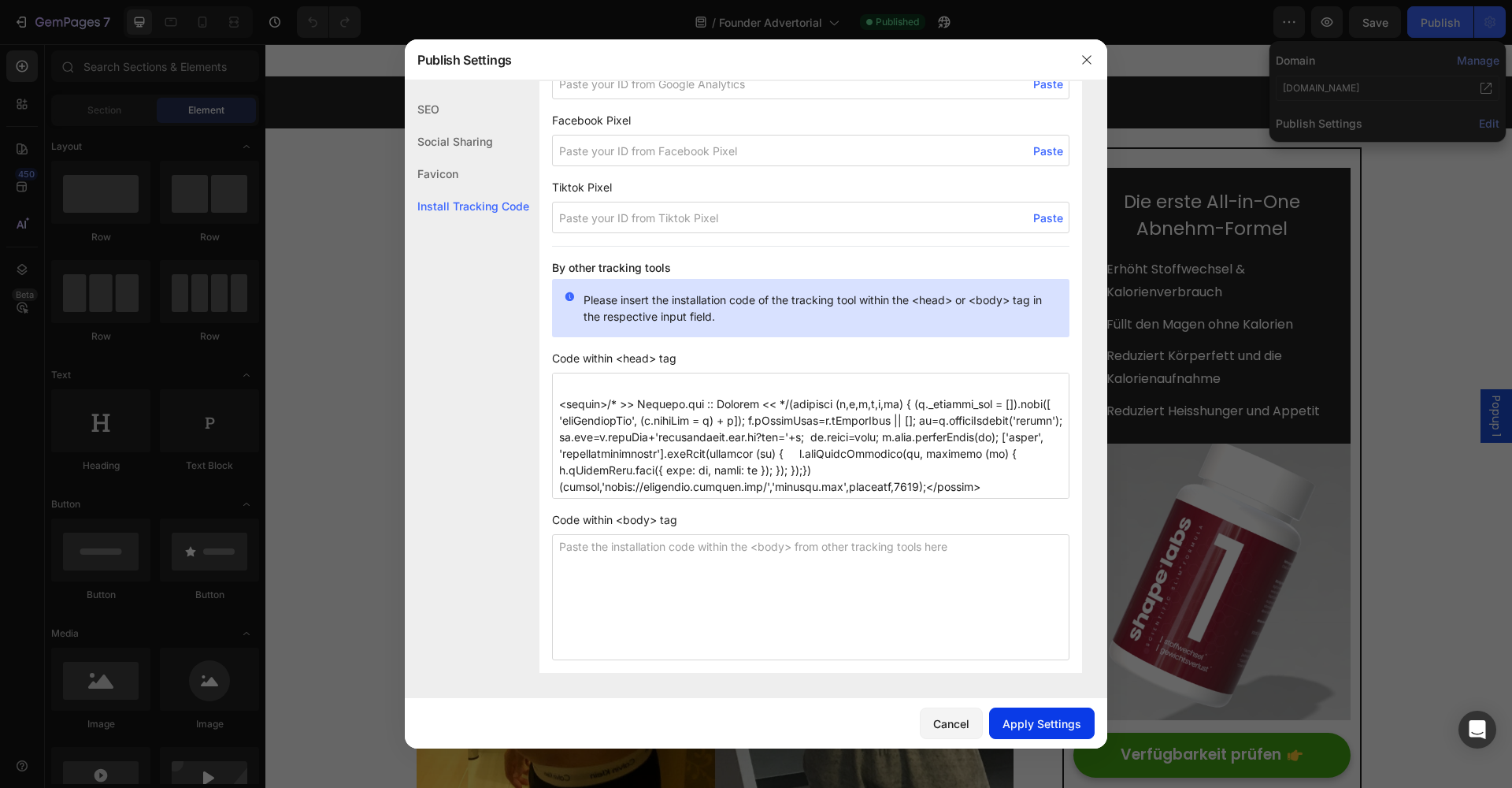
type textarea "<script data-obct type = "text/javascript"> /** DO NOT MODIFY THIS CODE**/ !fun…"
click at [1012, 729] on div "Apply Settings" at bounding box center [1041, 724] width 78 height 17
drag, startPoint x: 866, startPoint y: 12, endPoint x: 1087, endPoint y: 59, distance: 225.9
click at [1087, 59] on icon "button" at bounding box center [1086, 59] width 8 height 8
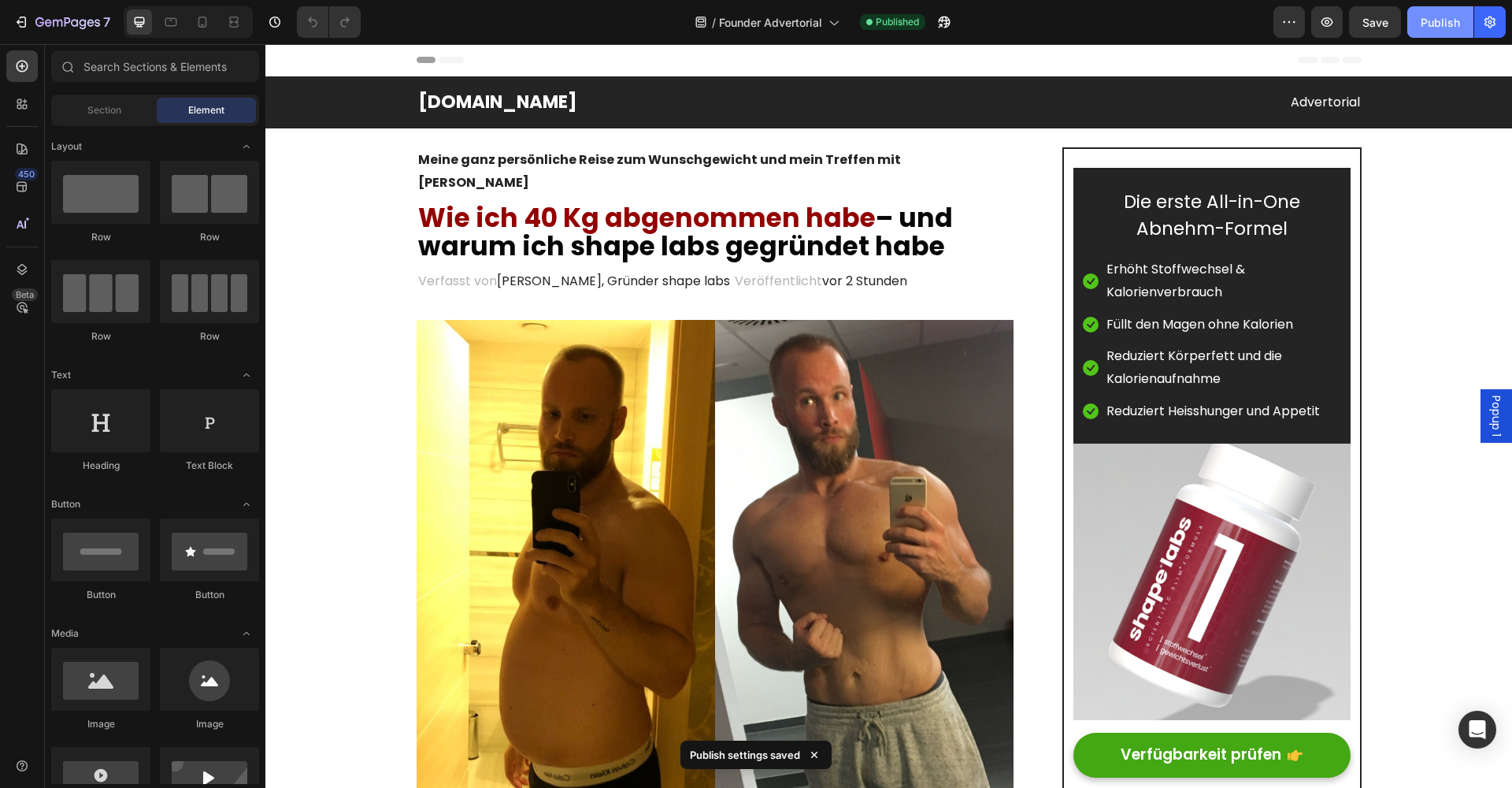
click at [1419, 24] on button "Publish" at bounding box center [1440, 22] width 66 height 31
